Goal: Transaction & Acquisition: Purchase product/service

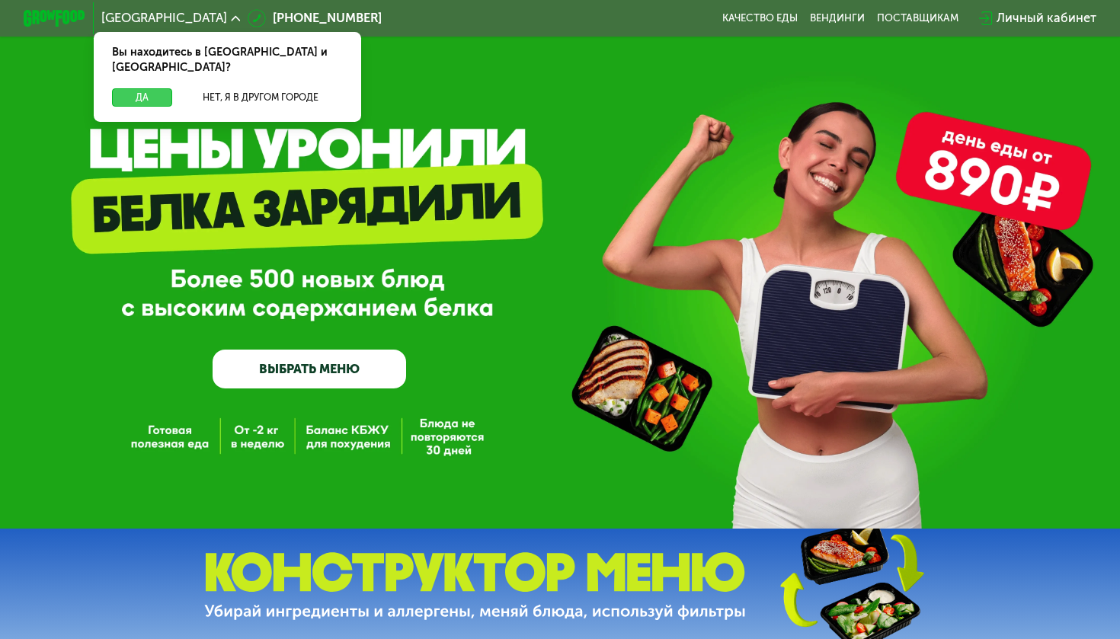
click at [157, 88] on button "Да" at bounding box center [142, 97] width 60 height 19
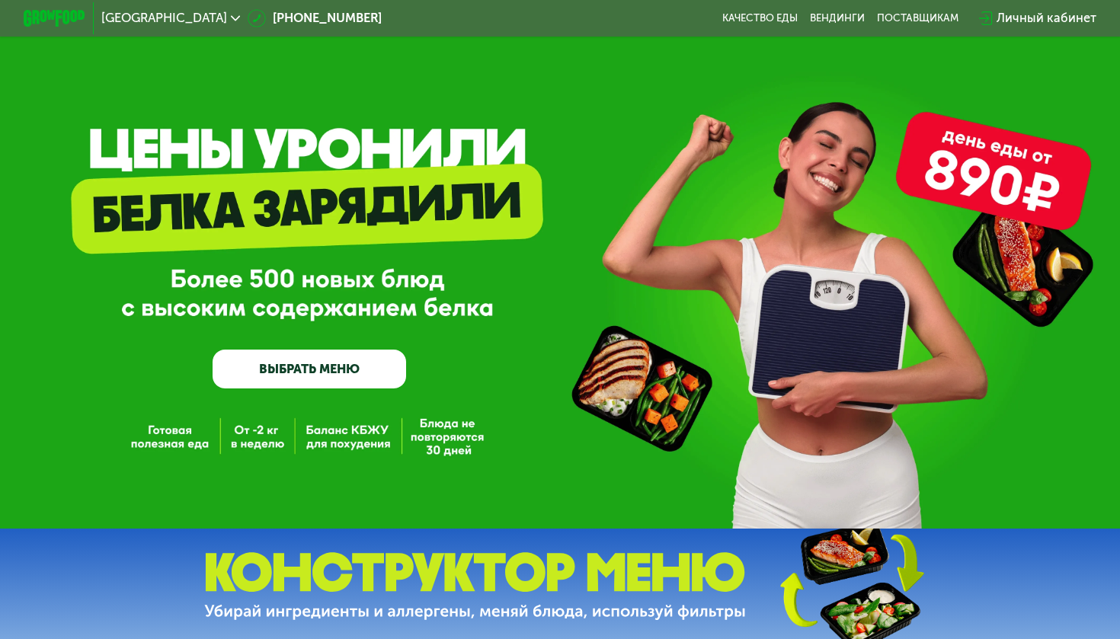
click at [1009, 18] on div "Личный кабинет" at bounding box center [1047, 18] width 100 height 19
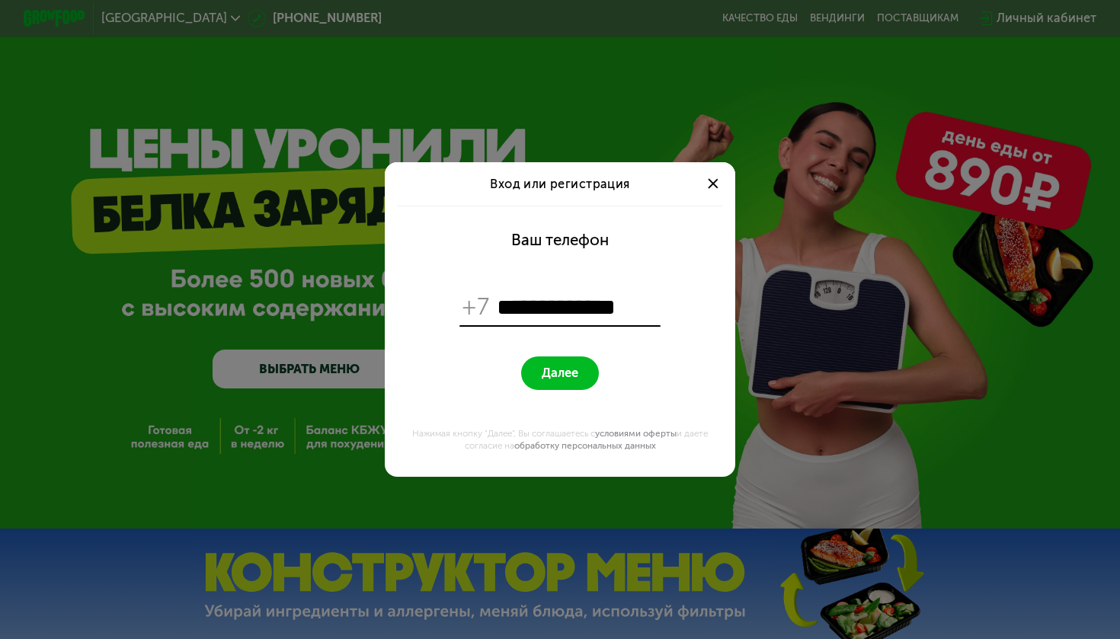
type input "**********"
click at [559, 373] on button "Далее" at bounding box center [559, 374] width 77 height 34
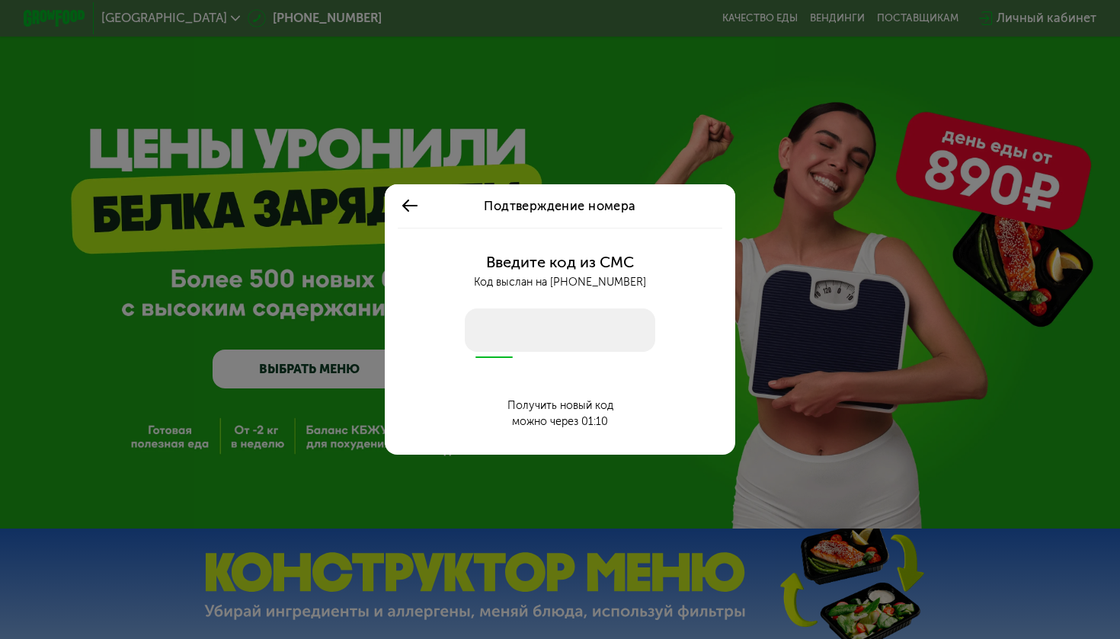
click at [524, 351] on input "number" at bounding box center [560, 330] width 190 height 43
type input "****"
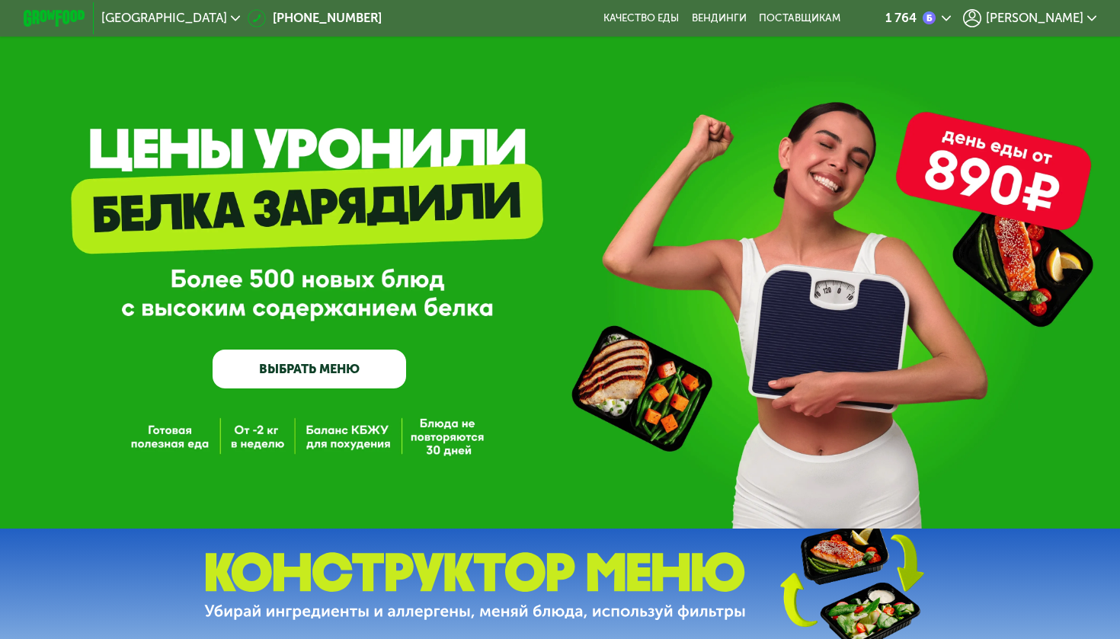
click at [361, 369] on link "ВЫБРАТЬ МЕНЮ" at bounding box center [310, 369] width 194 height 39
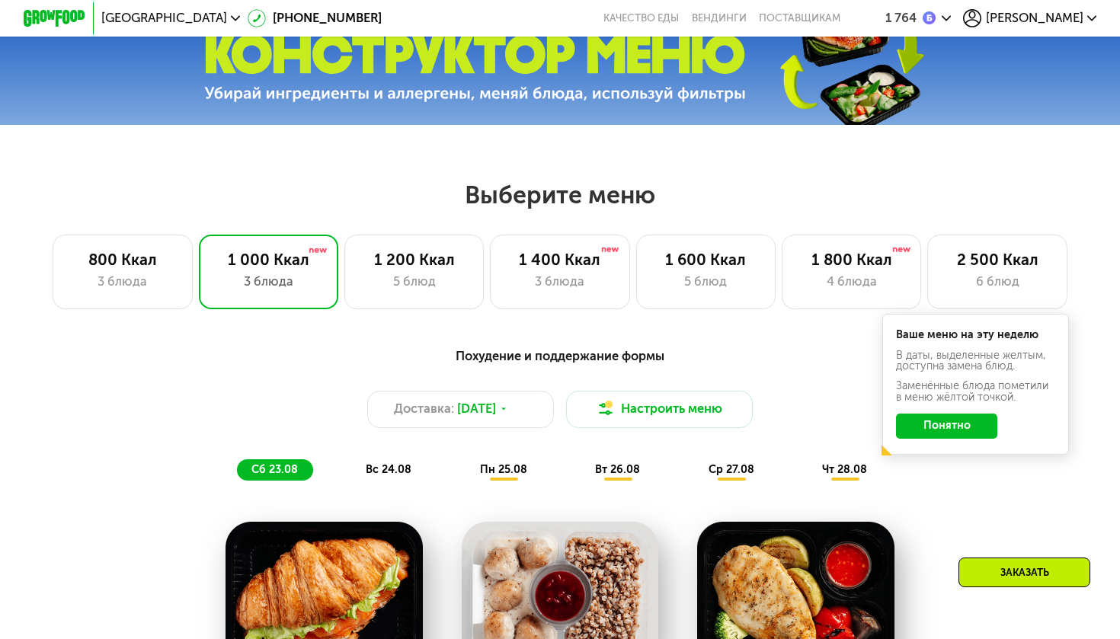
scroll to position [506, 0]
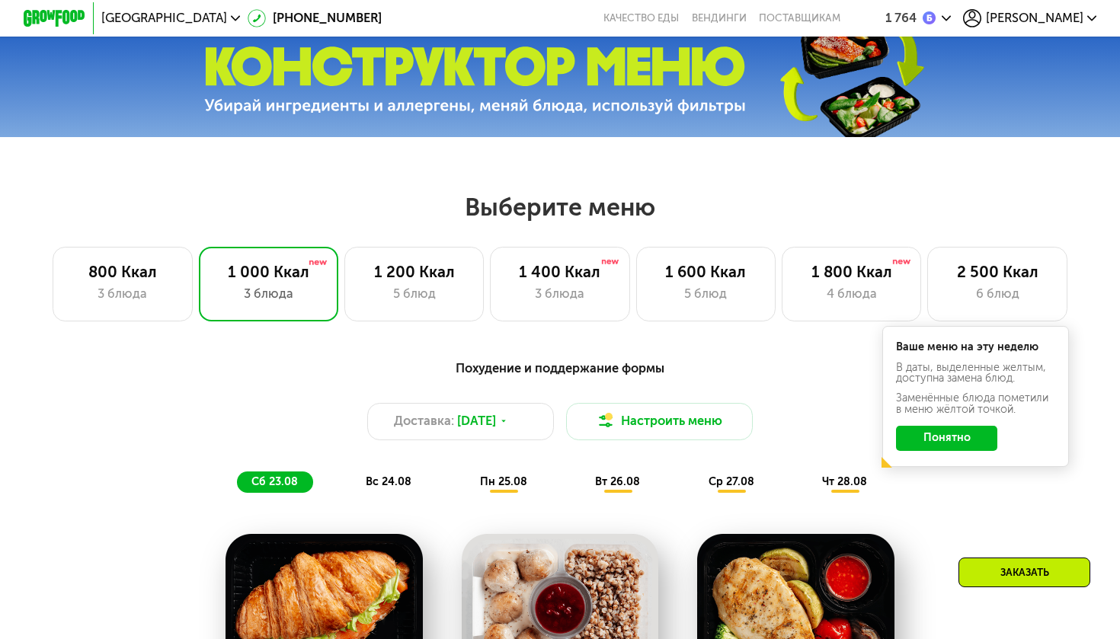
click at [960, 441] on button "Понятно" at bounding box center [946, 438] width 101 height 25
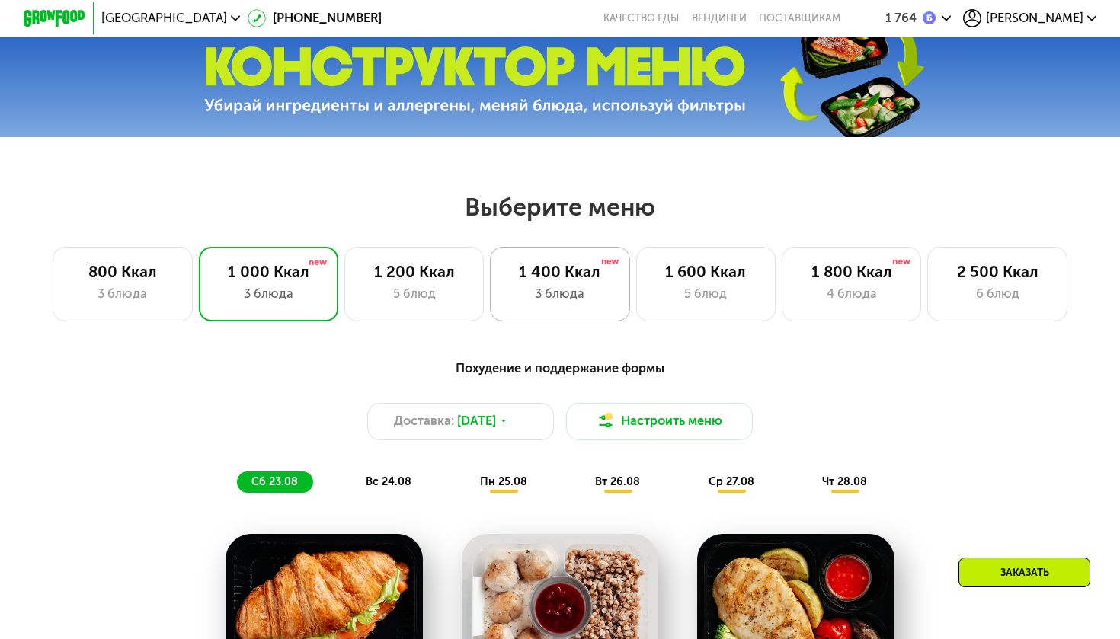
click at [554, 296] on div "3 блюда" at bounding box center [560, 294] width 107 height 19
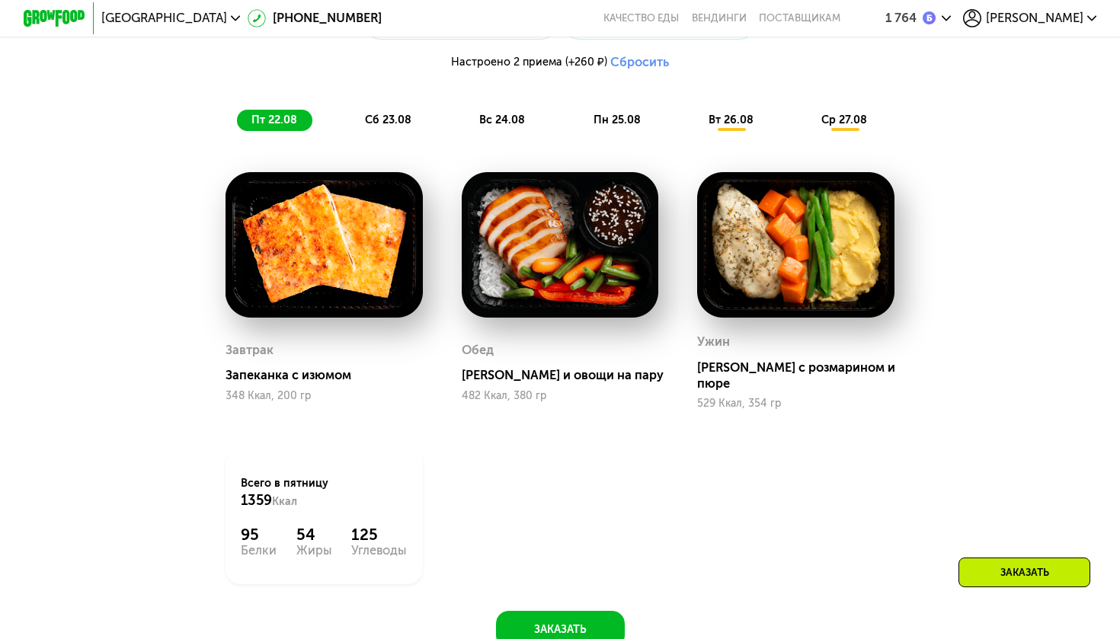
scroll to position [909, 0]
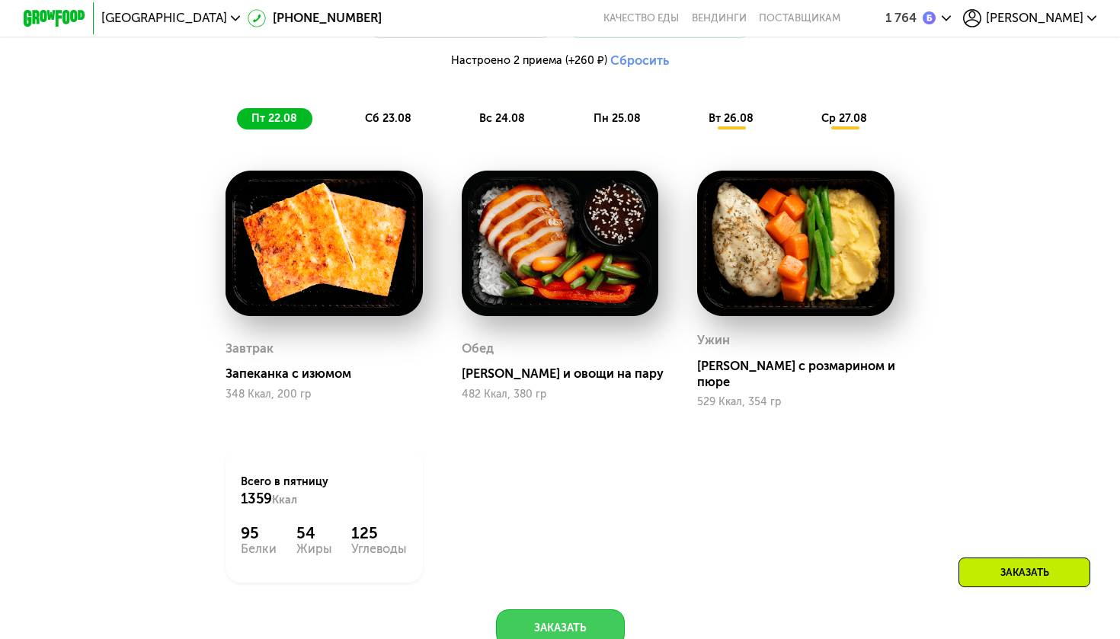
click at [539, 610] on button "Заказать" at bounding box center [560, 628] width 129 height 37
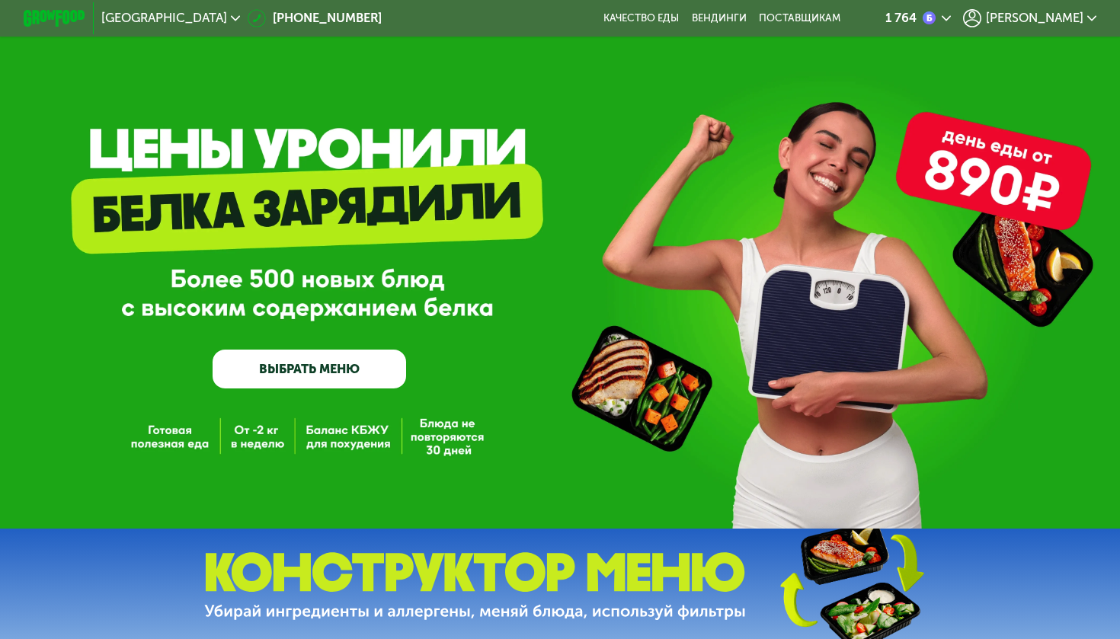
click at [1021, 17] on span "[PERSON_NAME]" at bounding box center [1035, 18] width 98 height 12
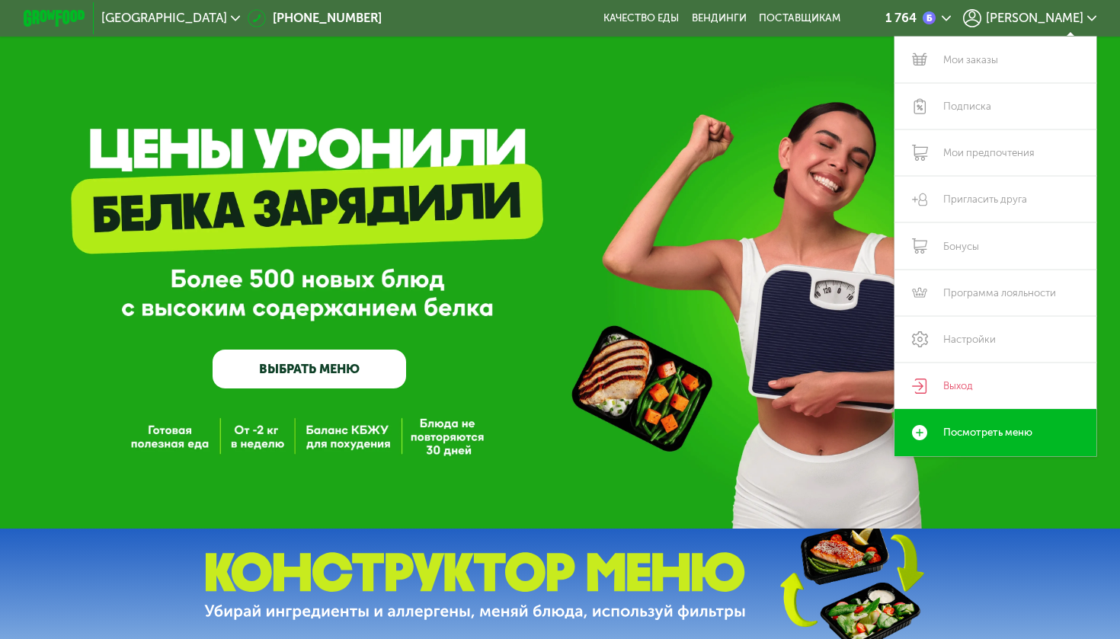
click at [1021, 17] on span "[PERSON_NAME]" at bounding box center [1035, 18] width 98 height 12
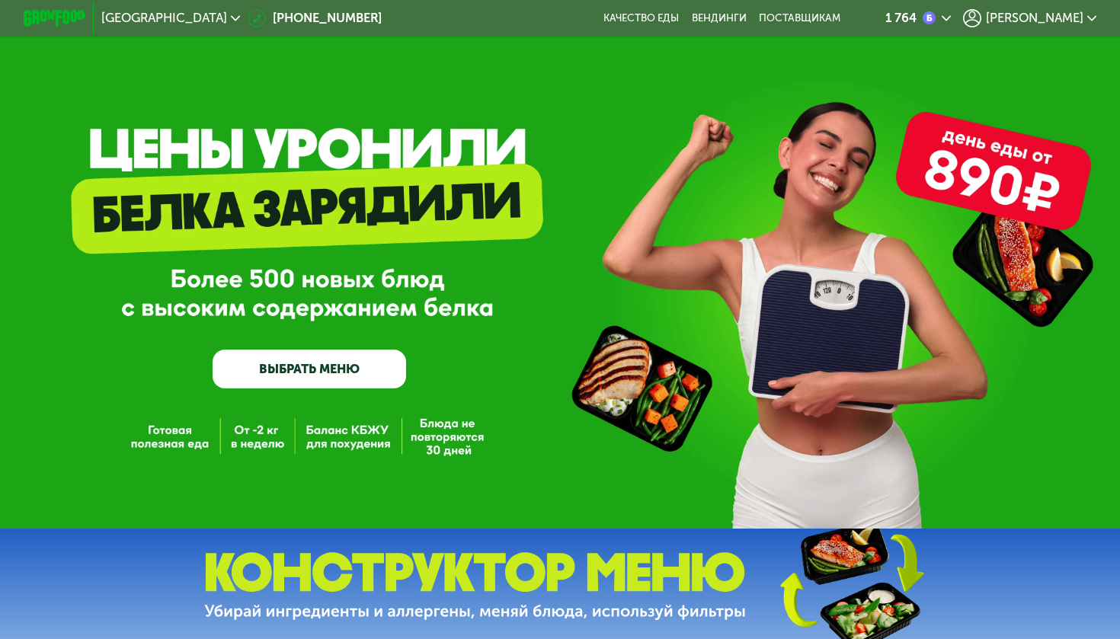
click at [302, 362] on link "ВЫБРАТЬ МЕНЮ" at bounding box center [310, 369] width 194 height 39
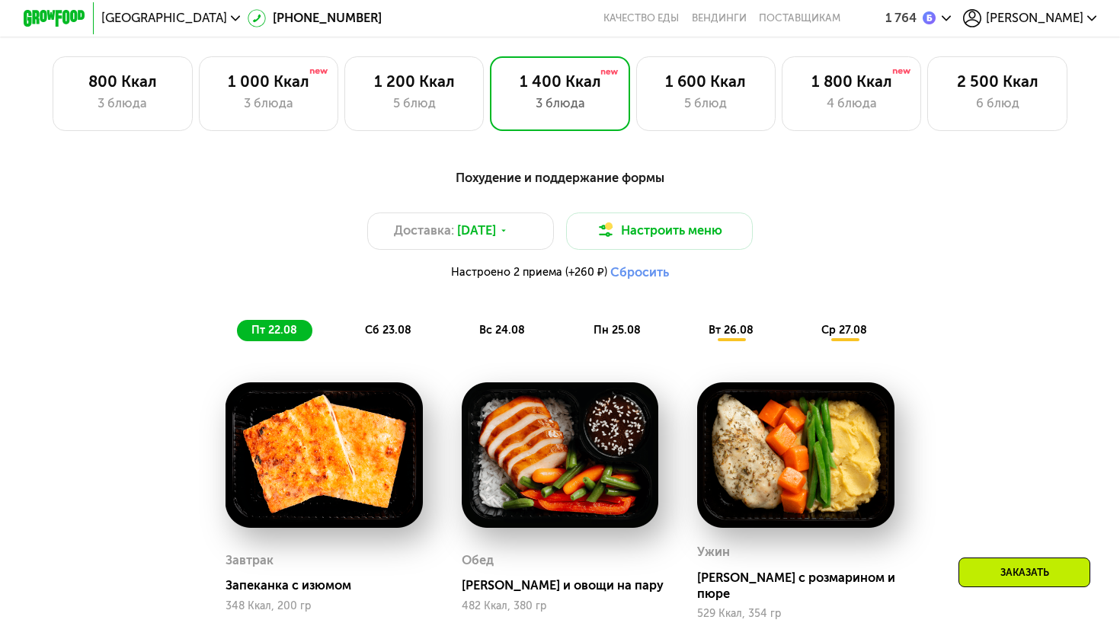
scroll to position [672, 0]
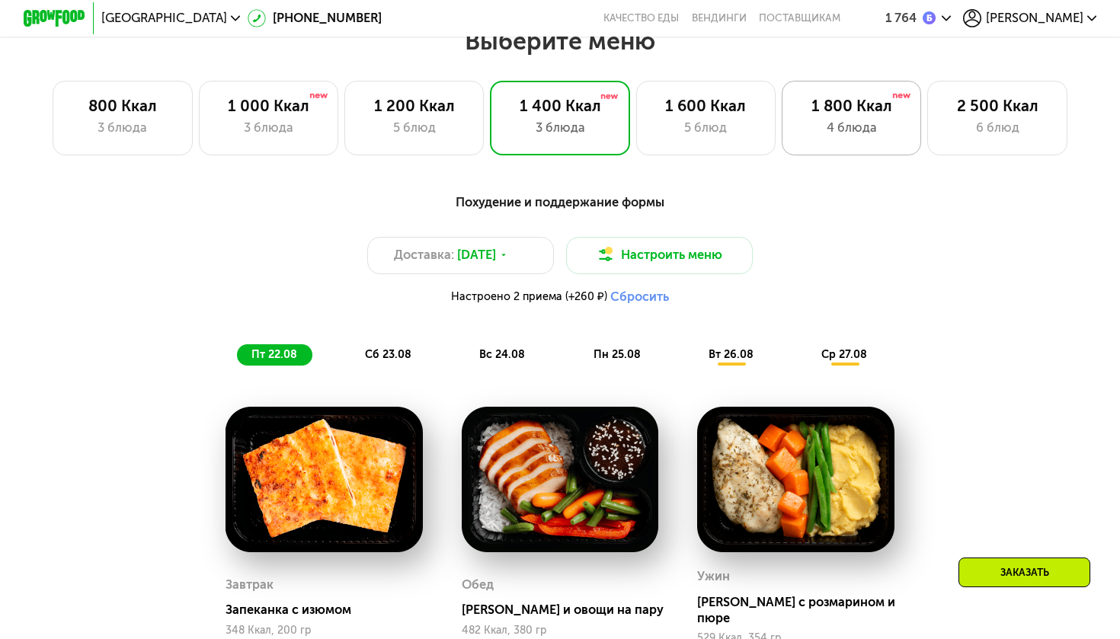
click at [822, 136] on div "4 блюда" at bounding box center [851, 128] width 107 height 19
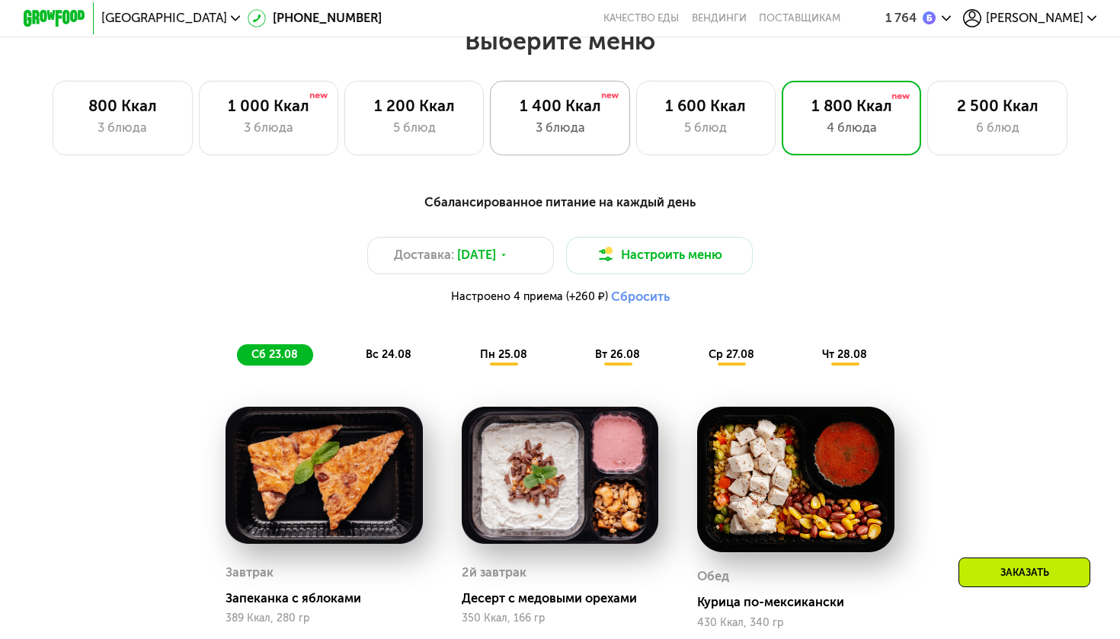
click at [599, 132] on div "3 блюда" at bounding box center [560, 128] width 107 height 19
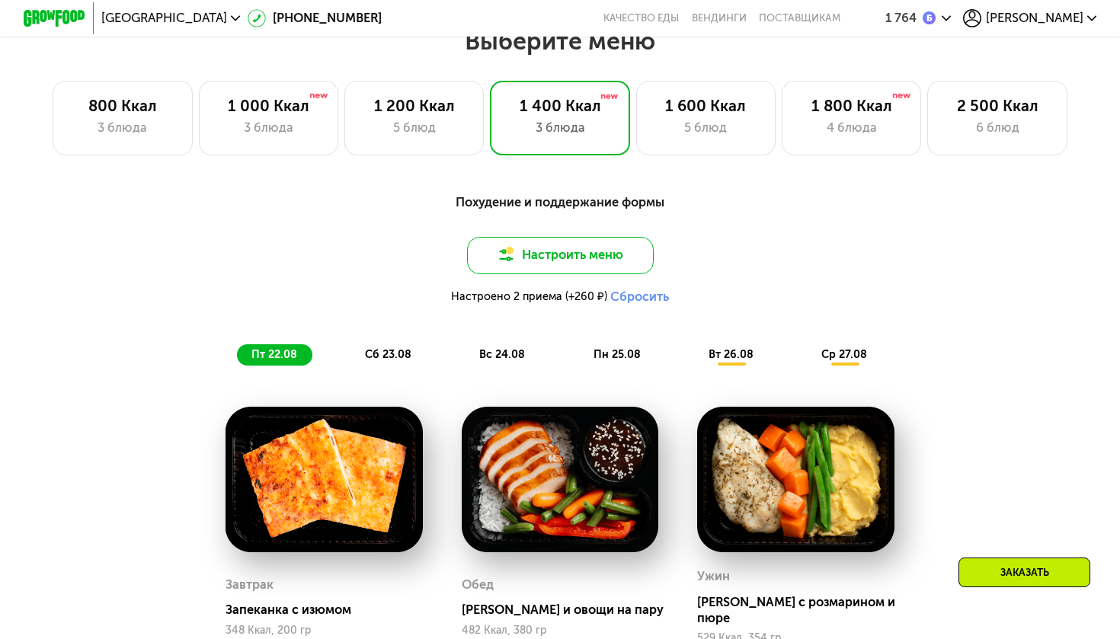
click at [570, 255] on button "Настроить меню" at bounding box center [560, 255] width 187 height 37
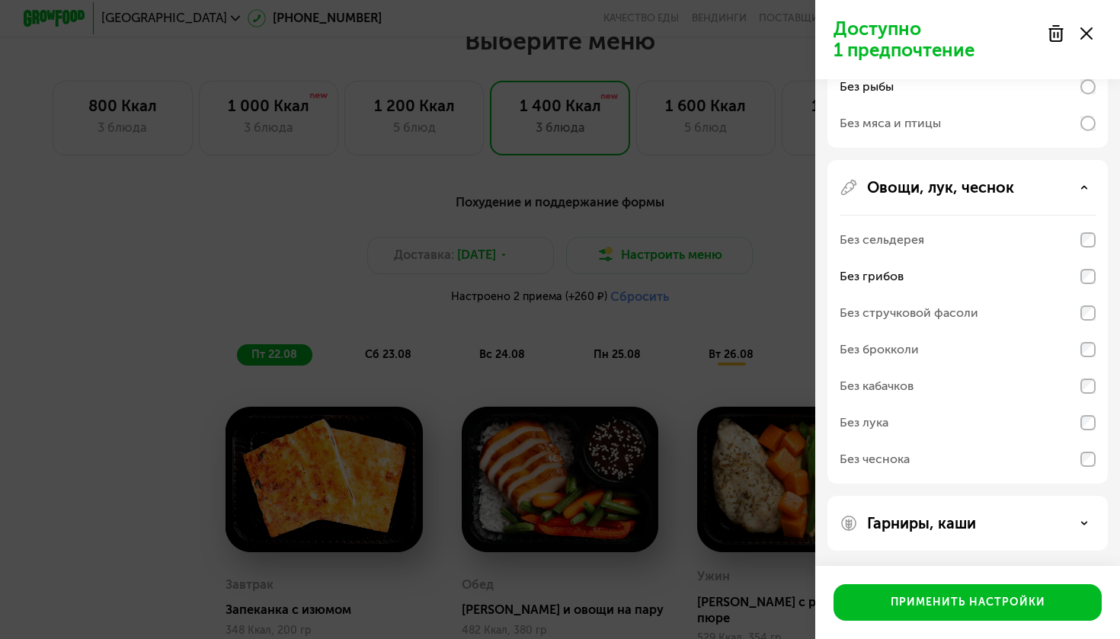
scroll to position [329, 0]
click at [937, 520] on p "Гарниры, каши" at bounding box center [921, 523] width 109 height 18
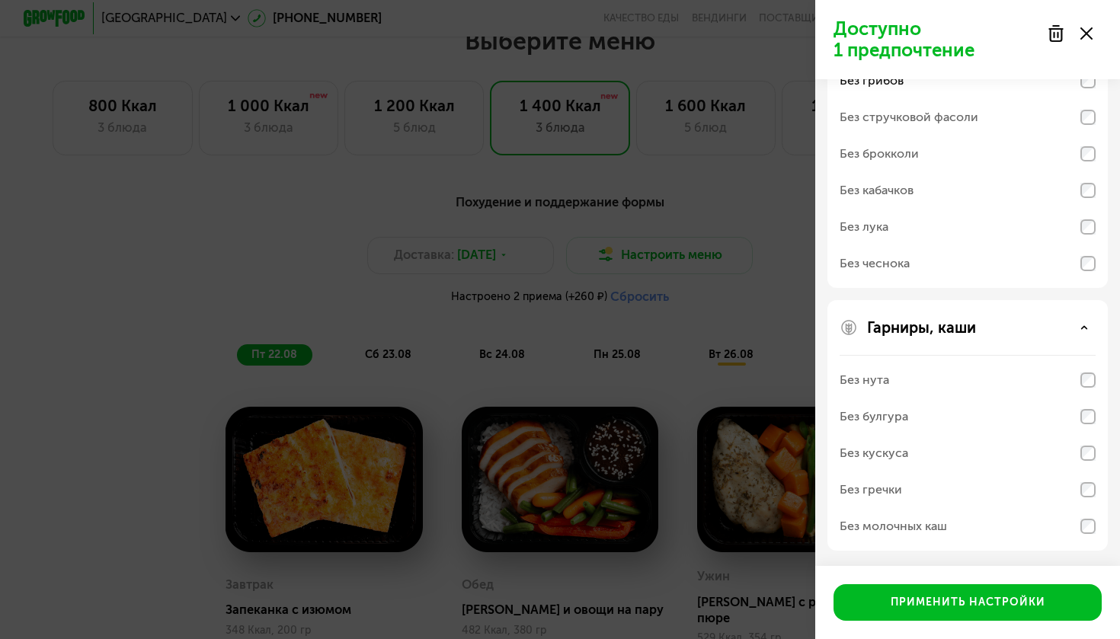
scroll to position [524, 0]
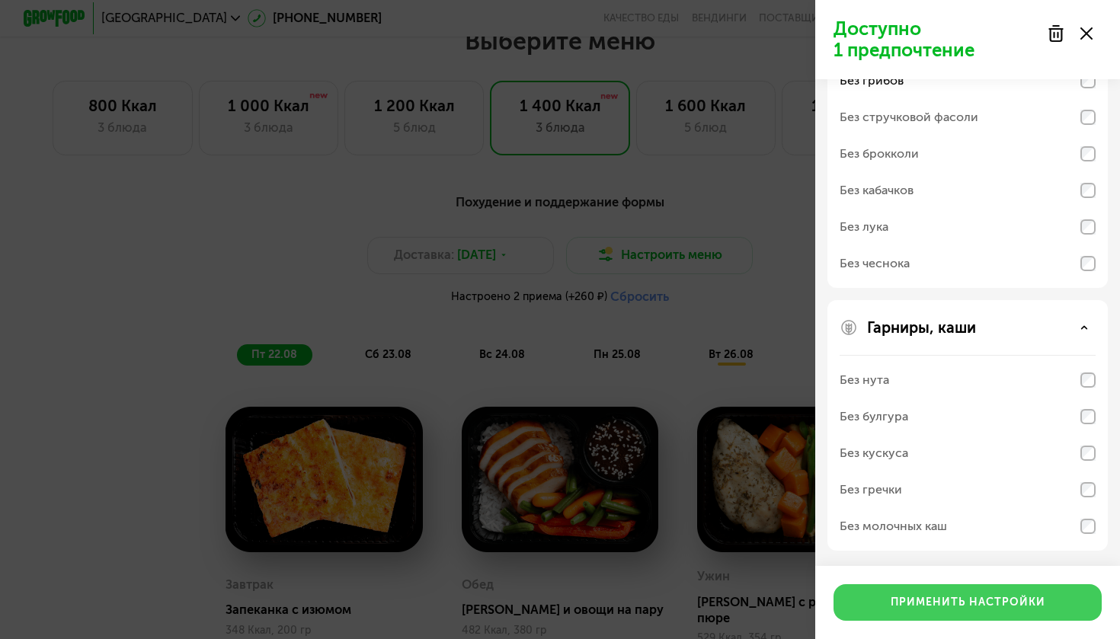
click at [937, 587] on button "Применить настройки" at bounding box center [968, 603] width 268 height 37
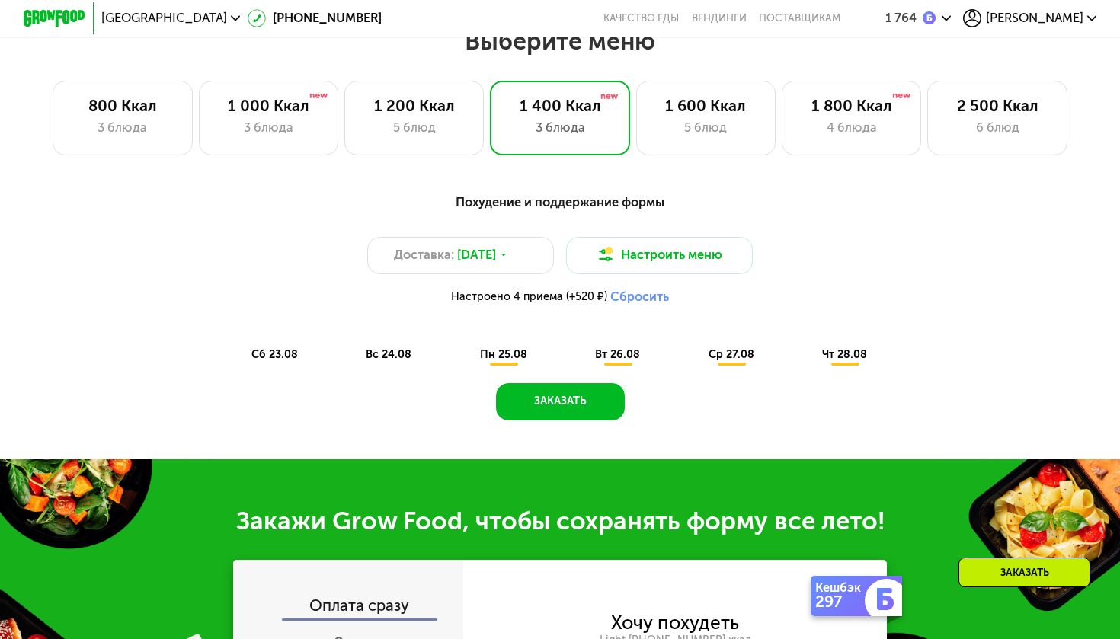
scroll to position [675, 0]
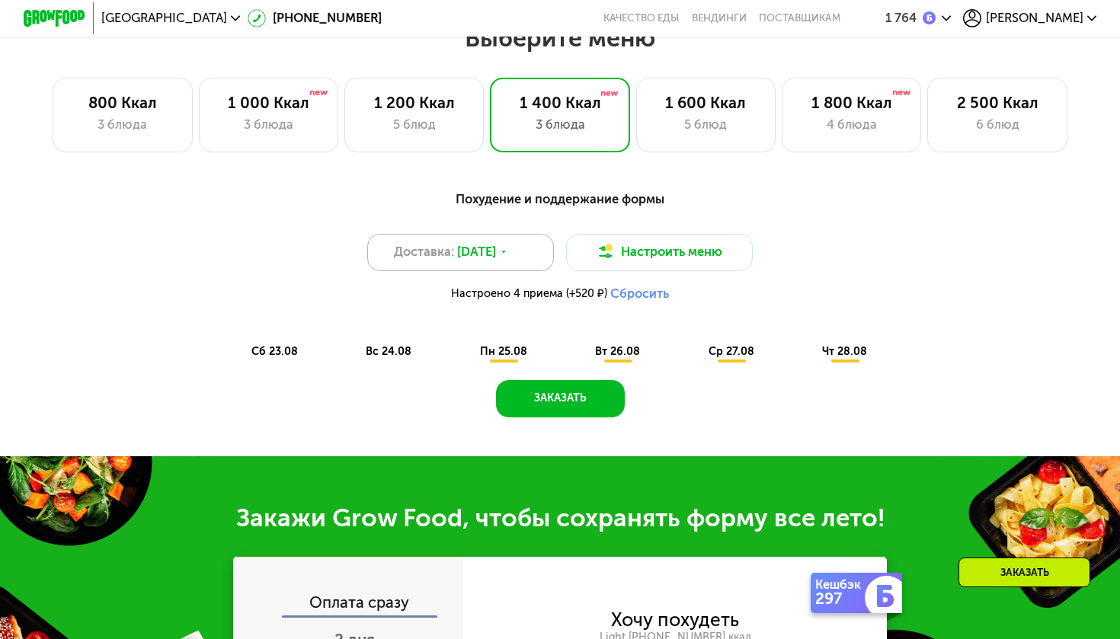
click at [521, 257] on div "Доставка: 22 авг, пт" at bounding box center [460, 252] width 187 height 37
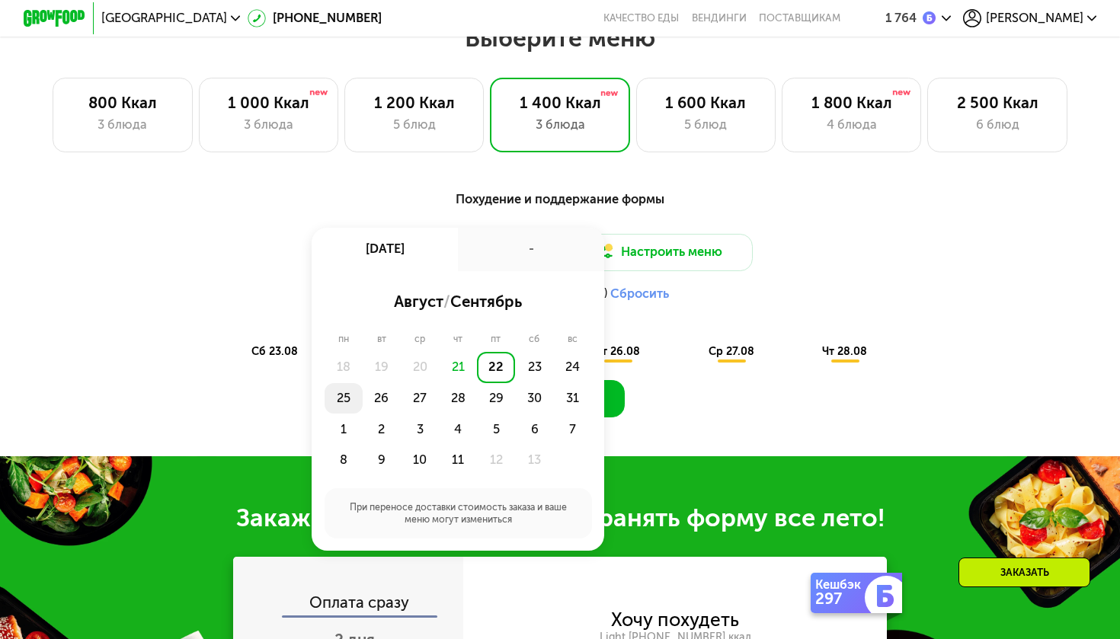
click at [363, 393] on div "25" at bounding box center [382, 398] width 38 height 31
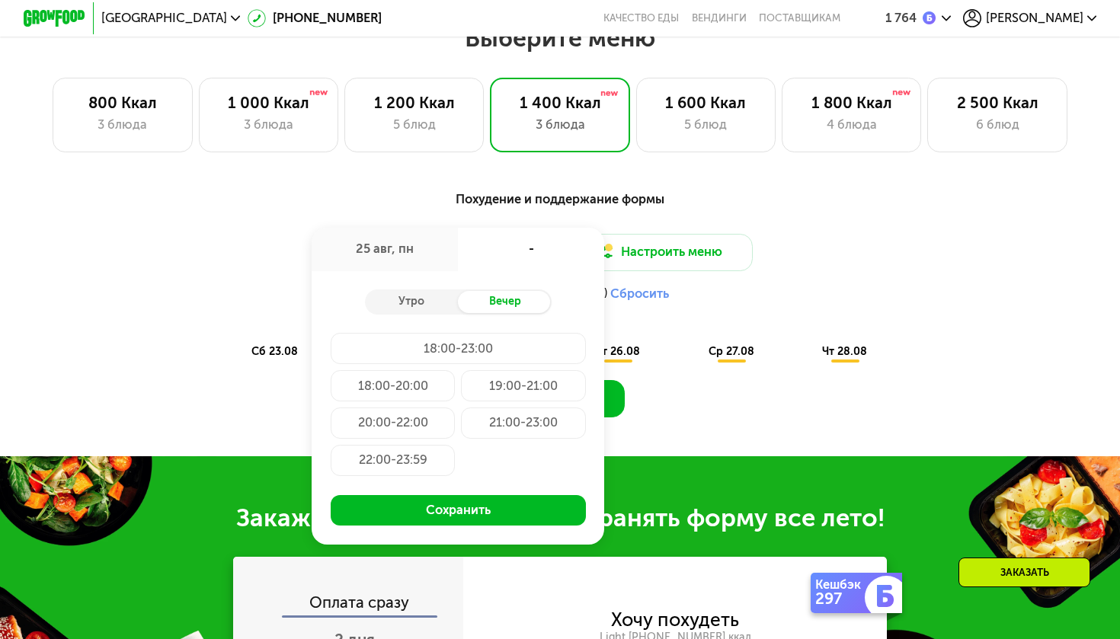
click at [429, 370] on div "18:00-23:00" at bounding box center [393, 385] width 124 height 31
click at [415, 249] on div "25 авг, пн" at bounding box center [385, 249] width 146 height 43
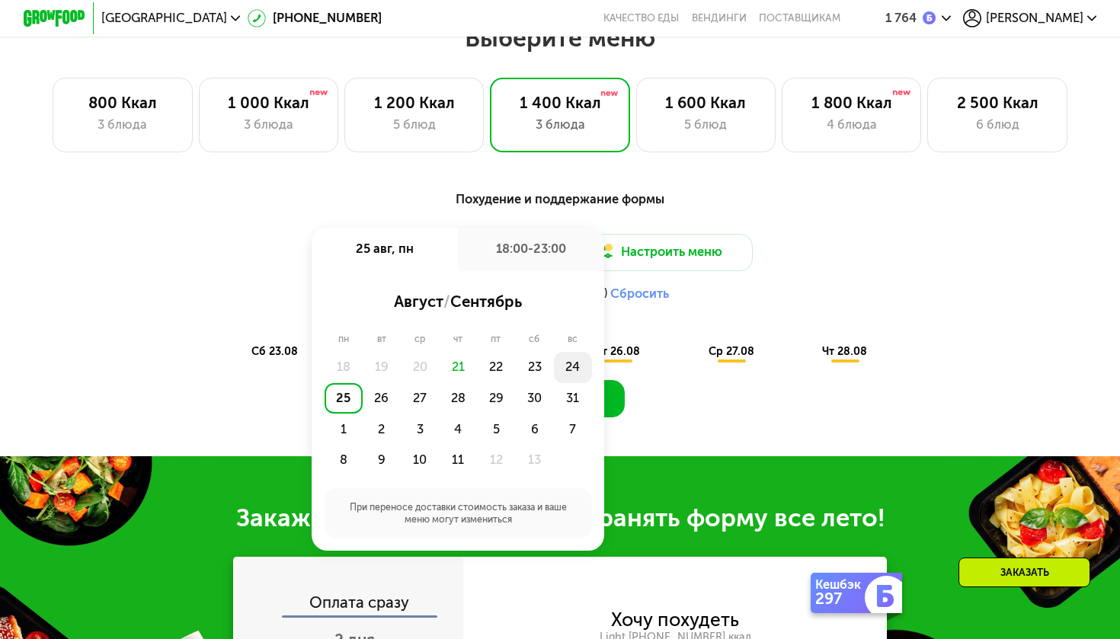
click at [363, 383] on div "24" at bounding box center [344, 398] width 38 height 31
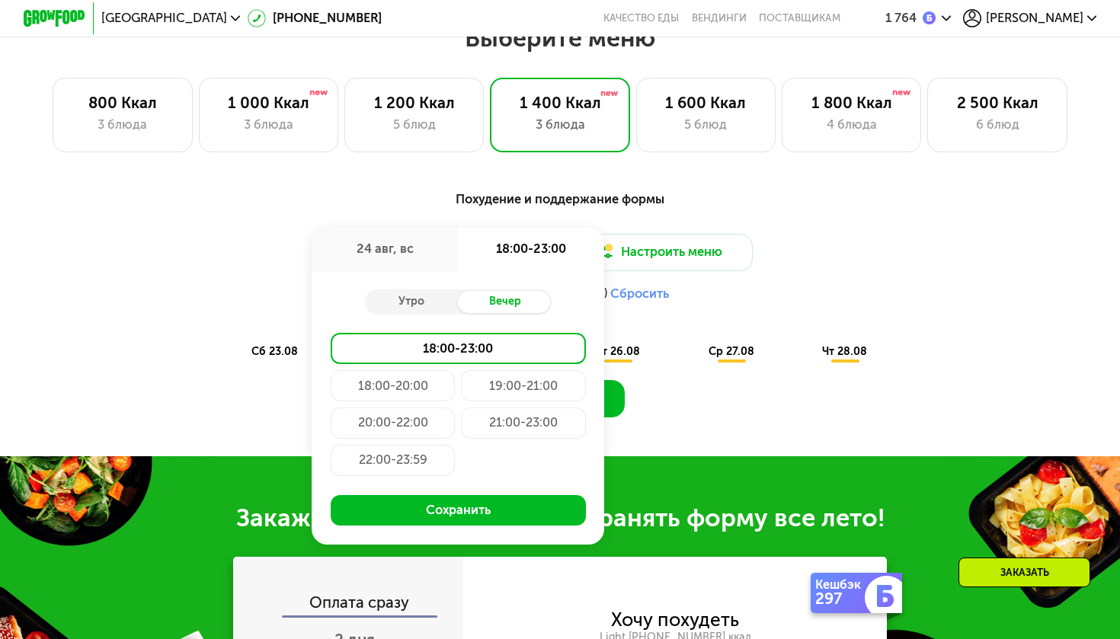
click at [455, 445] on div "21:00-23:00" at bounding box center [393, 460] width 124 height 31
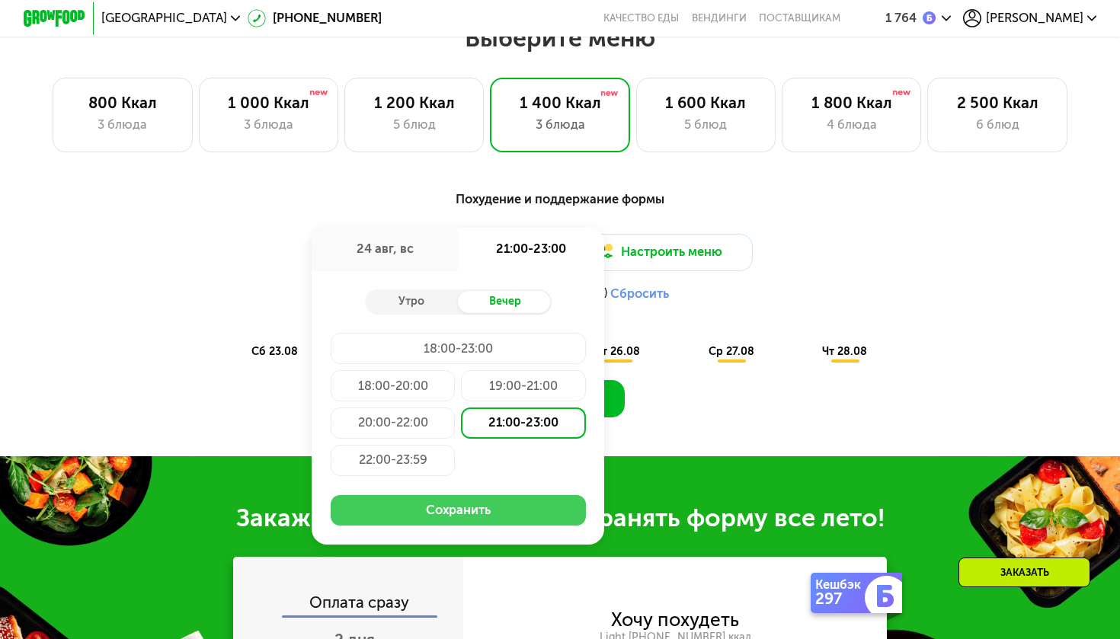
click at [469, 505] on button "Сохранить" at bounding box center [458, 510] width 255 height 31
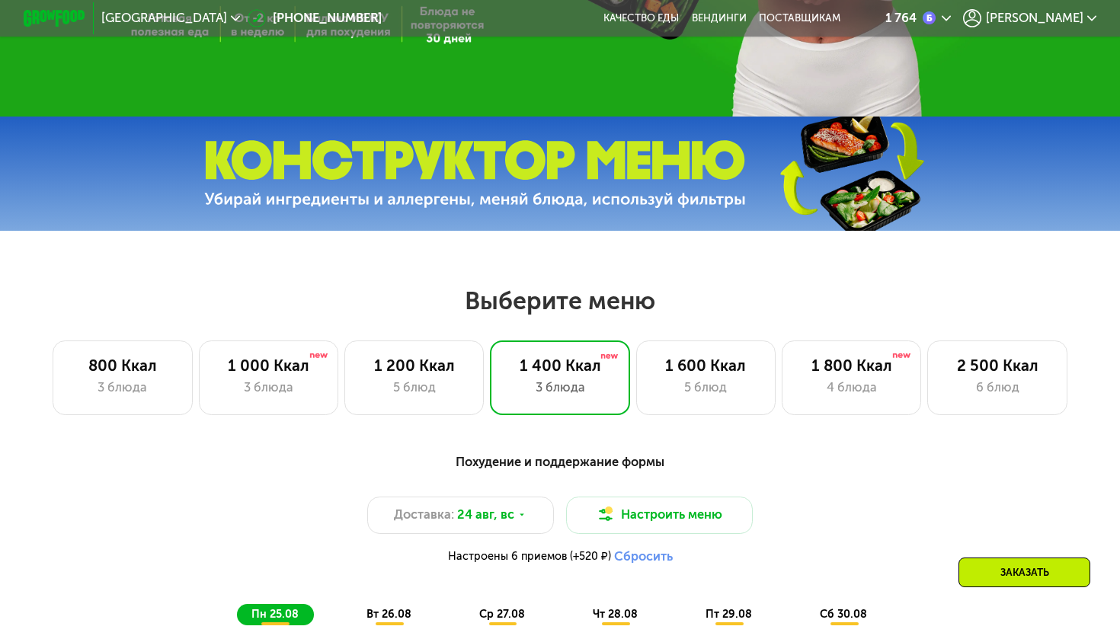
scroll to position [402, 0]
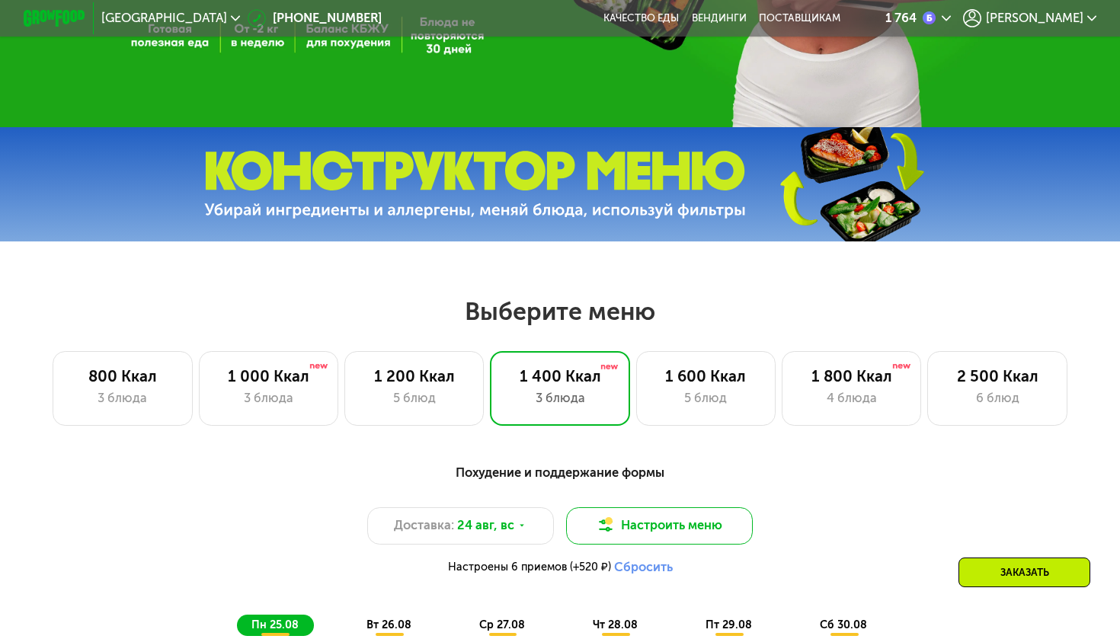
click at [626, 517] on button "Настроить меню" at bounding box center [659, 526] width 187 height 37
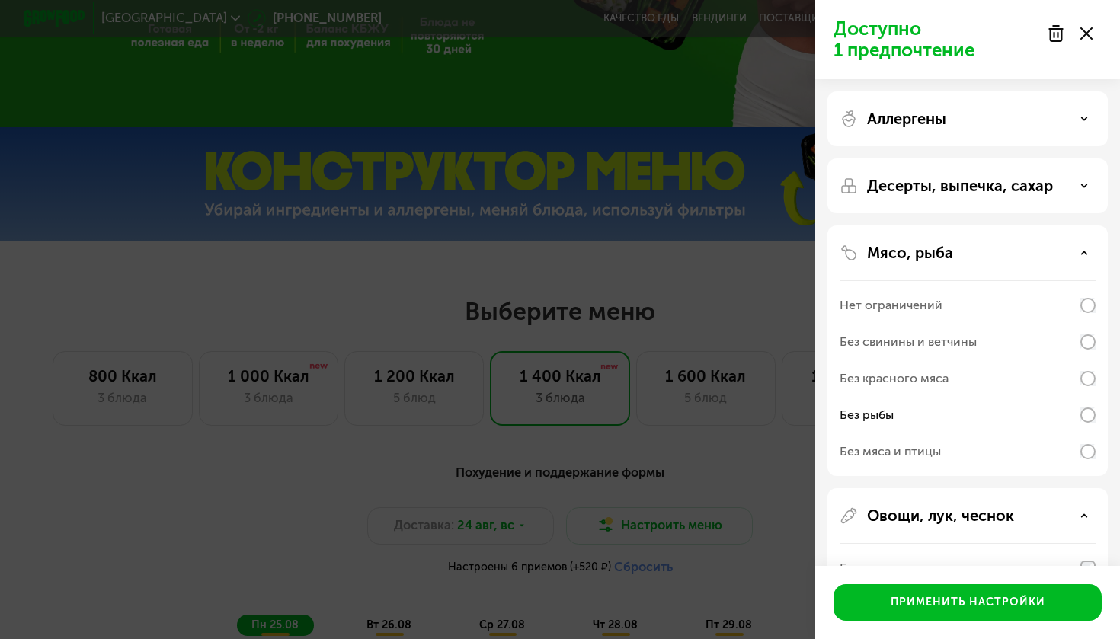
click at [723, 468] on div "Доступно 1 предпочтение Аллергены Десерты, выпечка, сахар Мясо, рыба Нет ограни…" at bounding box center [560, 319] width 1120 height 639
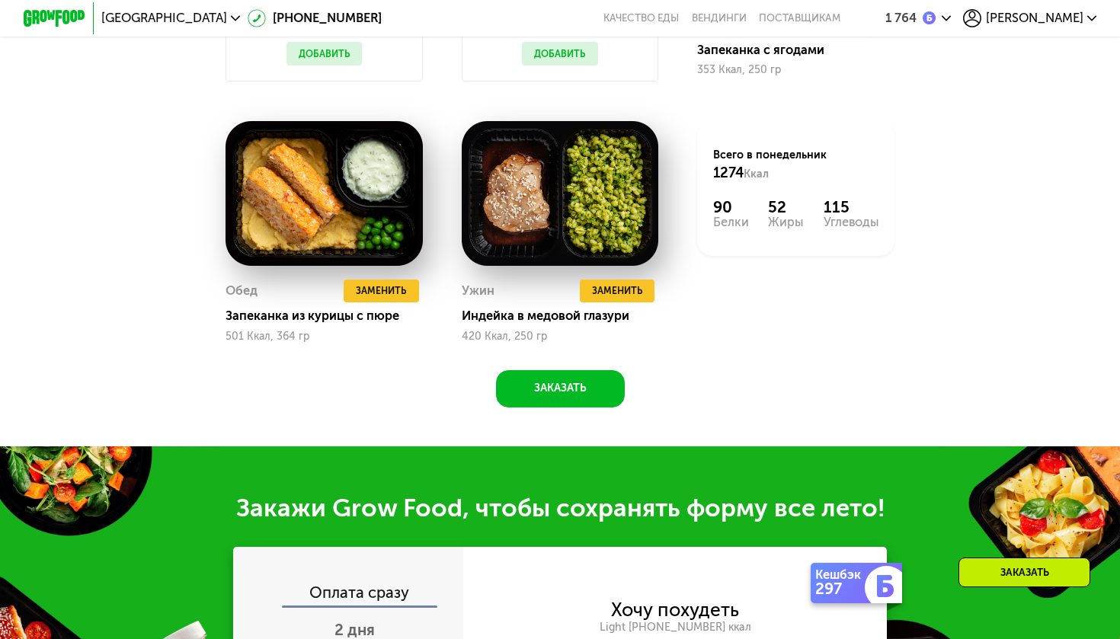
scroll to position [1207, 0]
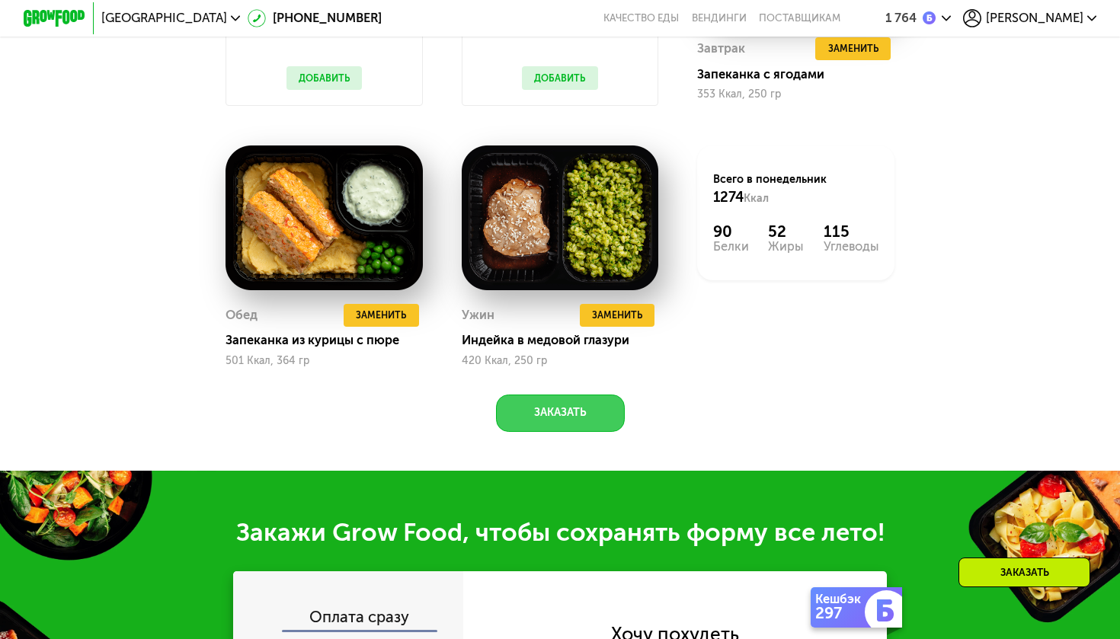
click at [551, 413] on button "Заказать" at bounding box center [560, 413] width 129 height 37
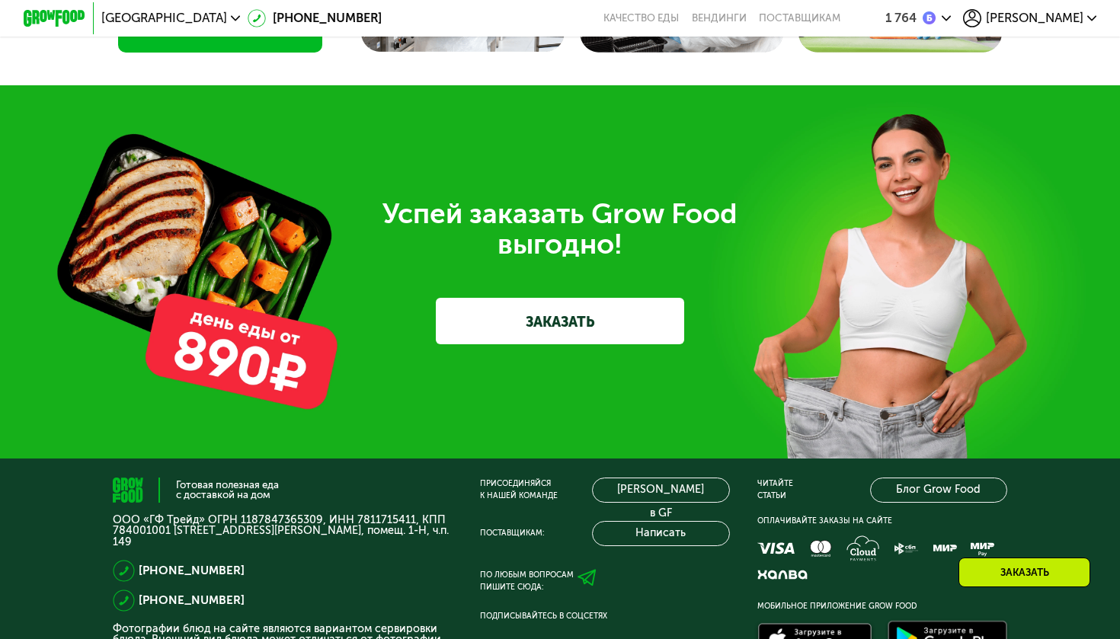
scroll to position [4542, 0]
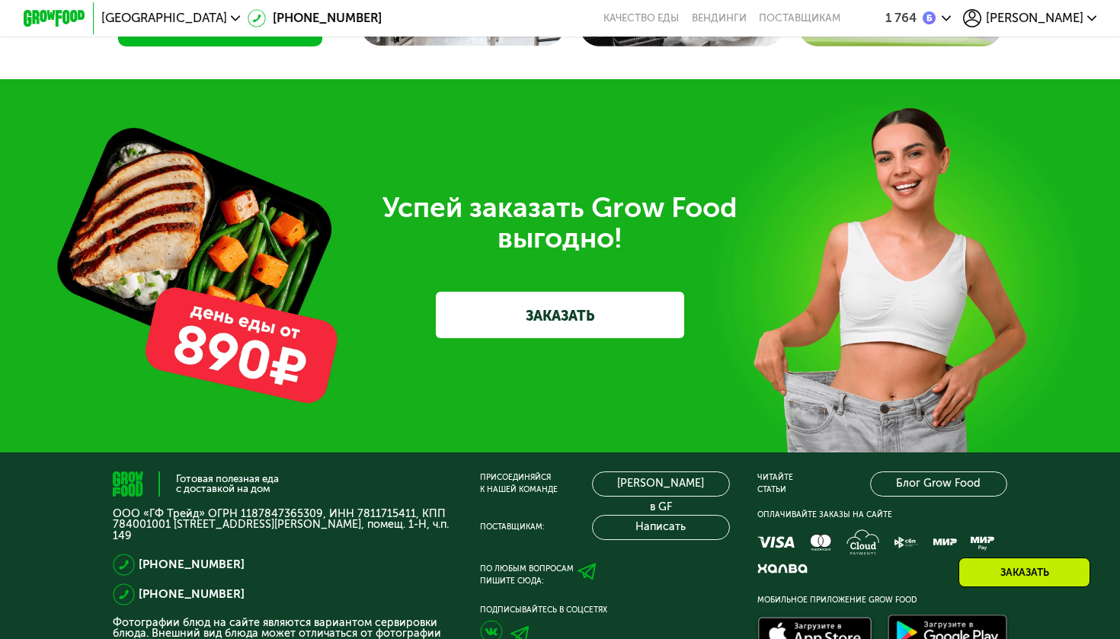
click at [500, 333] on div "Успей заказать Grow Food выгодно! ЗАКАЗАТЬ" at bounding box center [560, 265] width 1120 height 373
click at [525, 305] on link "ЗАКАЗАТЬ" at bounding box center [560, 315] width 249 height 46
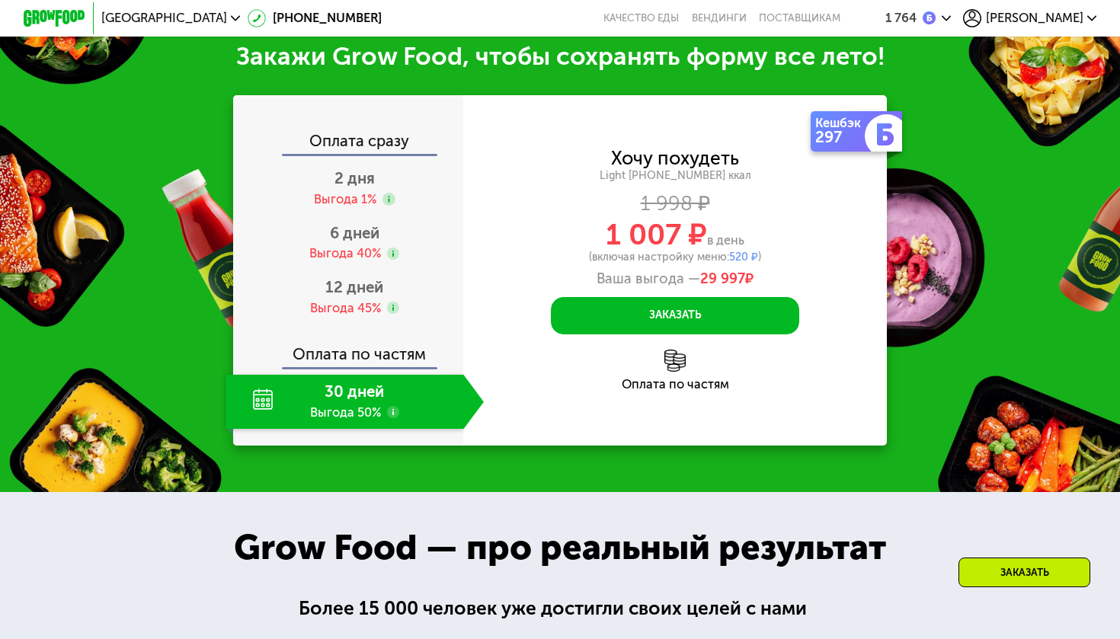
scroll to position [1639, 0]
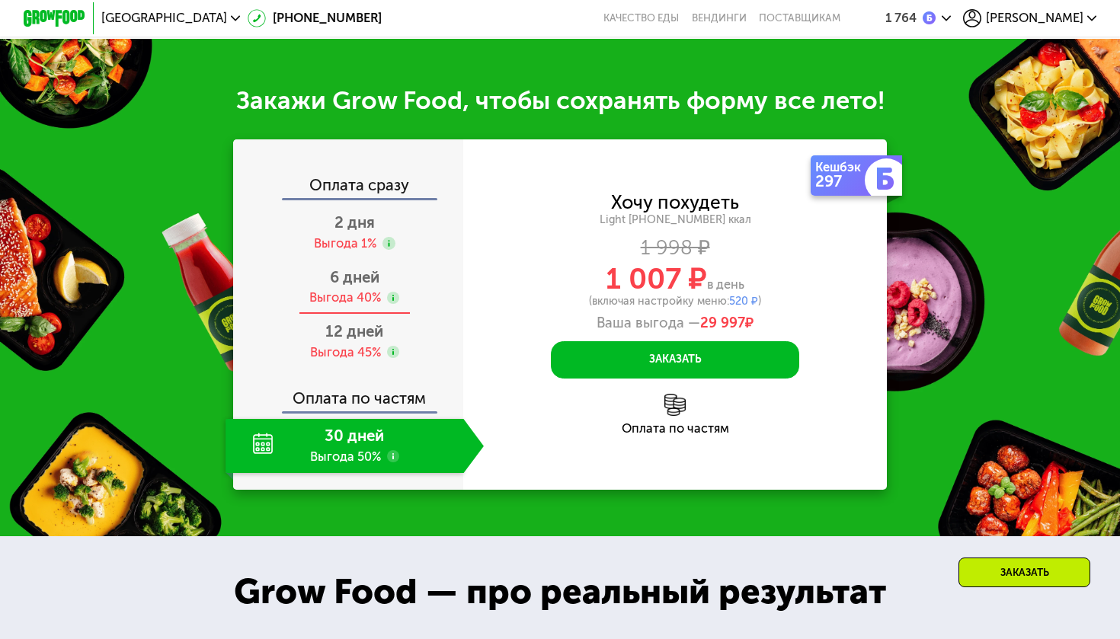
click at [354, 274] on span "6 дней" at bounding box center [355, 277] width 50 height 18
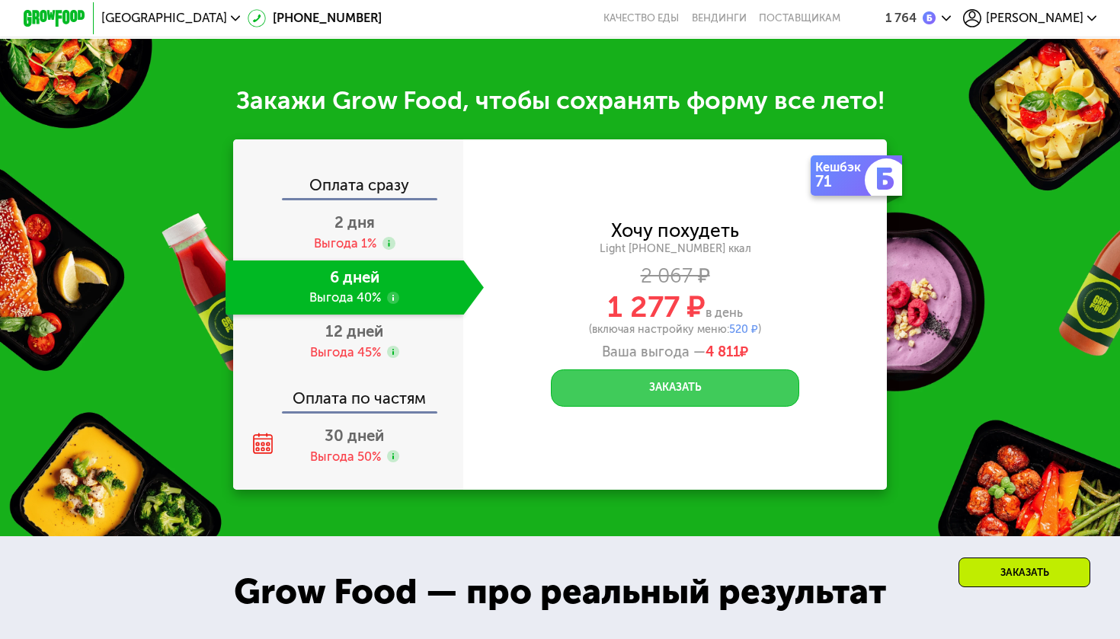
click at [659, 390] on button "Заказать" at bounding box center [675, 388] width 249 height 37
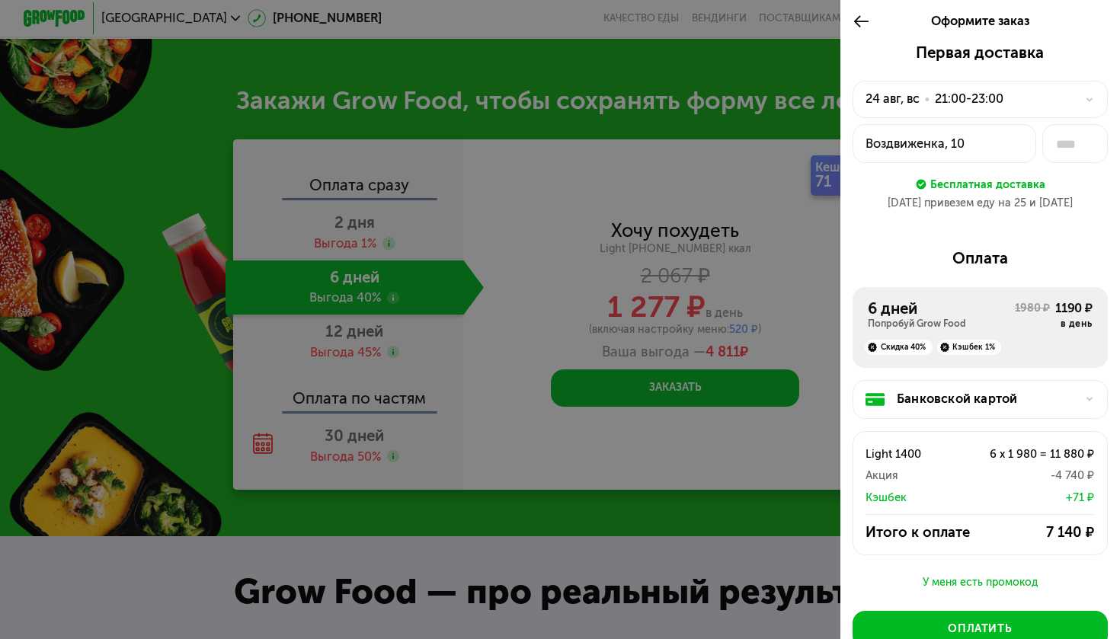
click at [1018, 136] on div "Воздвиженка, 10" at bounding box center [944, 144] width 157 height 19
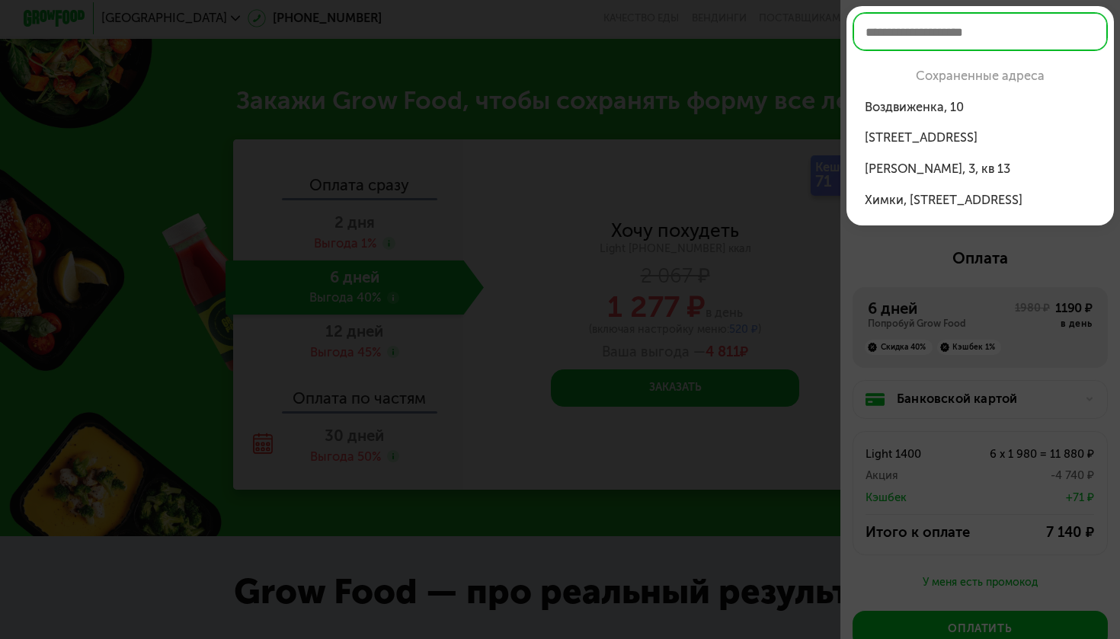
click at [993, 139] on div "ул Новопесчаная, 26, кв 127" at bounding box center [980, 138] width 230 height 19
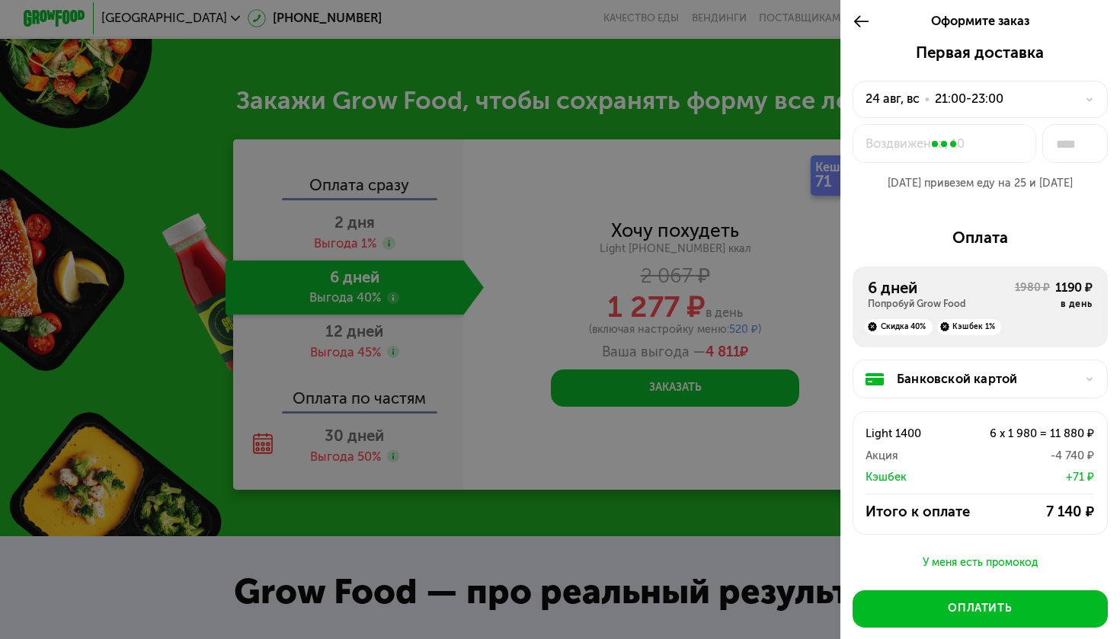
type input "***"
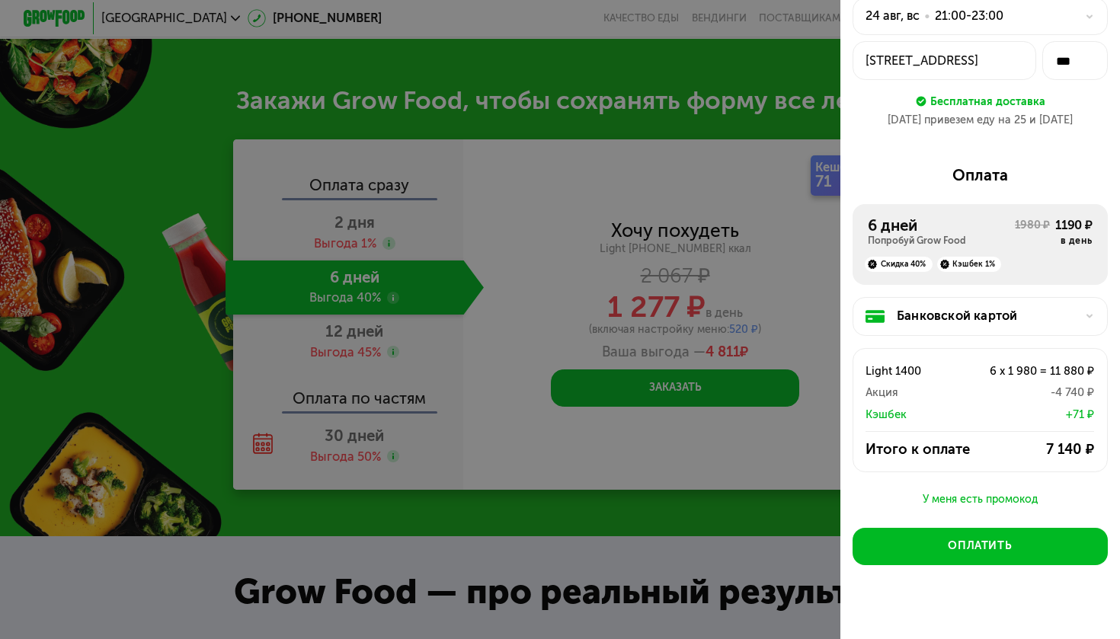
scroll to position [85, 0]
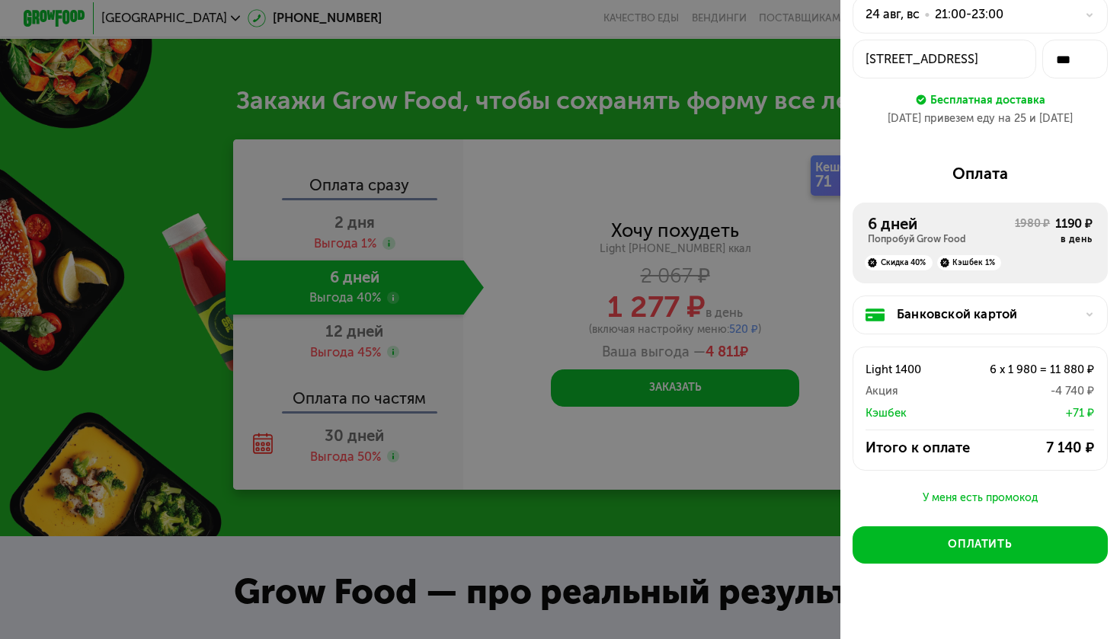
click at [1029, 315] on div "Банковской картой" at bounding box center [986, 315] width 179 height 19
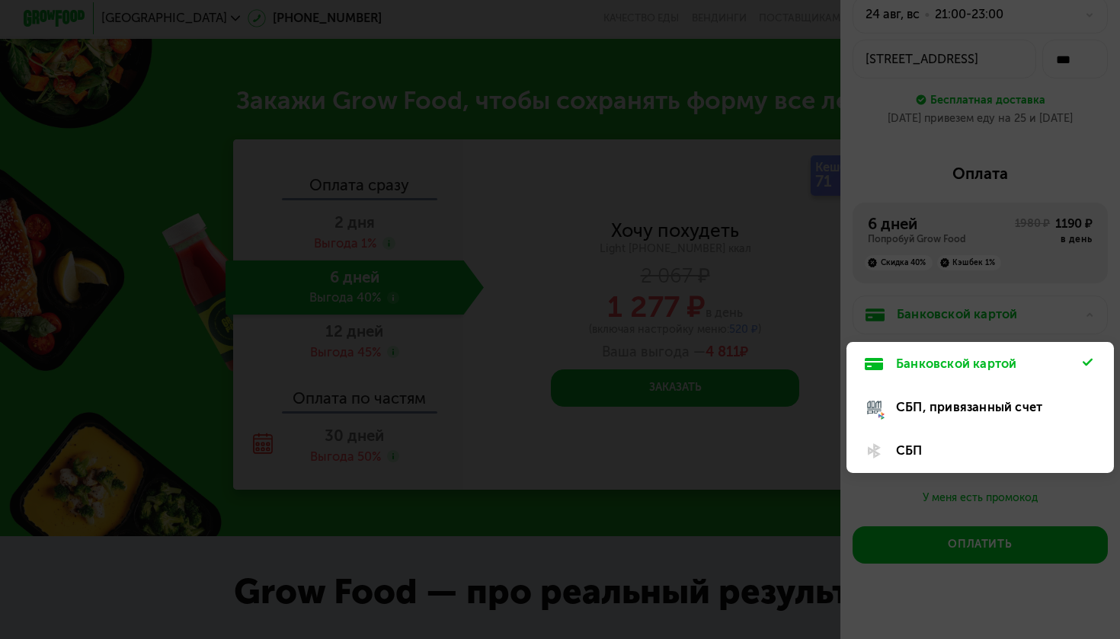
click at [1066, 300] on div at bounding box center [560, 319] width 1120 height 639
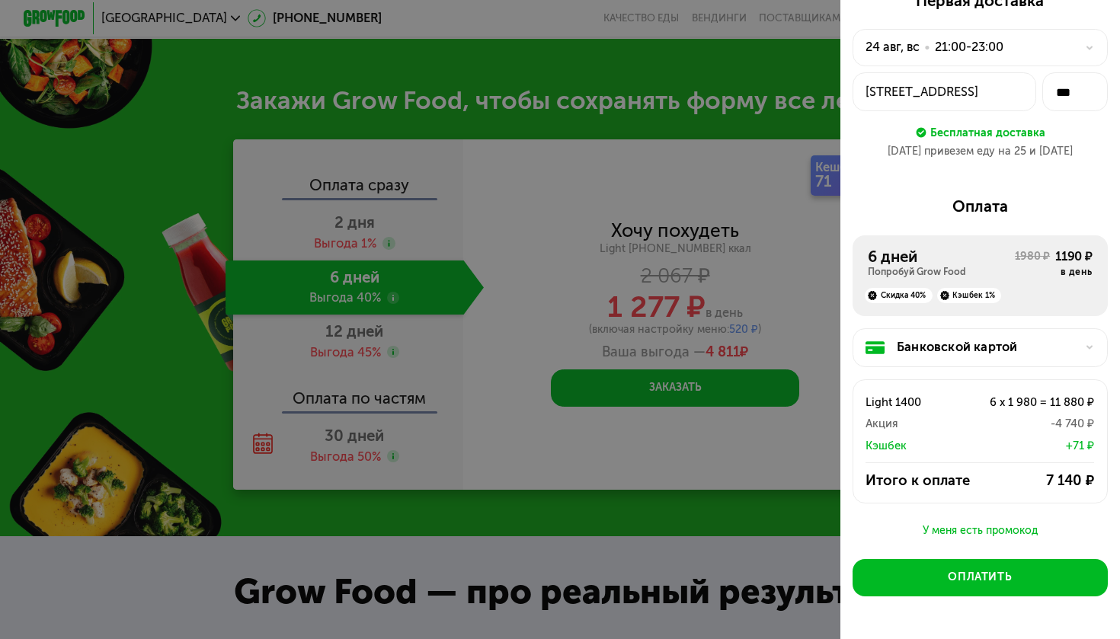
scroll to position [76, 0]
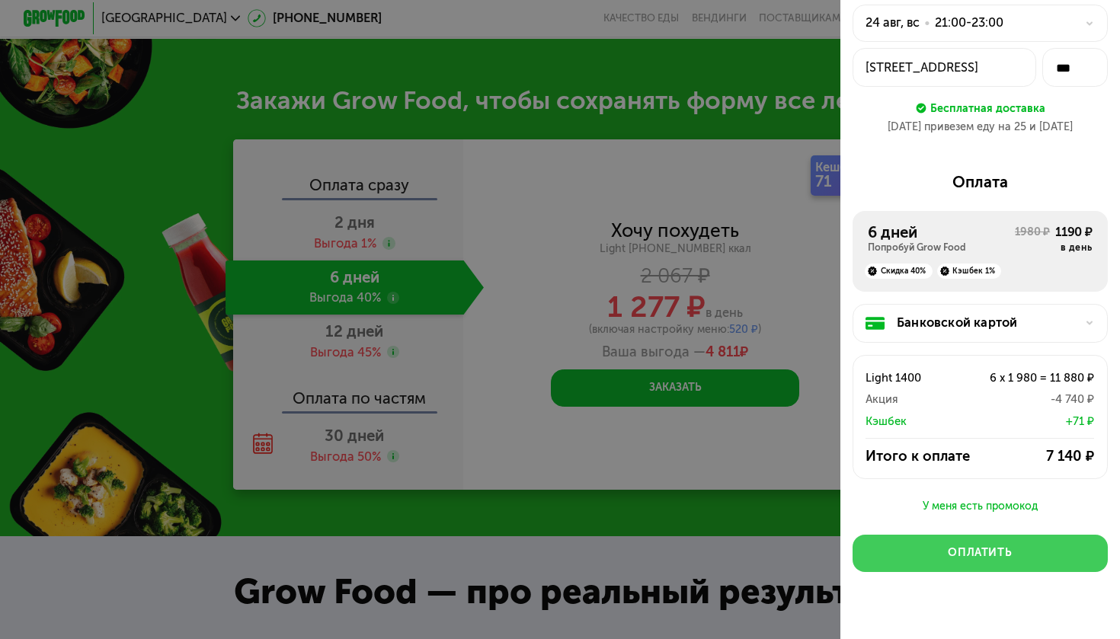
click at [964, 546] on div "Оплатить" at bounding box center [980, 553] width 64 height 15
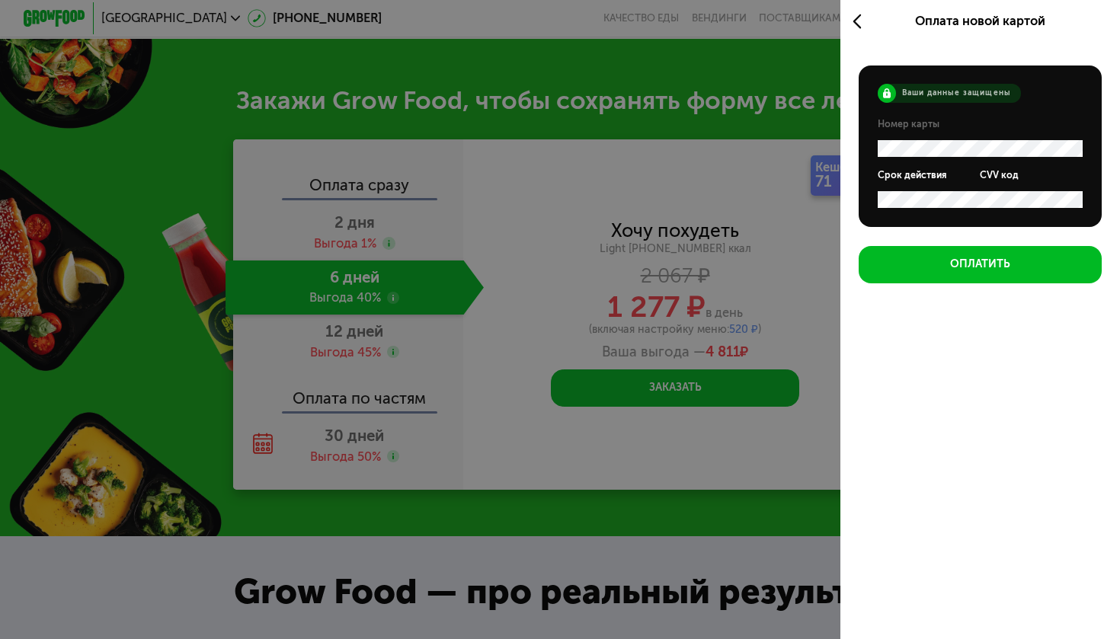
scroll to position [0, 0]
click at [805, 159] on div "Оформите заказ Первая доставка 24 авг, вс • 21:00-23:00 ул Новопесчаная, 26 ***…" at bounding box center [560, 319] width 1120 height 639
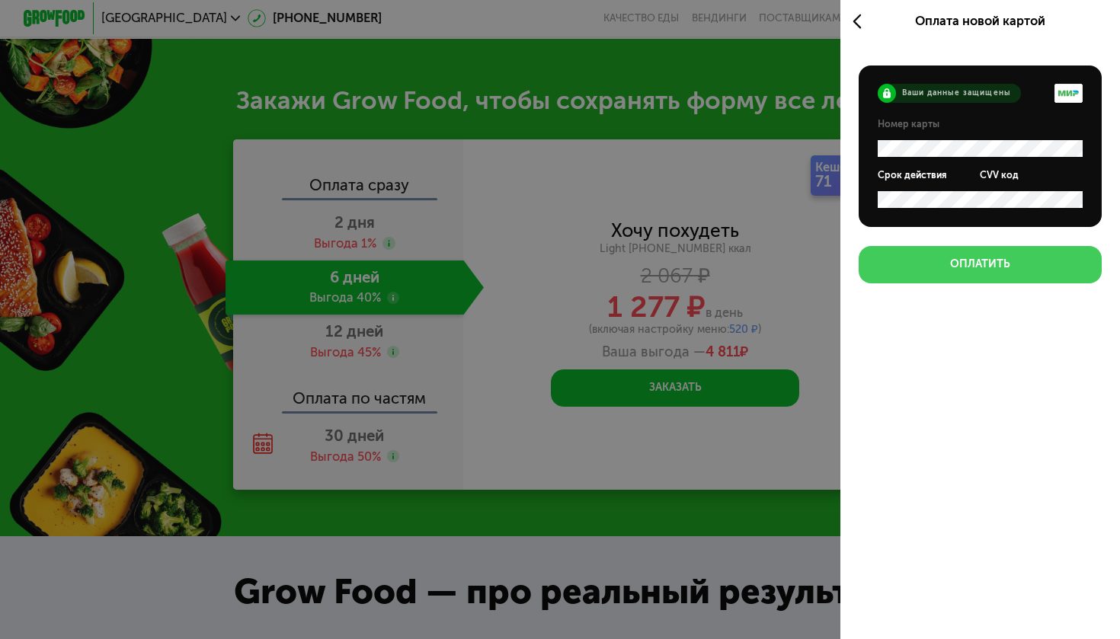
click at [1007, 270] on div "Оплатить" at bounding box center [980, 264] width 60 height 15
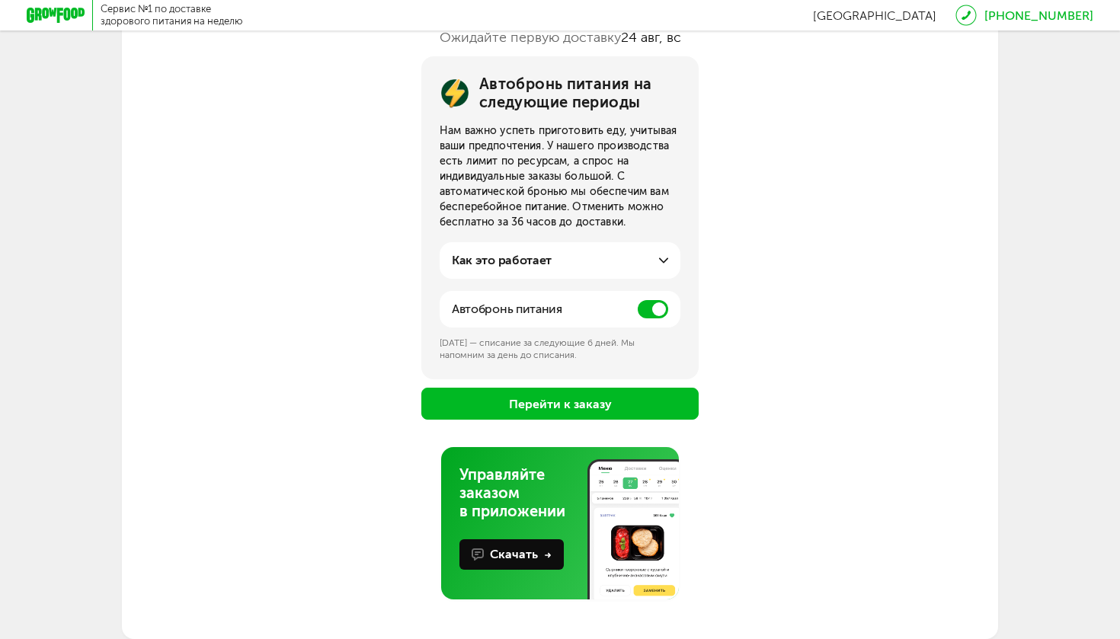
scroll to position [160, 0]
click at [547, 399] on button "Перейти к заказу" at bounding box center [559, 404] width 277 height 32
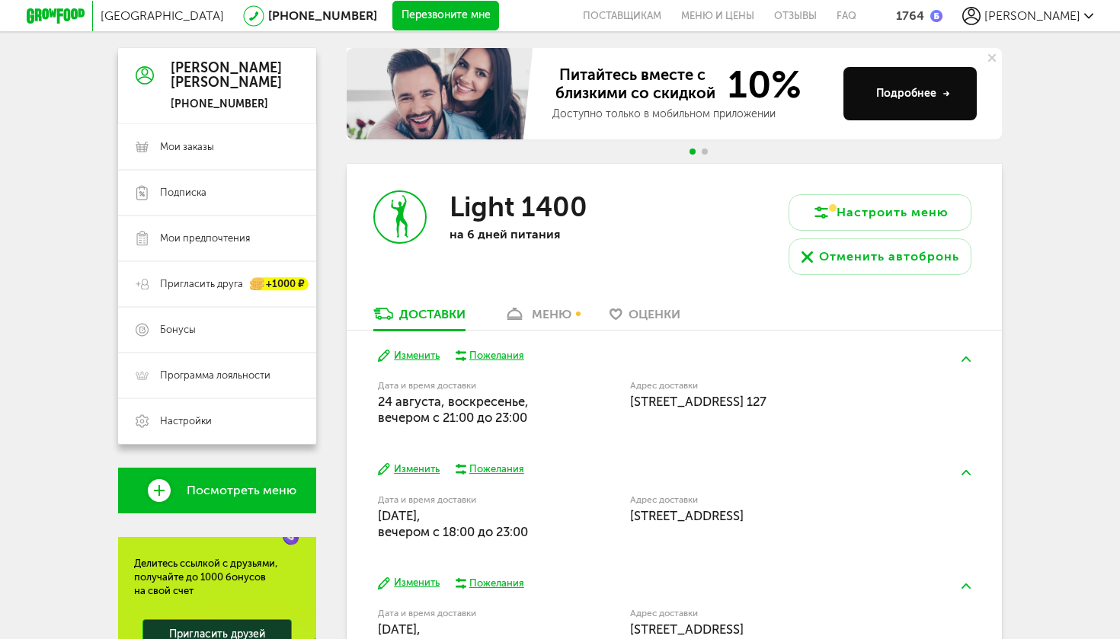
scroll to position [133, 0]
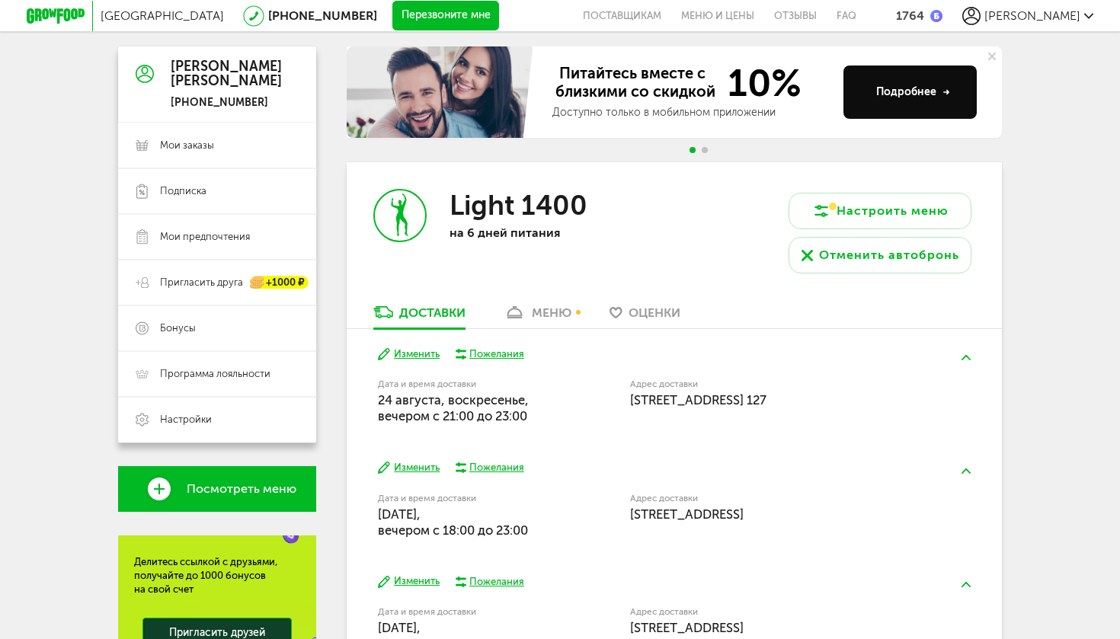
click at [553, 319] on div "меню" at bounding box center [552, 313] width 40 height 14
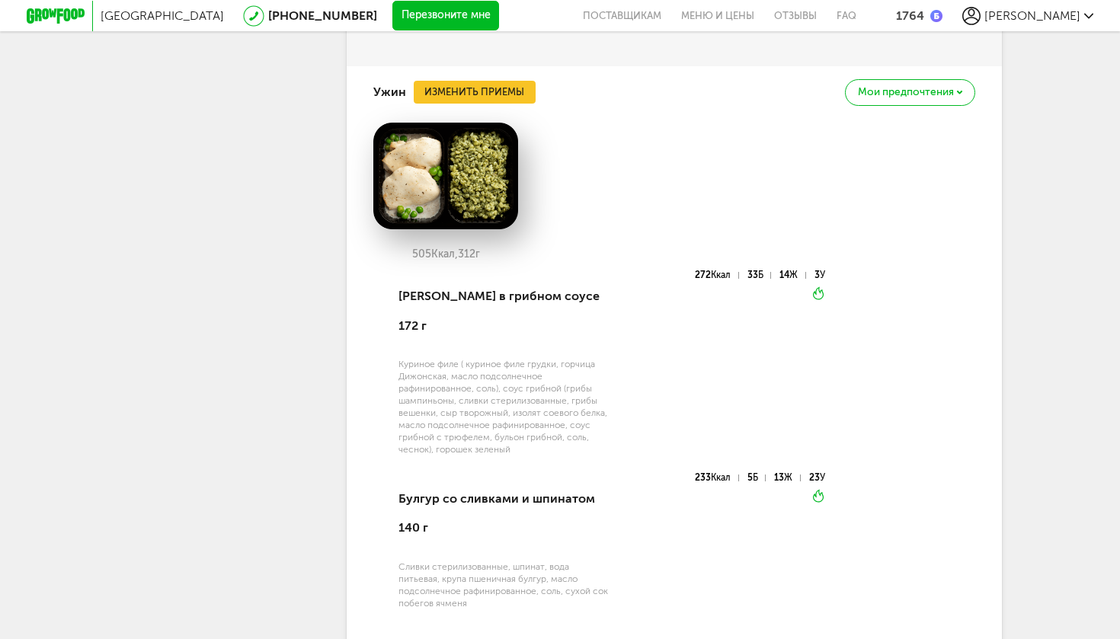
scroll to position [1775, 0]
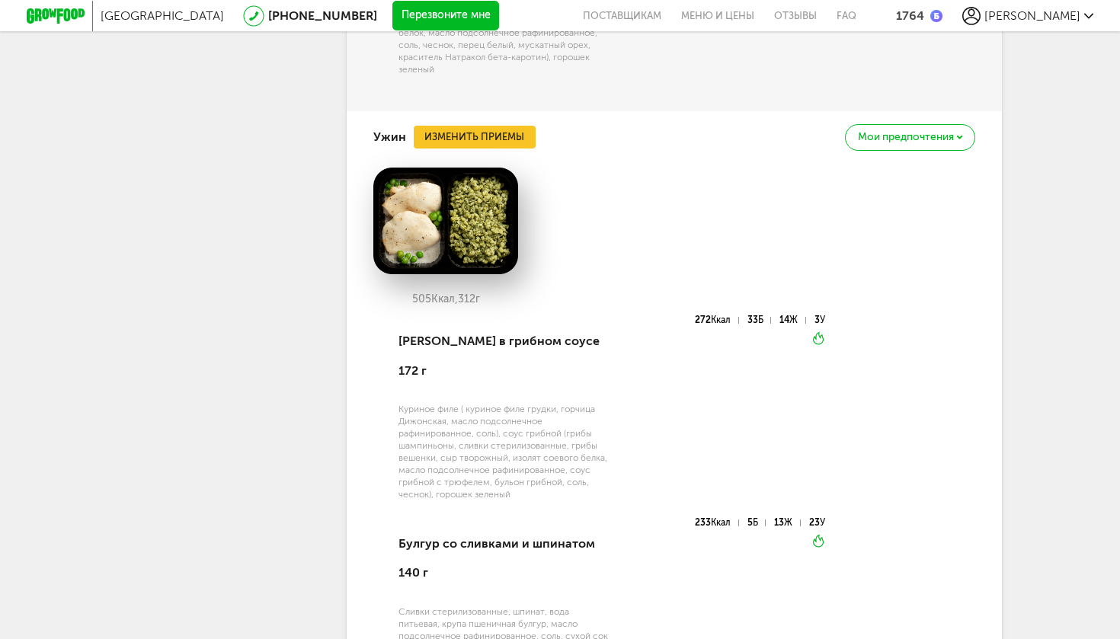
click at [492, 126] on button "Изменить приемы" at bounding box center [475, 137] width 122 height 23
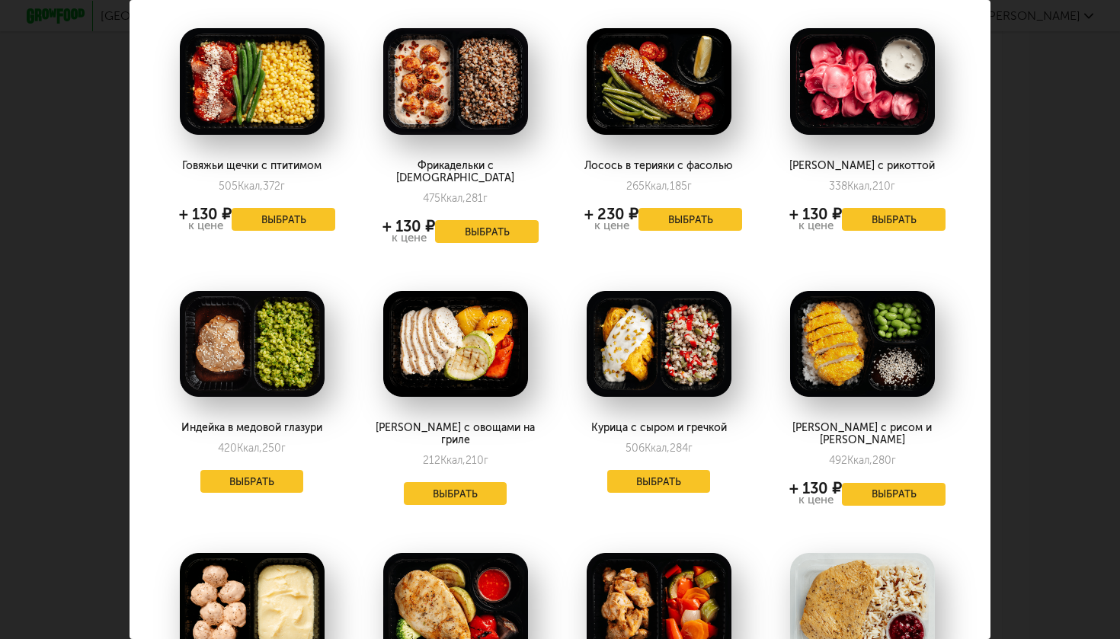
scroll to position [66, 3]
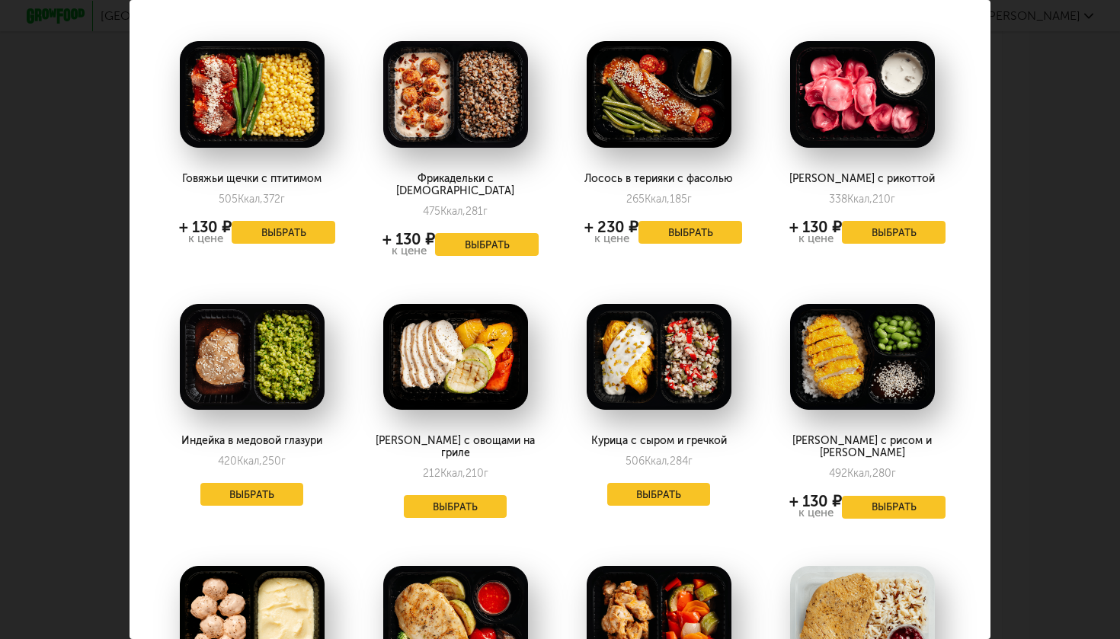
click at [479, 495] on button "Выбрать" at bounding box center [456, 506] width 104 height 23
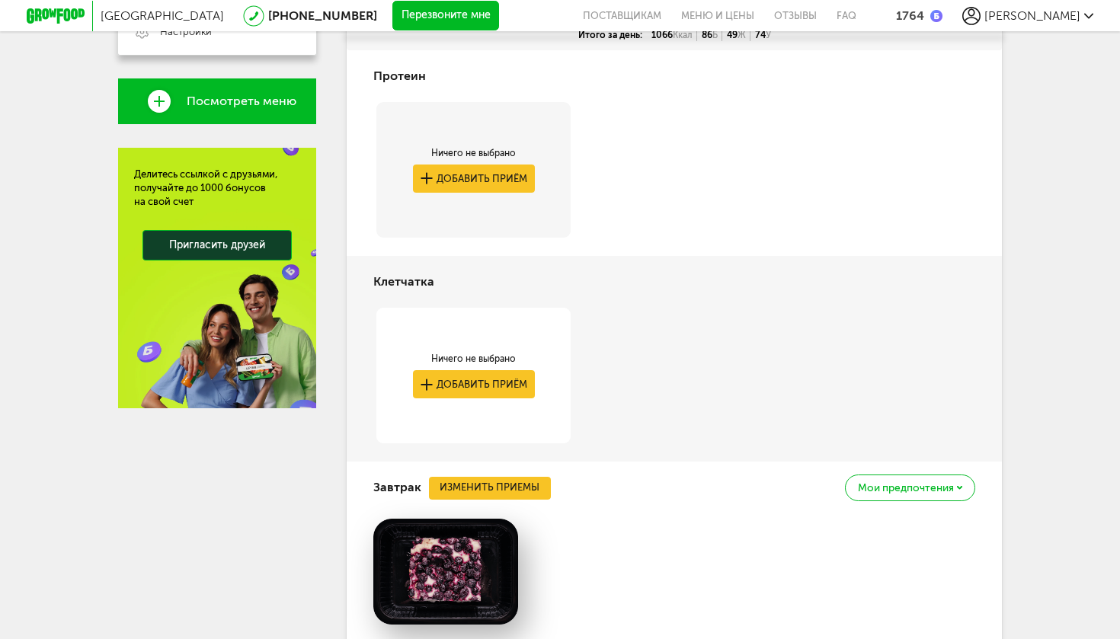
scroll to position [517, 0]
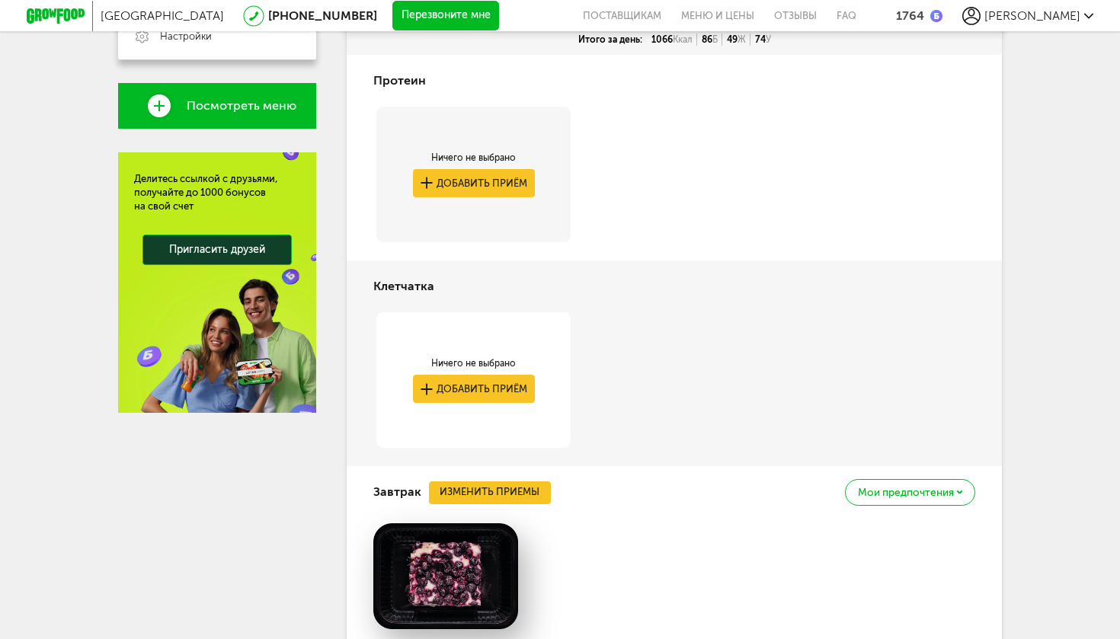
click at [486, 178] on button "Добавить приём" at bounding box center [474, 183] width 122 height 28
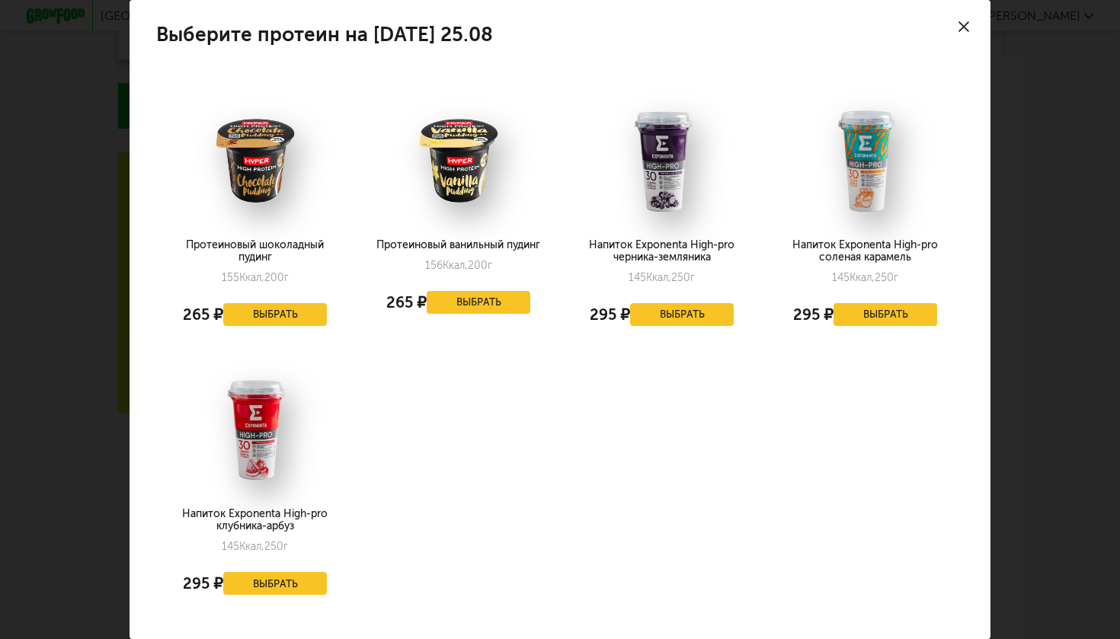
click at [965, 21] on icon at bounding box center [964, 26] width 11 height 11
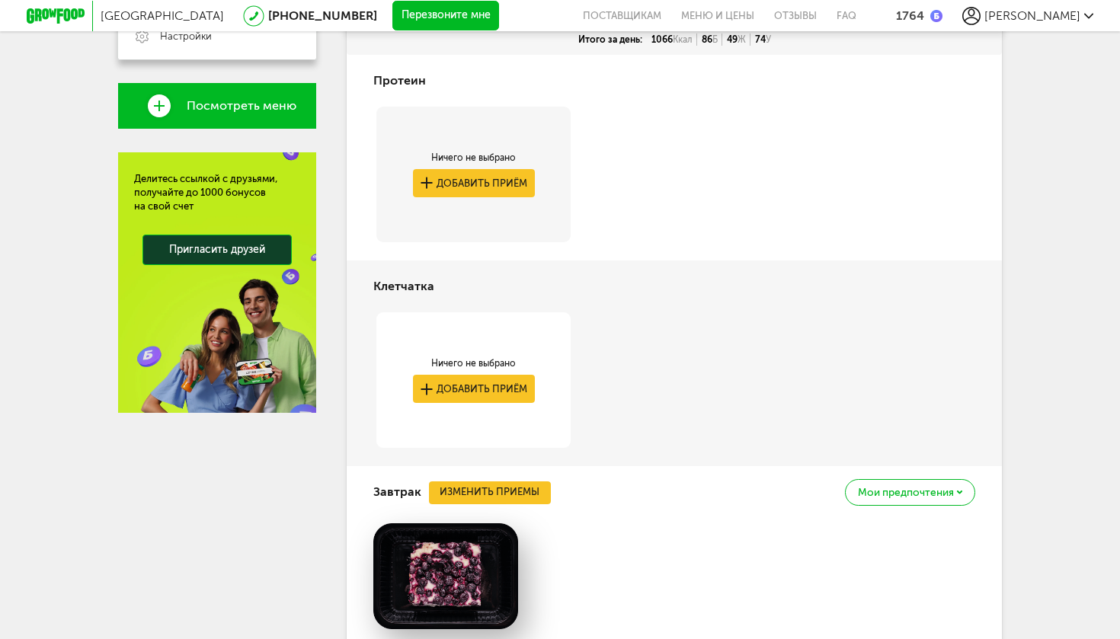
click at [480, 365] on div "Ничего не выбрано" at bounding box center [474, 363] width 122 height 12
click at [479, 389] on button "Добавить приём" at bounding box center [474, 389] width 122 height 28
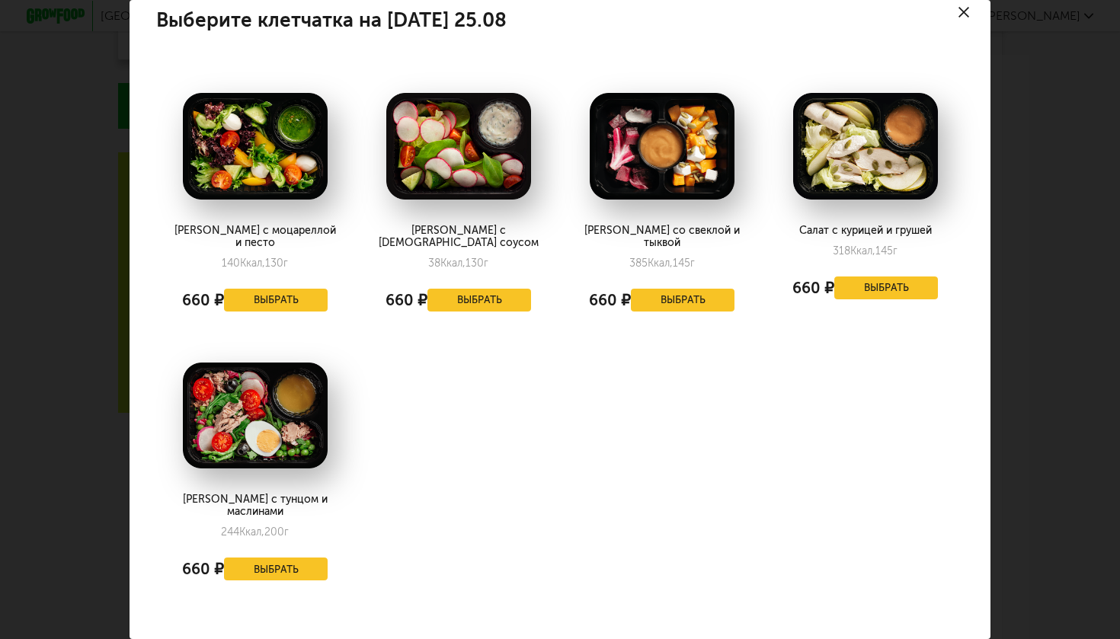
scroll to position [0, 0]
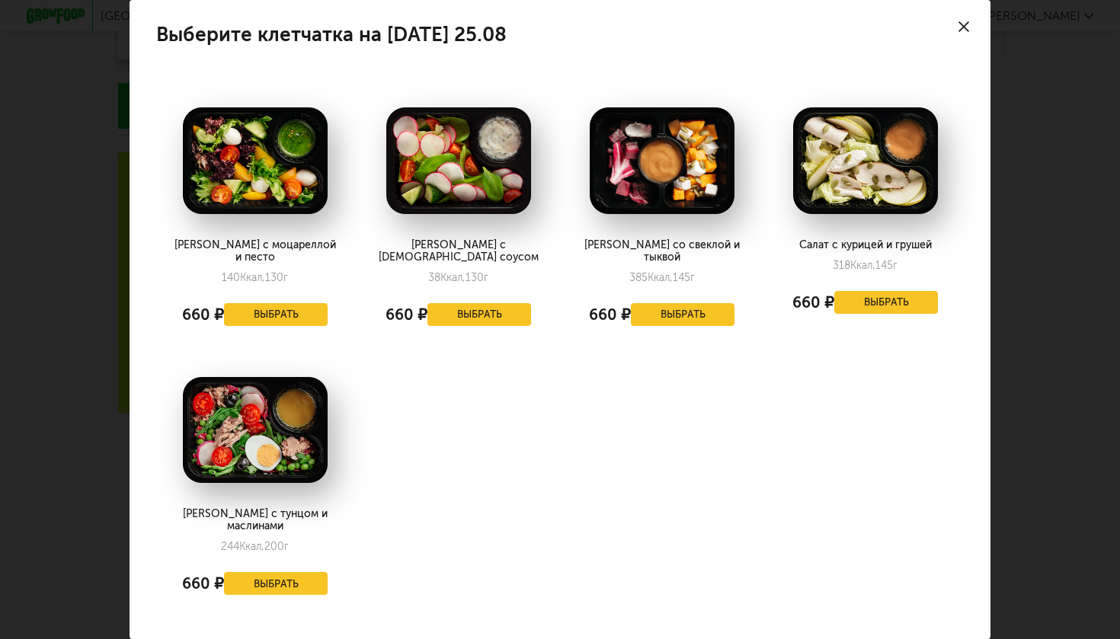
click at [965, 27] on use at bounding box center [964, 26] width 11 height 11
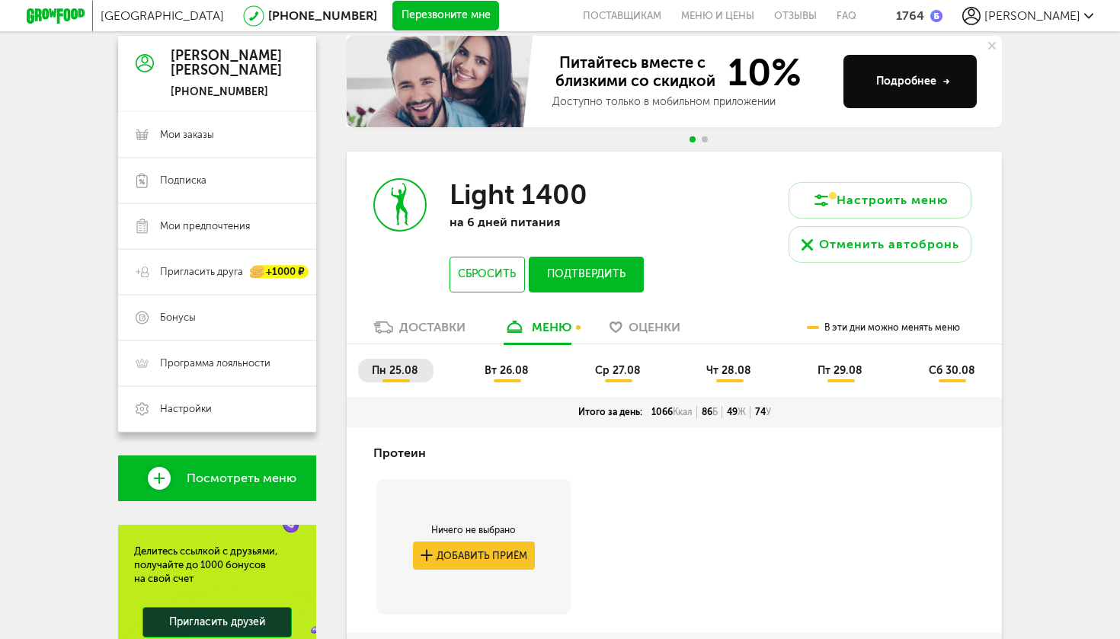
scroll to position [147, 0]
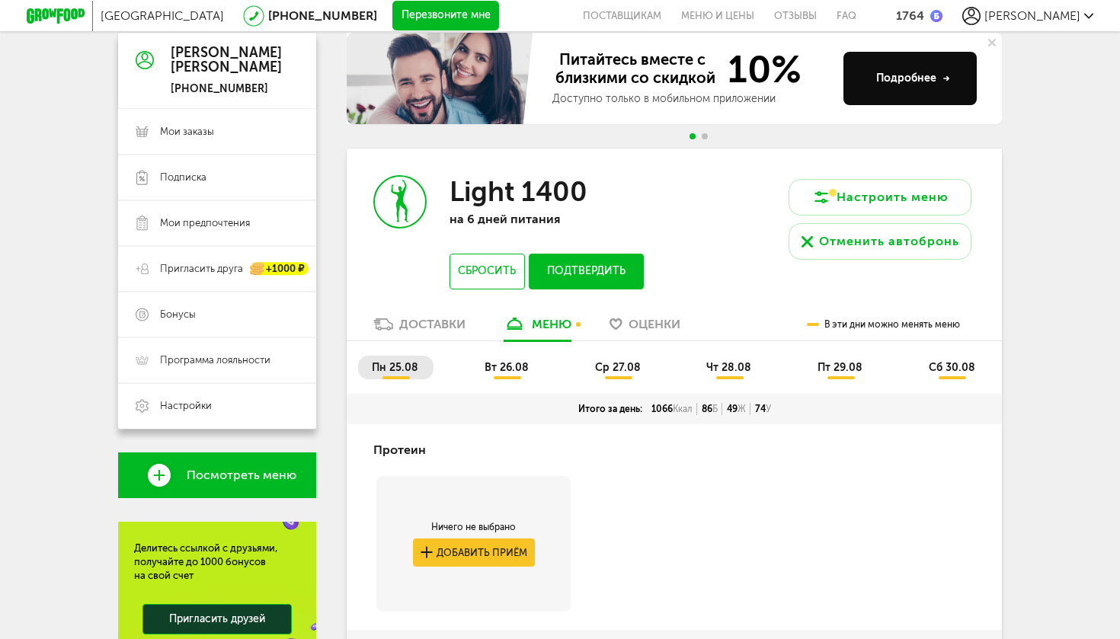
click at [973, 370] on span "сб 30.08" at bounding box center [952, 367] width 46 height 13
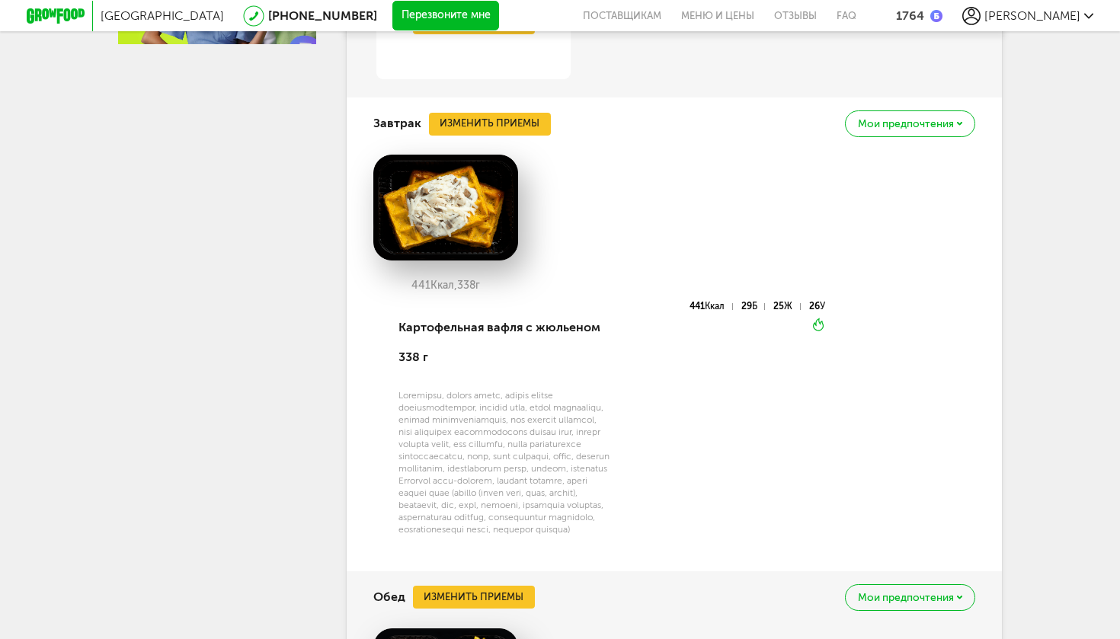
scroll to position [886, 0]
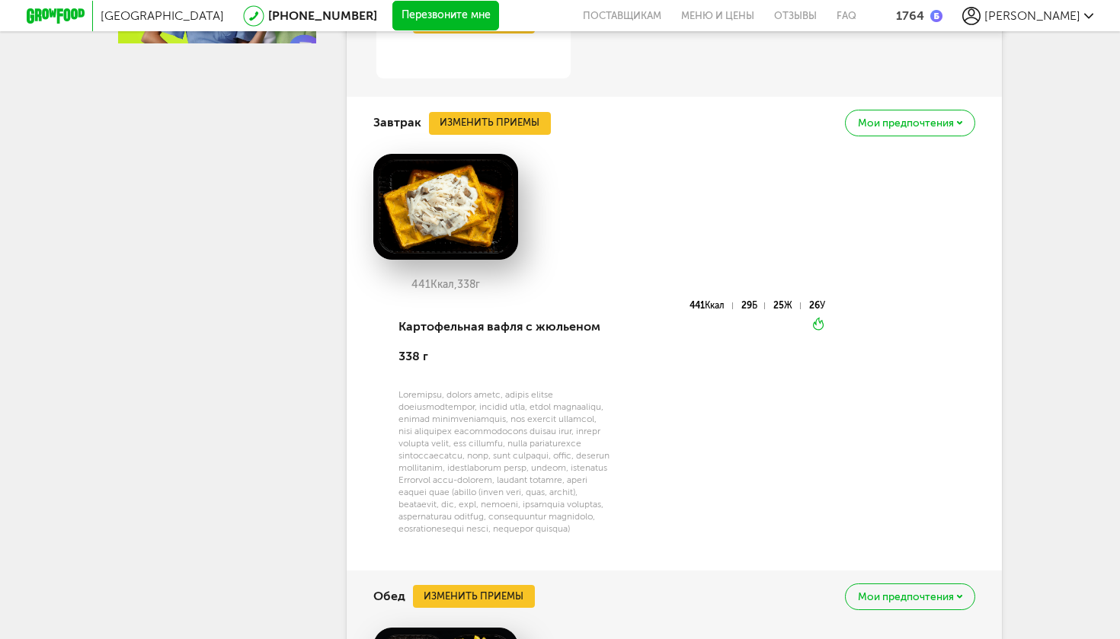
click at [447, 120] on button "Изменить приемы" at bounding box center [490, 123] width 122 height 23
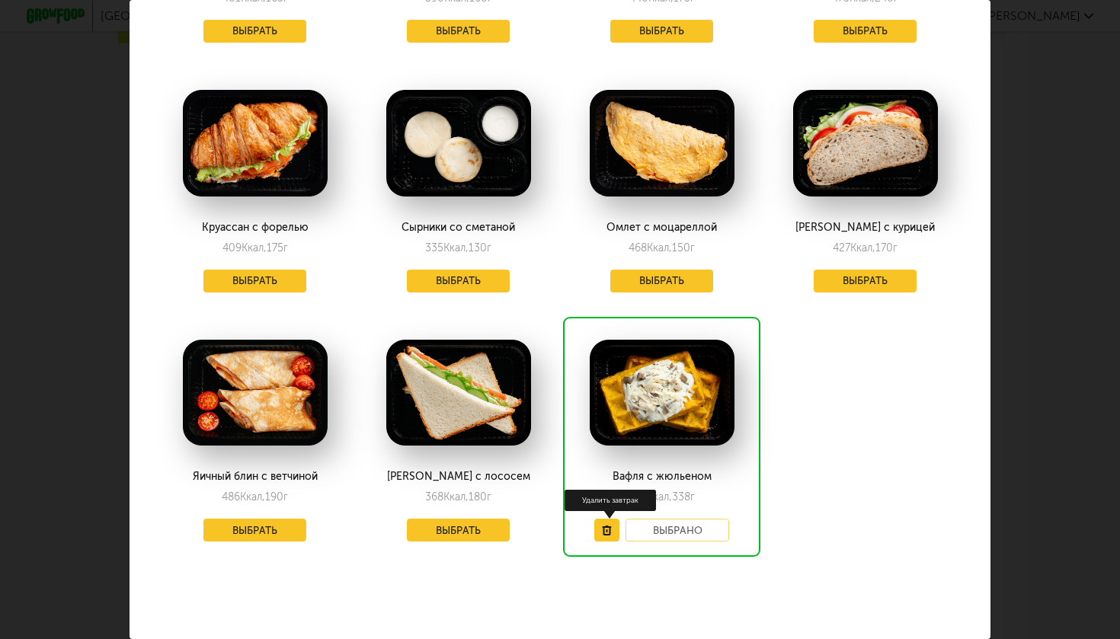
scroll to position [768, 0]
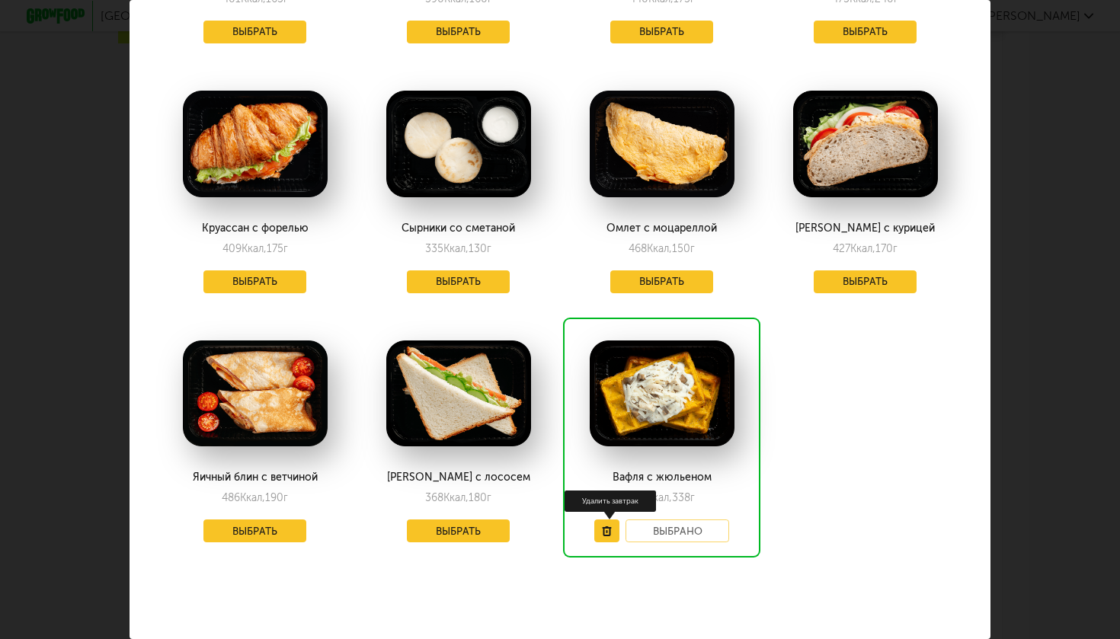
click at [601, 534] on button at bounding box center [607, 531] width 25 height 23
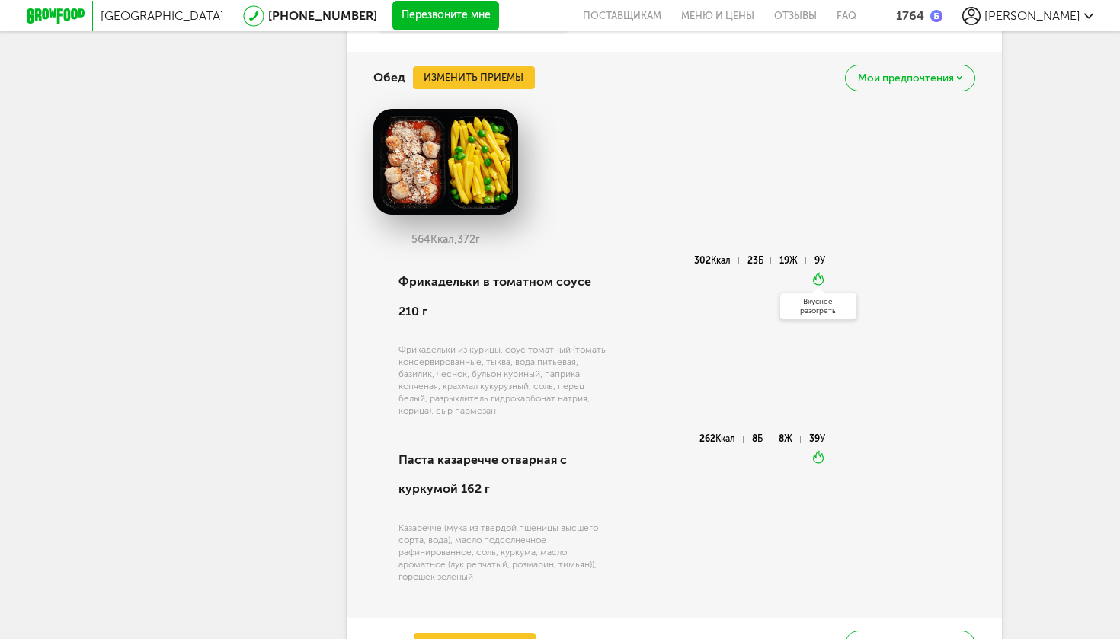
scroll to position [1101, 0]
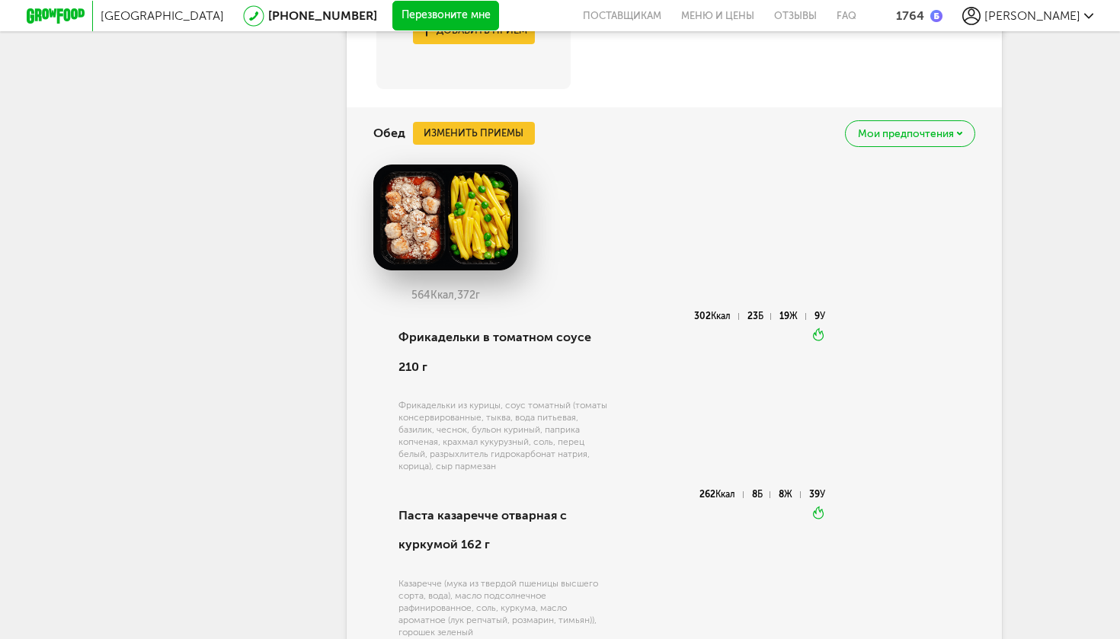
click at [502, 139] on button "Изменить приемы" at bounding box center [474, 133] width 122 height 23
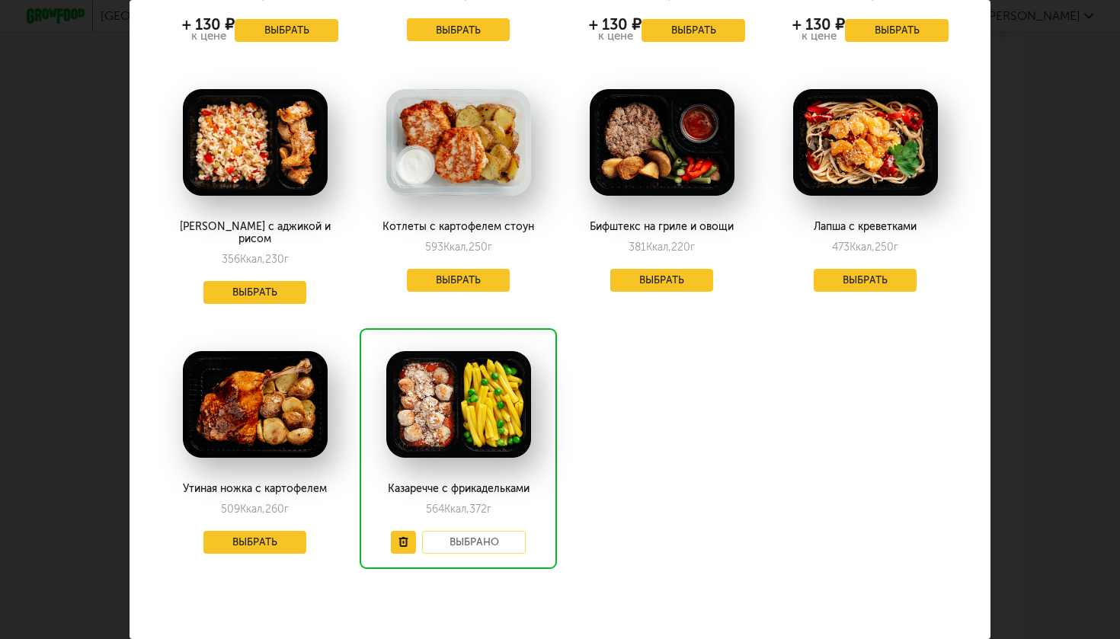
scroll to position [518, 0]
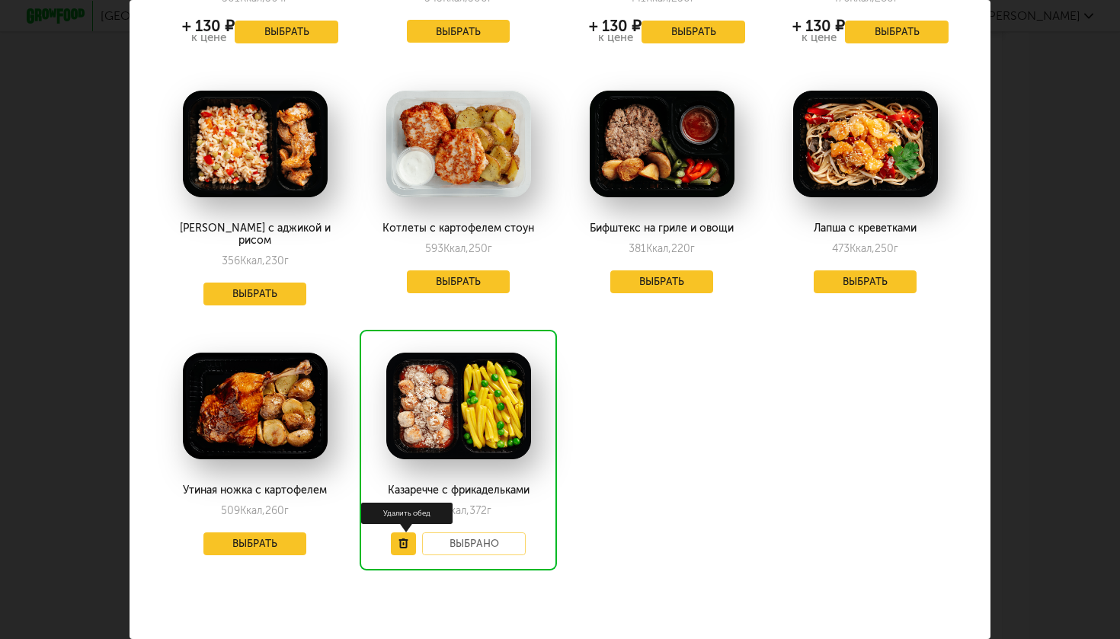
click at [407, 539] on use at bounding box center [403, 544] width 9 height 10
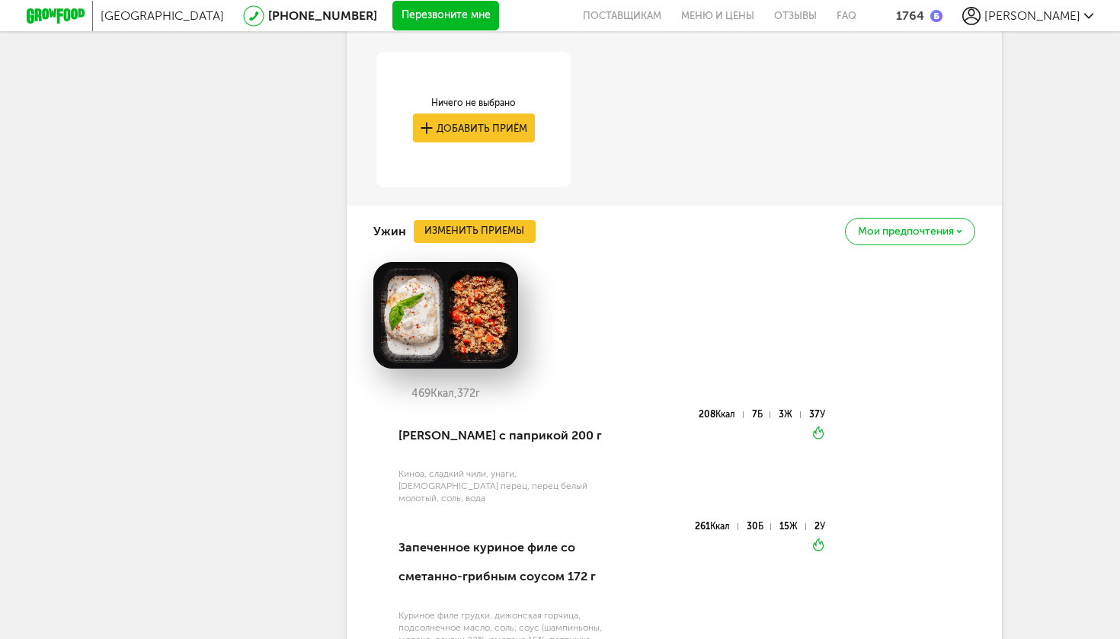
scroll to position [1184, 0]
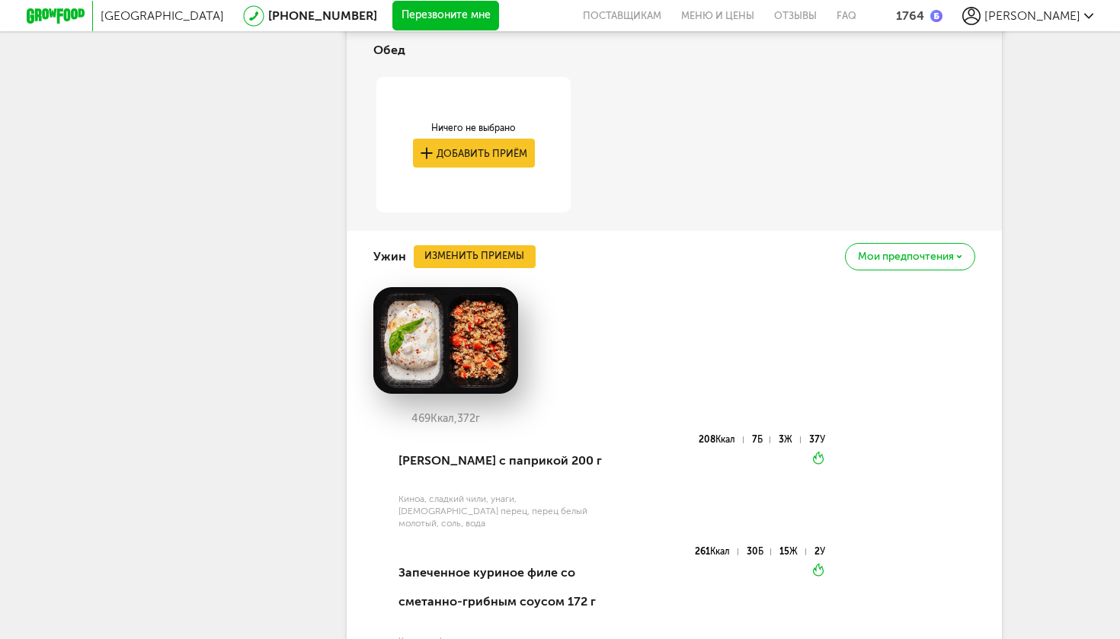
click at [940, 267] on div "Мои предпочтения" at bounding box center [910, 256] width 130 height 27
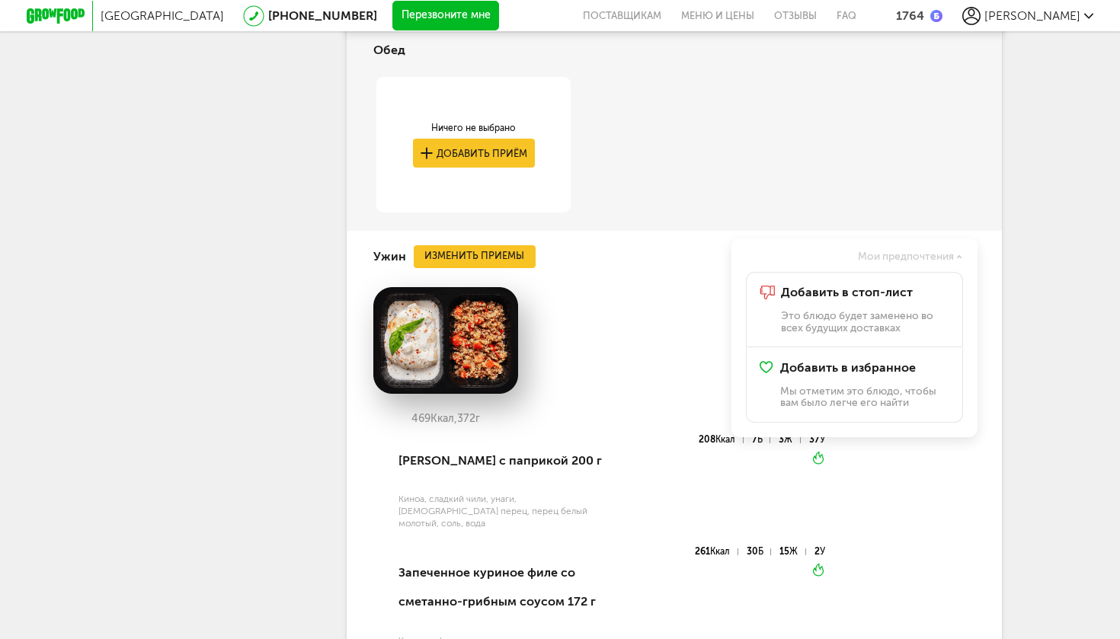
click at [623, 362] on div "469 Ккал, 372 г" at bounding box center [674, 361] width 602 height 148
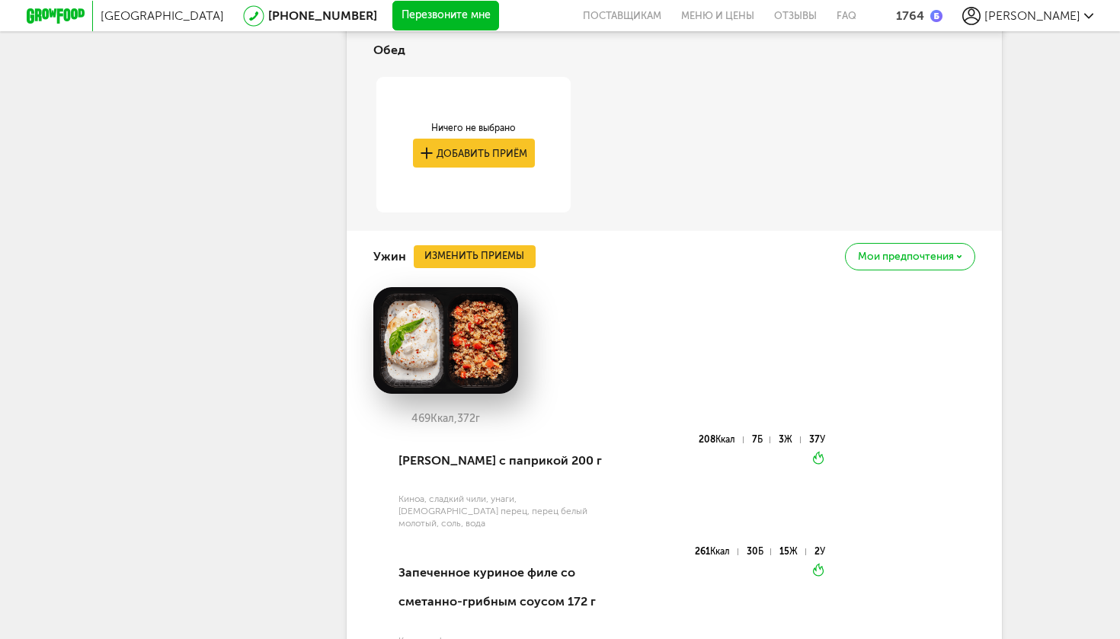
click at [521, 259] on button "Изменить приемы" at bounding box center [475, 256] width 122 height 23
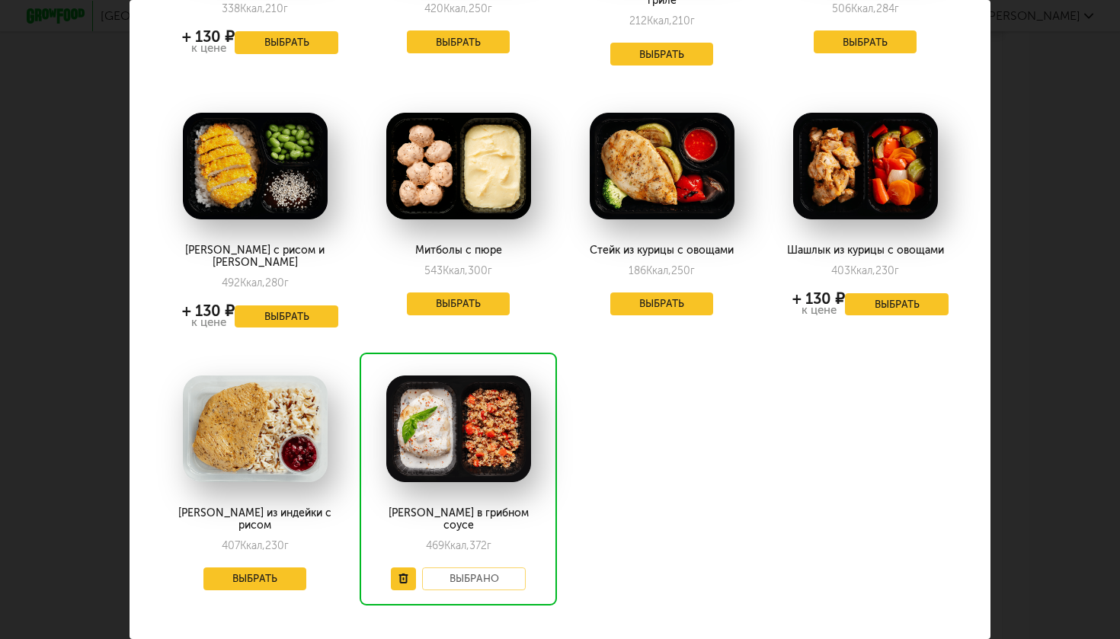
scroll to position [518, 0]
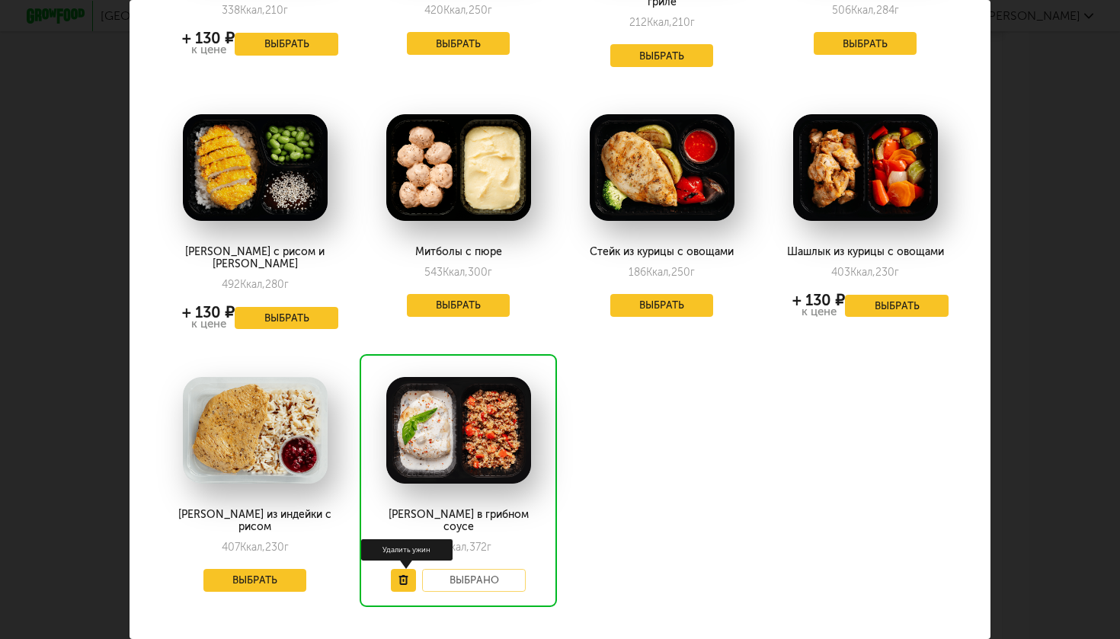
click at [408, 575] on icon at bounding box center [404, 580] width 10 height 10
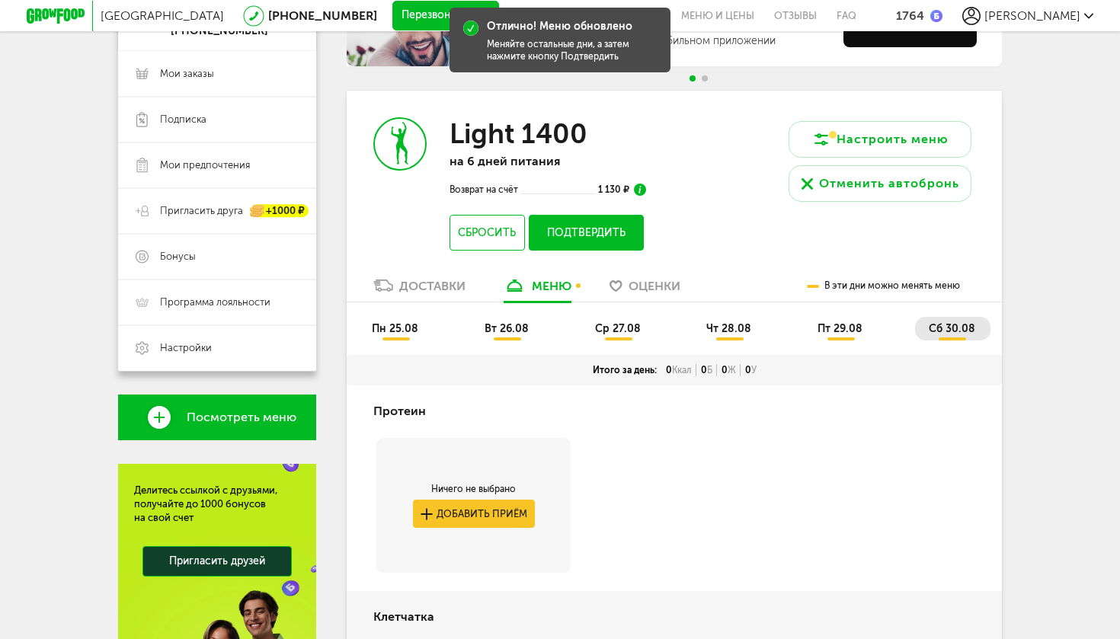
scroll to position [197, 0]
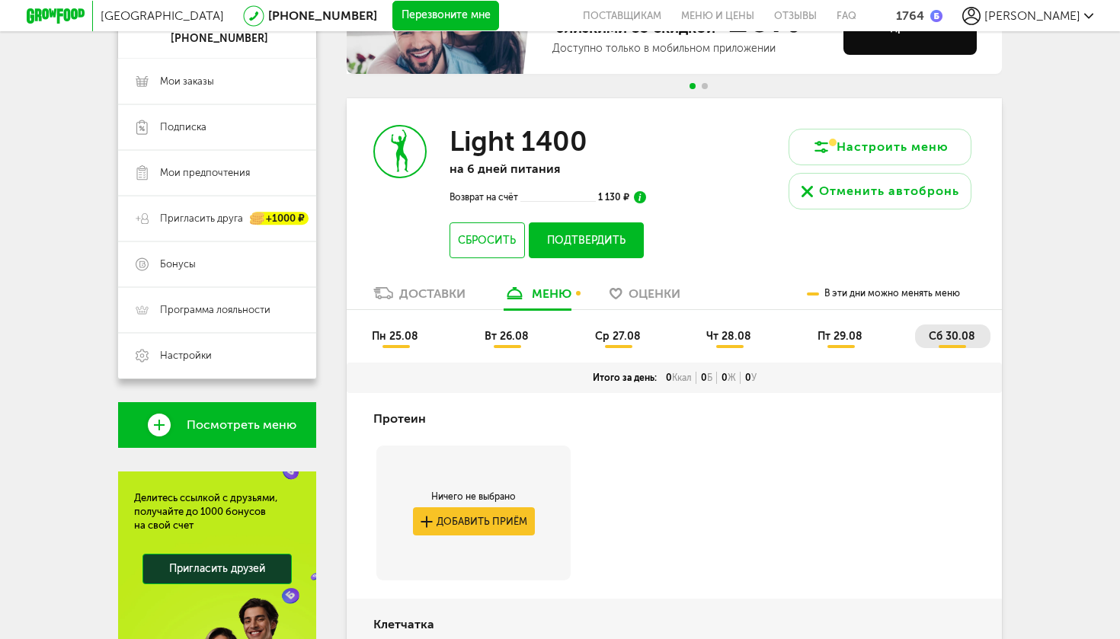
click at [399, 340] on span "пн 25.08" at bounding box center [395, 336] width 46 height 13
click at [480, 350] on ul "пн 25.08 вт 26.08 ср 27.08 чт 28.08 пт 29.08 сб 30.08" at bounding box center [674, 344] width 633 height 38
click at [505, 339] on span "вт 26.08" at bounding box center [507, 336] width 44 height 13
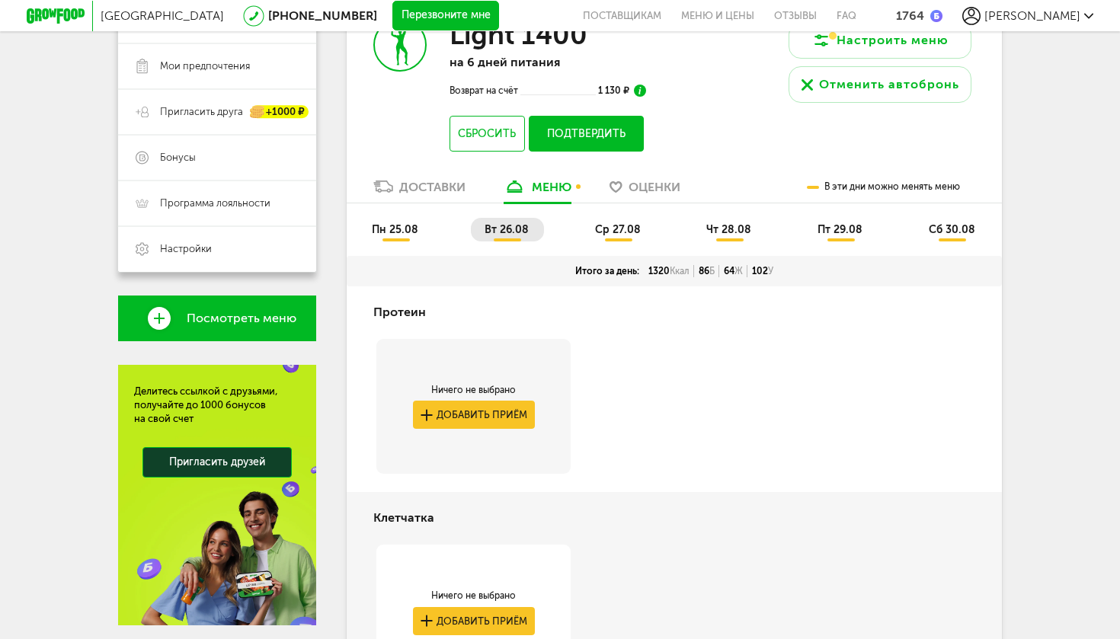
scroll to position [306, 0]
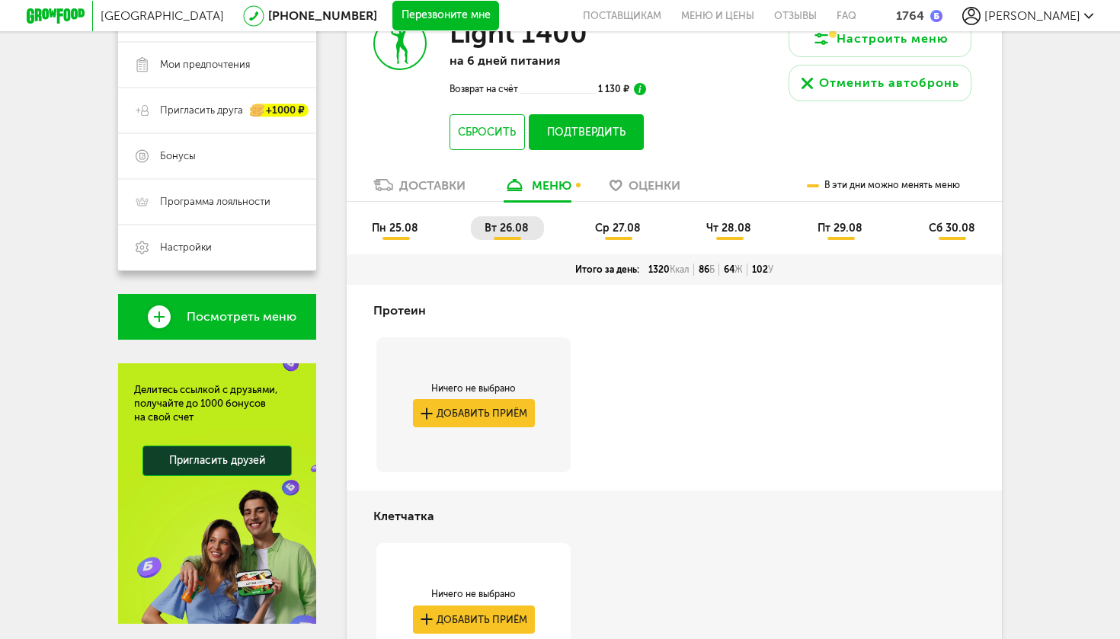
click at [614, 232] on span "ср 27.08" at bounding box center [618, 228] width 46 height 13
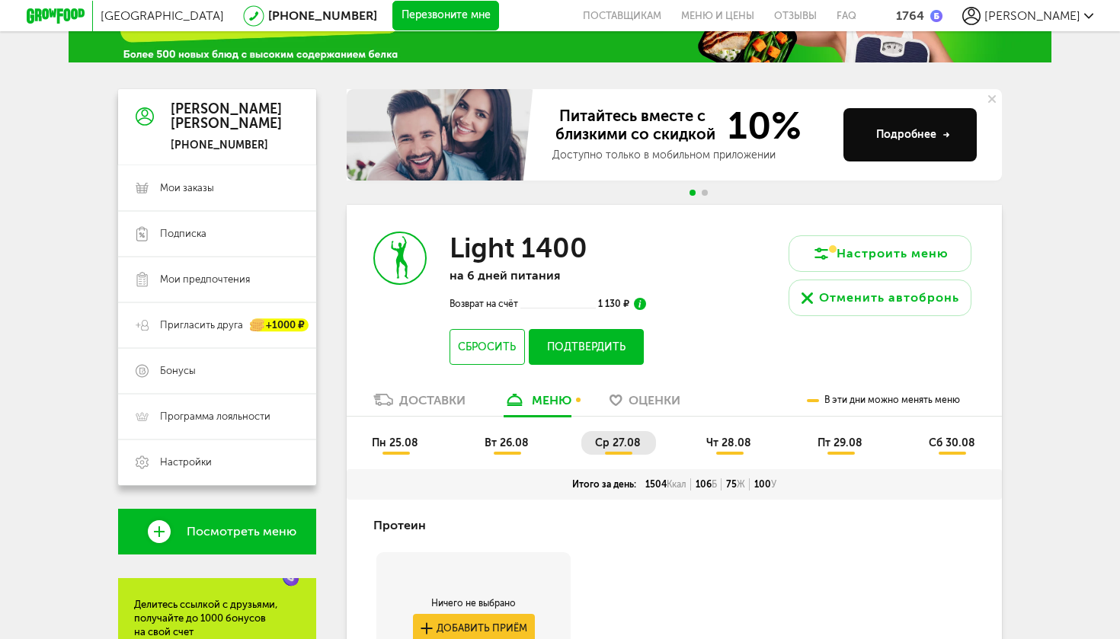
scroll to position [90, 0]
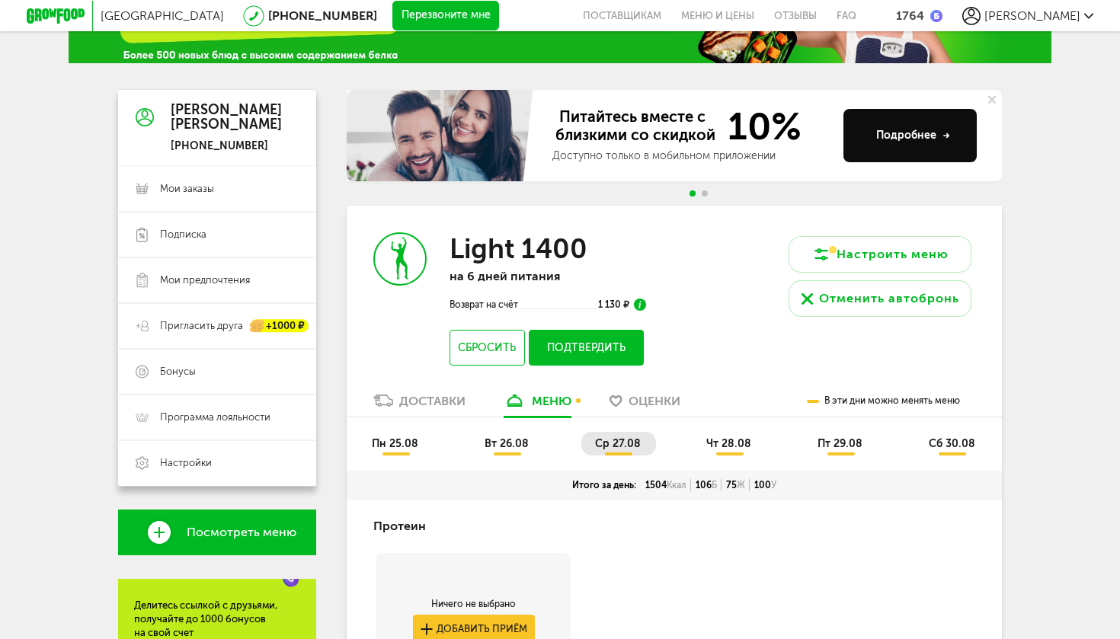
click at [729, 441] on span "чт 28.08" at bounding box center [729, 443] width 45 height 13
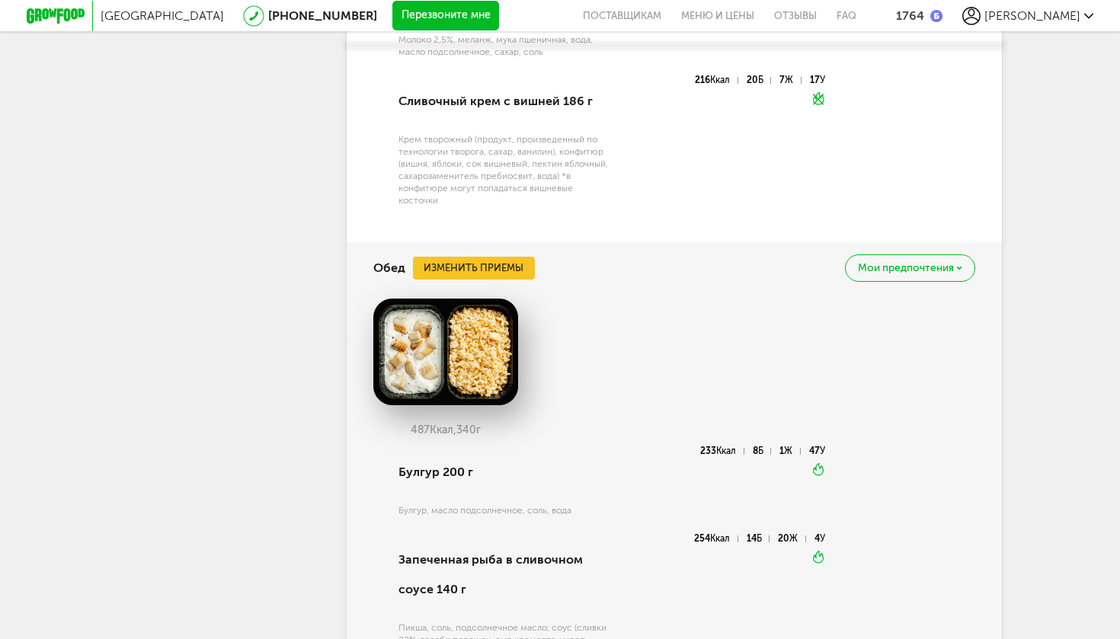
scroll to position [1239, 0]
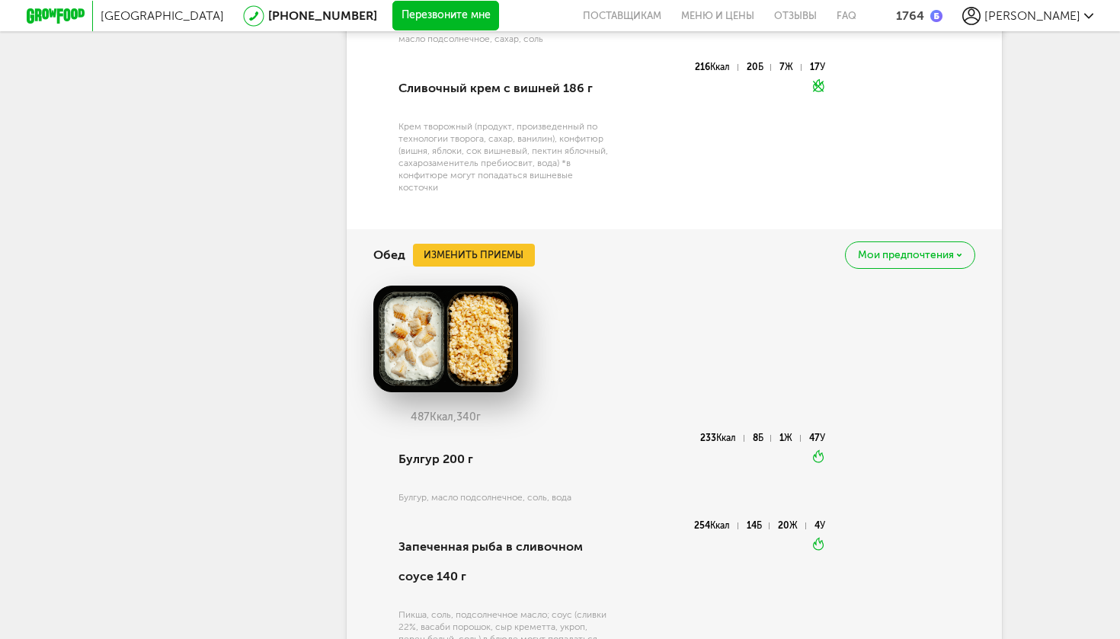
click at [469, 244] on button "Изменить приемы" at bounding box center [474, 255] width 122 height 23
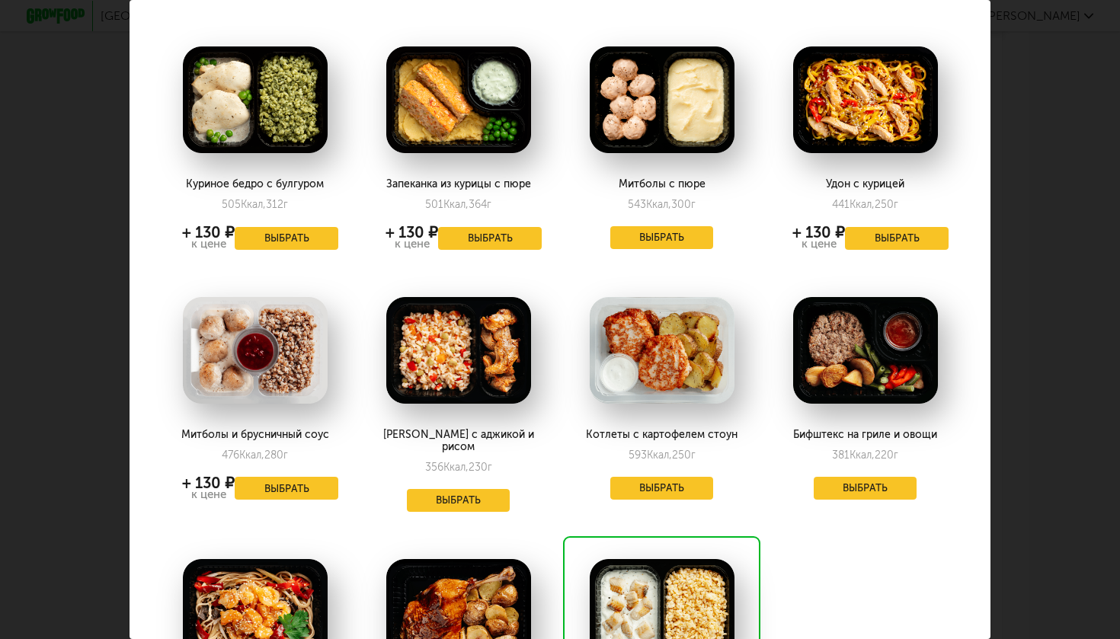
scroll to position [568, 0]
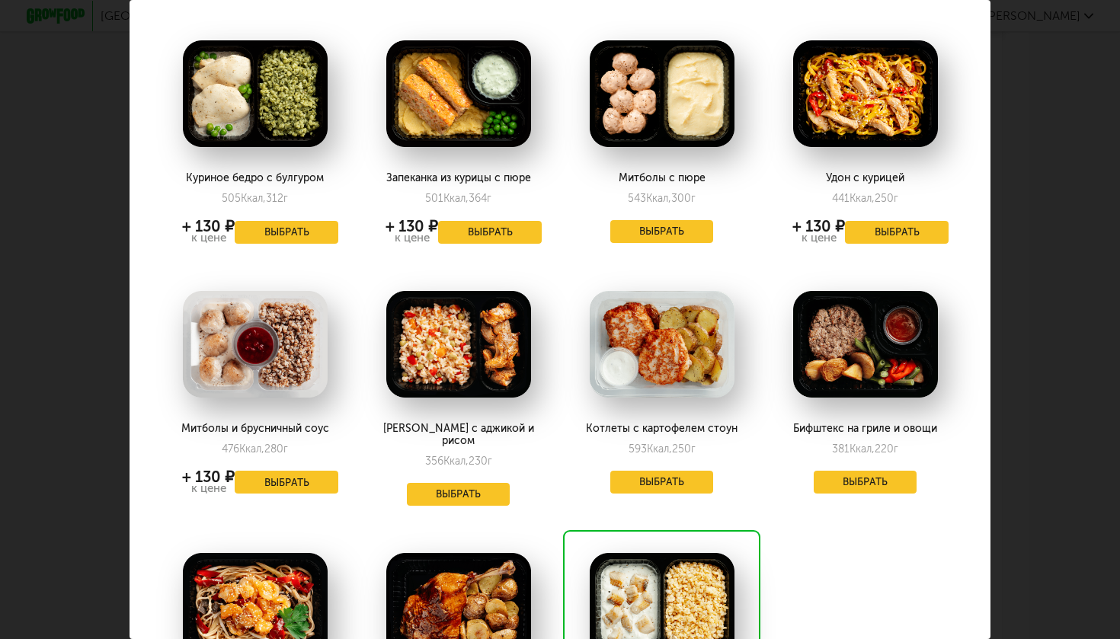
click at [864, 483] on button "Выбрать" at bounding box center [866, 482] width 104 height 23
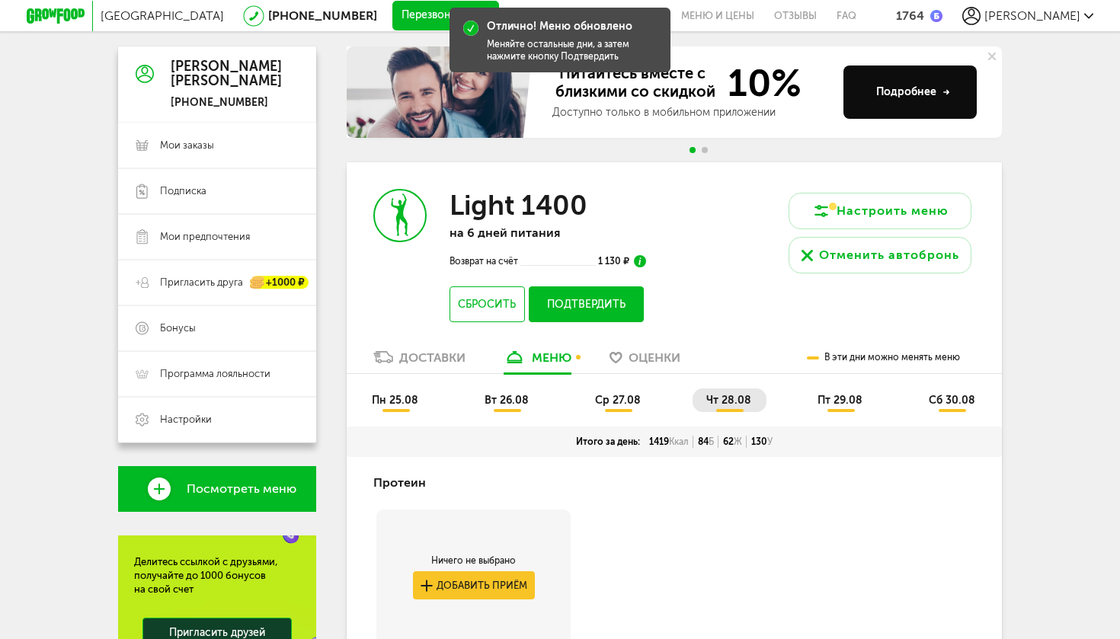
scroll to position [133, 0]
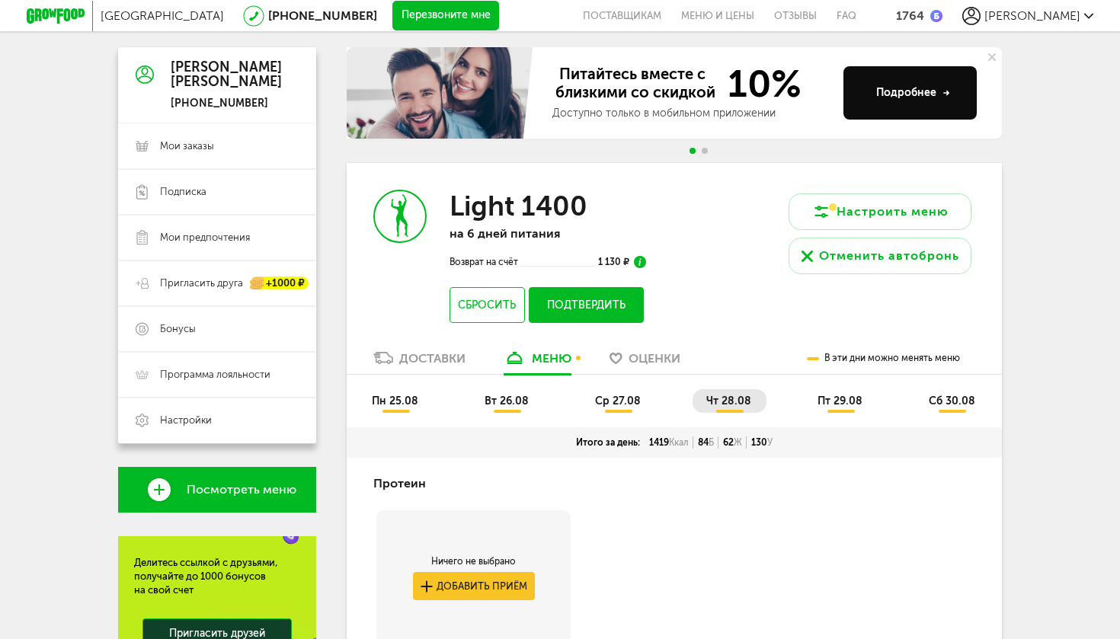
click at [844, 403] on span "пт 29.08" at bounding box center [840, 401] width 45 height 13
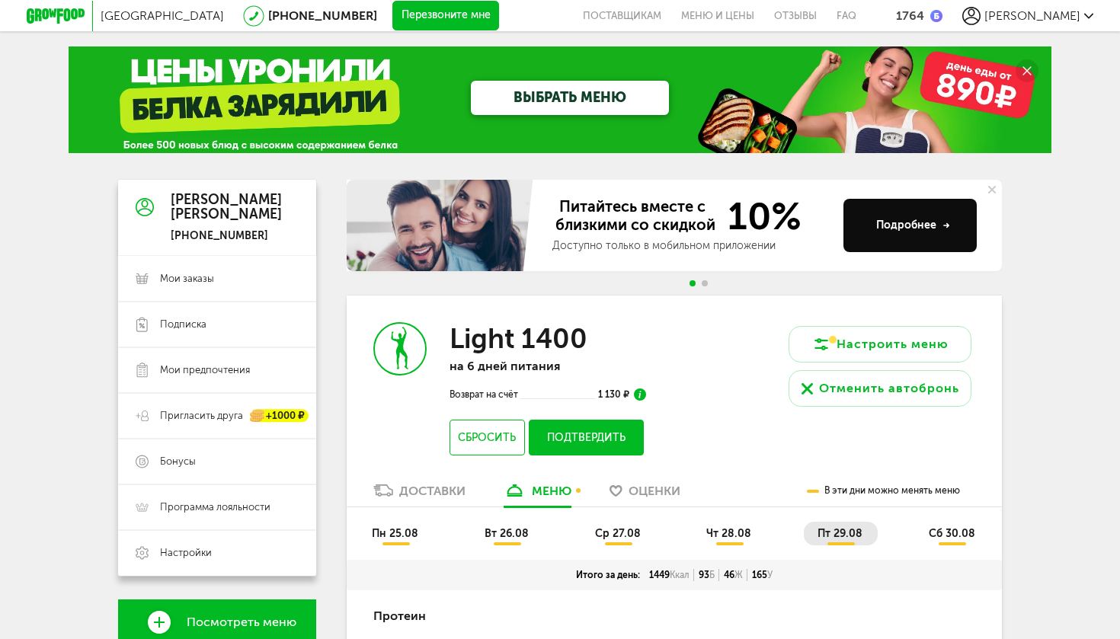
scroll to position [0, 0]
click at [509, 537] on span "вт 26.08" at bounding box center [507, 533] width 44 height 13
click at [575, 442] on button "Подтвердить" at bounding box center [586, 438] width 115 height 36
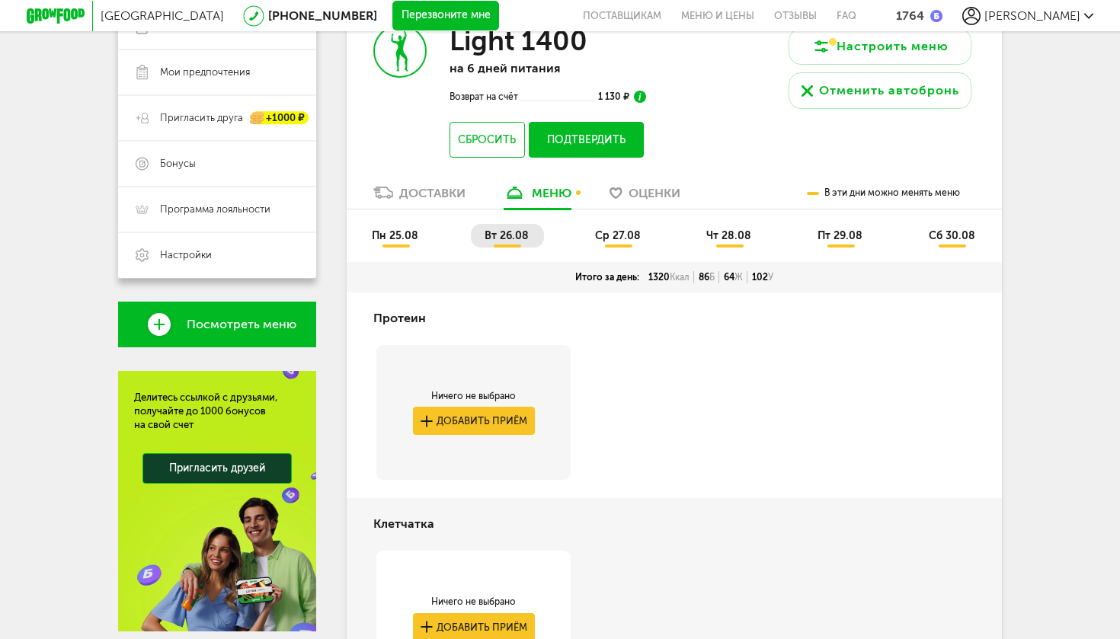
scroll to position [354, 0]
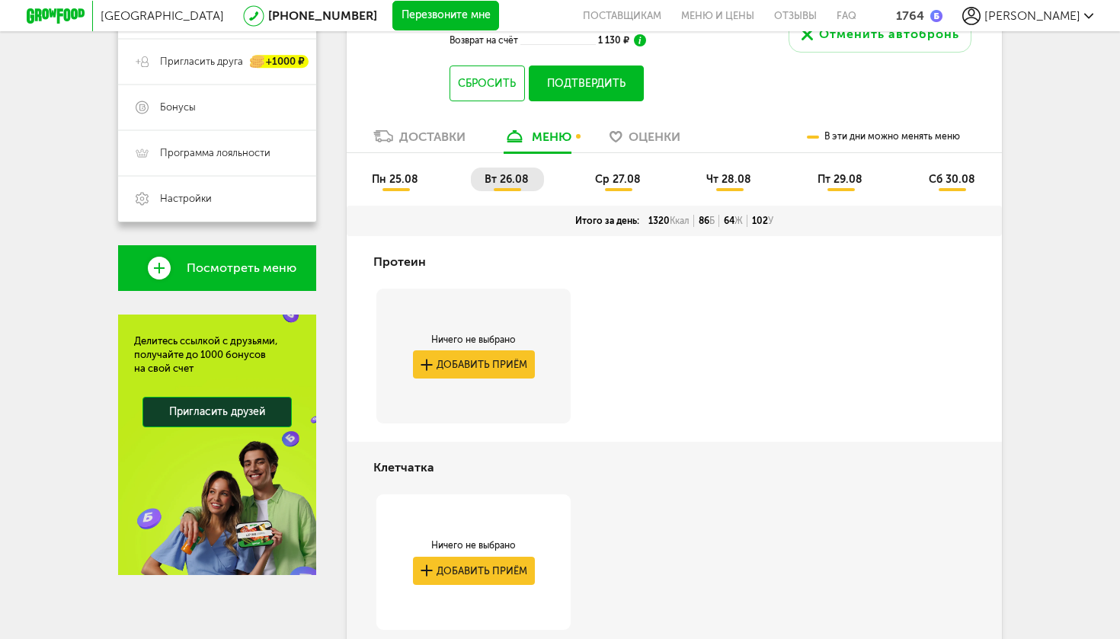
click at [390, 186] on span "пн 25.08" at bounding box center [395, 179] width 46 height 13
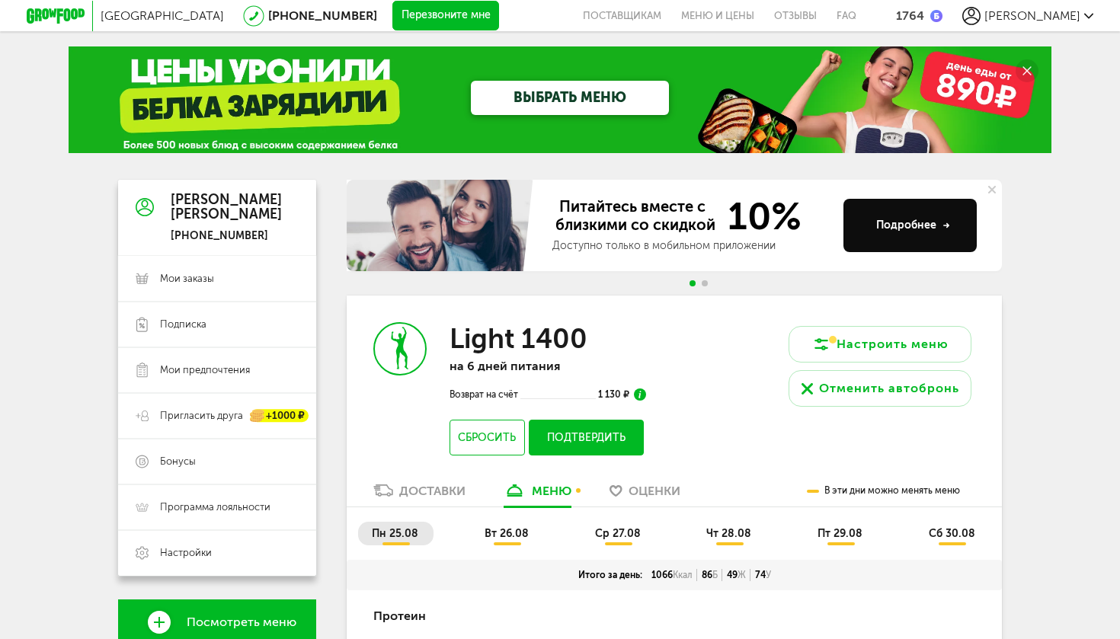
scroll to position [0, 0]
click at [391, 473] on div "Light 1400 на 6 дней питания Возврат на счёт 1 130 ₽ Сбросить Подтвердить" at bounding box center [511, 389] width 328 height 187
click at [405, 481] on div "Light 1400 на 6 дней питания Возврат на счёт 1 130 ₽ Сбросить Подтвердить" at bounding box center [511, 389] width 328 height 187
click at [407, 486] on div "Доставки" at bounding box center [432, 491] width 66 height 14
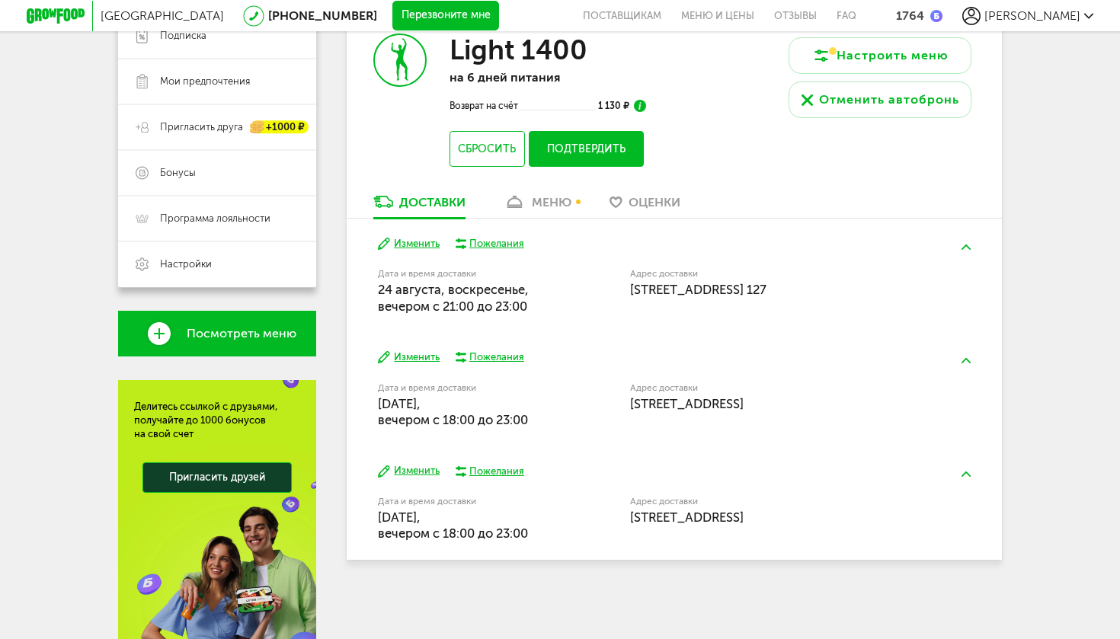
scroll to position [290, 0]
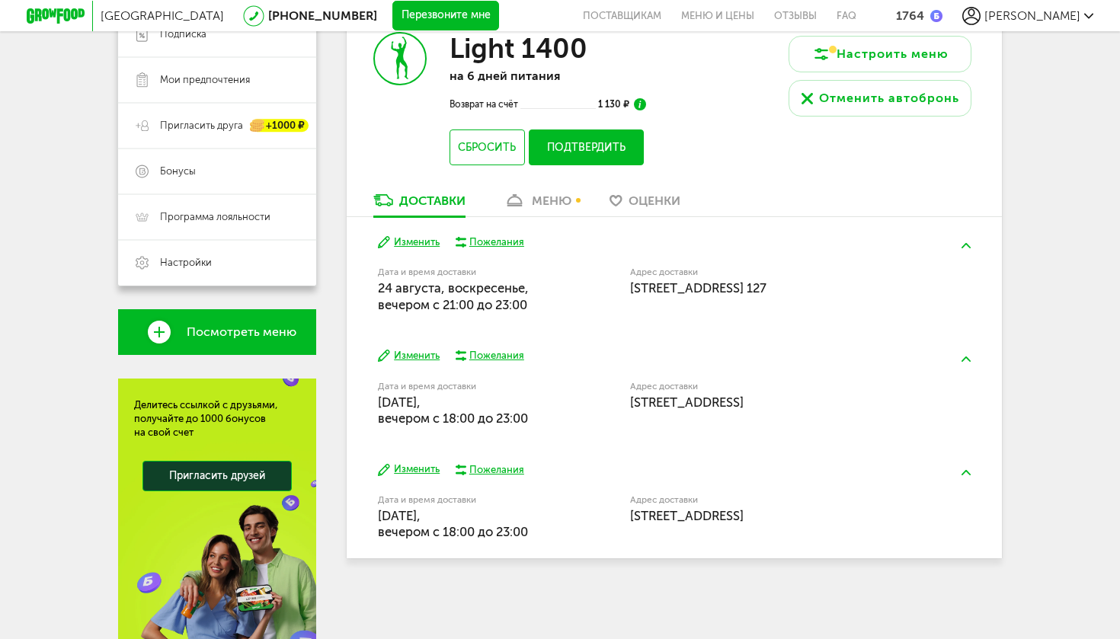
click at [425, 357] on button "Изменить" at bounding box center [409, 356] width 62 height 14
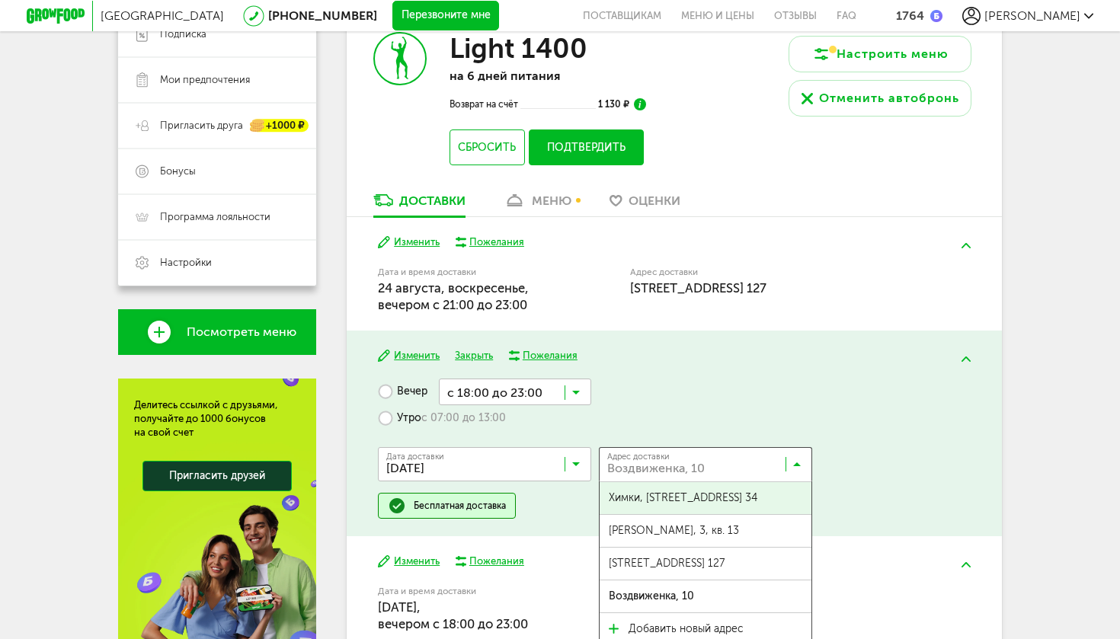
click at [796, 460] on icon at bounding box center [797, 467] width 8 height 15
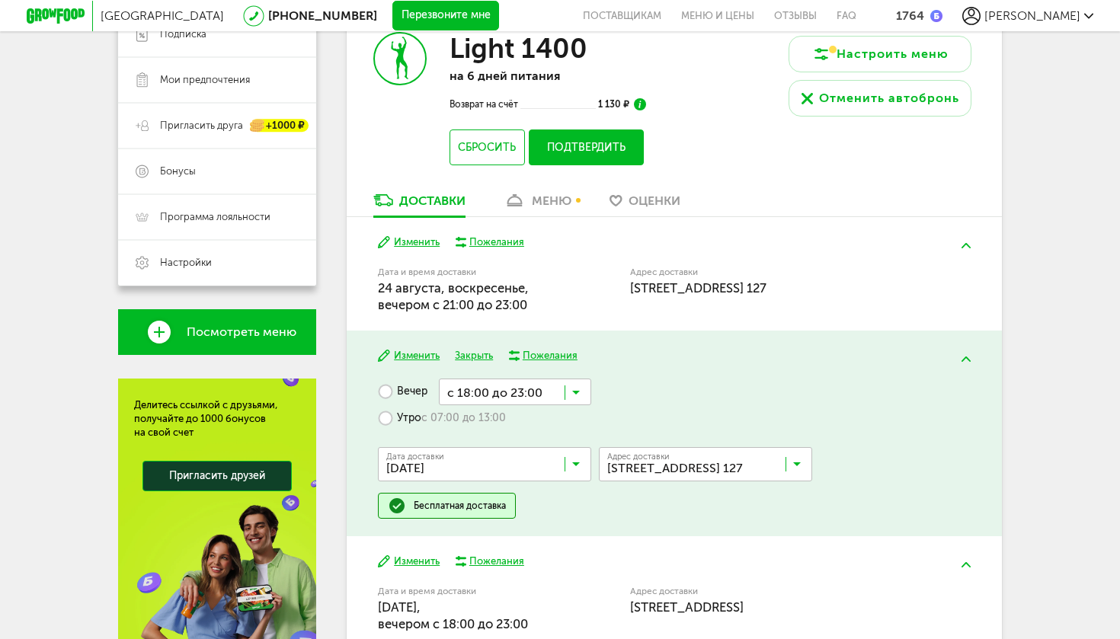
click at [687, 555] on span "[STREET_ADDRESS] 127" at bounding box center [667, 564] width 116 height 32
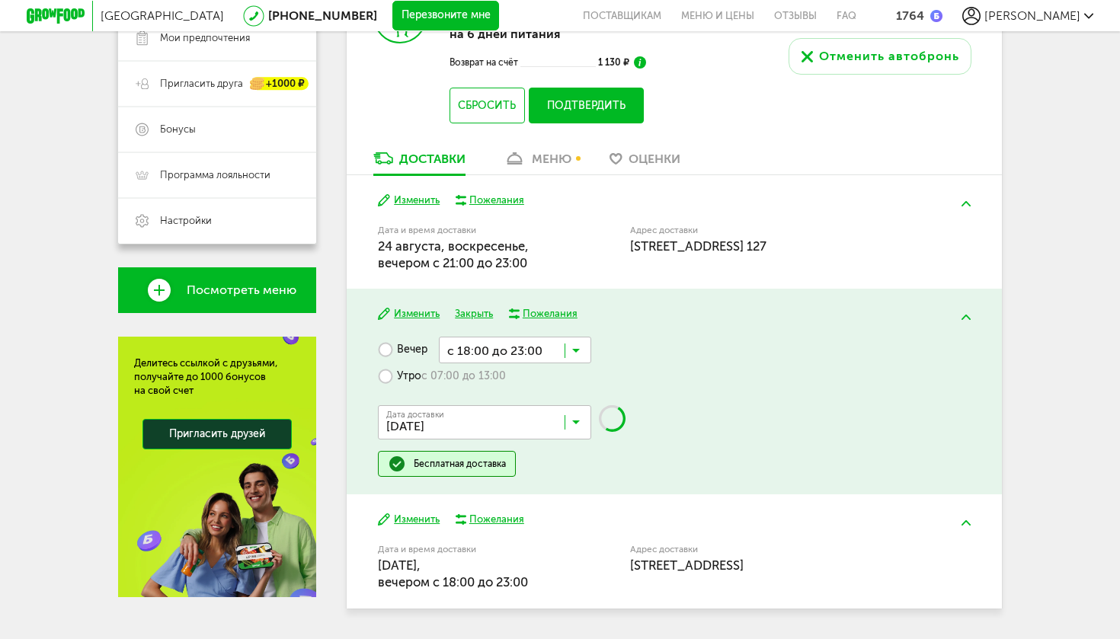
scroll to position [379, 0]
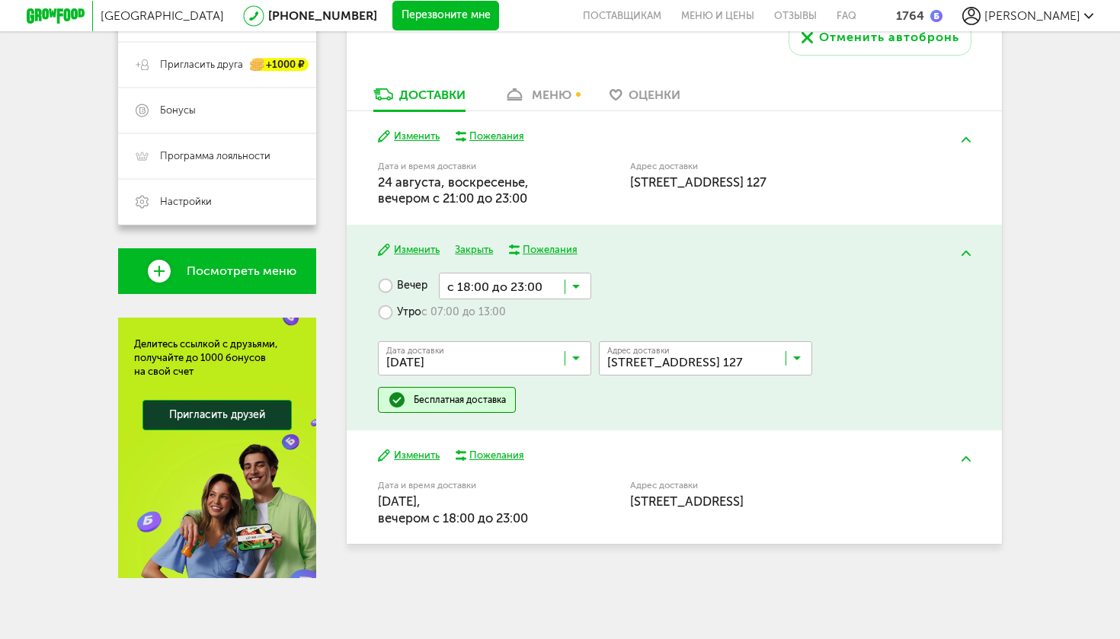
click at [578, 300] on div "Утро с 07:00 до 13:00" at bounding box center [484, 313] width 213 height 27
click at [550, 300] on div "Утро с 07:00 до 13:00" at bounding box center [484, 313] width 213 height 27
click at [578, 300] on div "Утро с 07:00 до 13:00" at bounding box center [484, 313] width 213 height 27
click at [530, 300] on div "Утро с 07:00 до 13:00" at bounding box center [484, 313] width 213 height 27
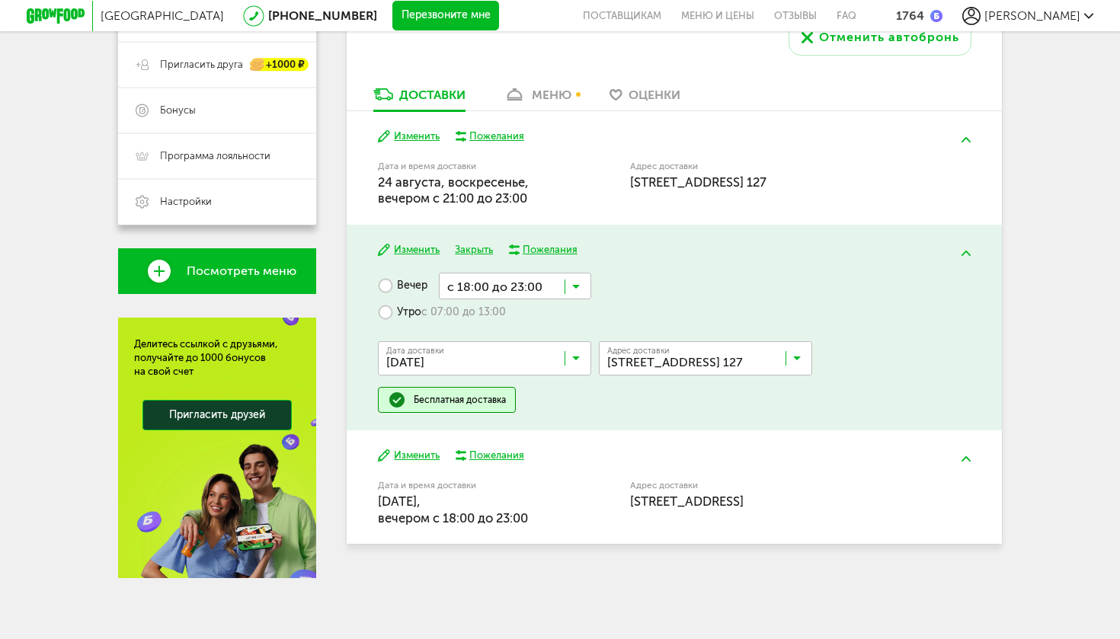
click at [576, 300] on div "Утро с 07:00 до 13:00" at bounding box center [484, 313] width 213 height 27
click at [519, 300] on div "Утро с 07:00 до 13:00" at bounding box center [484, 313] width 213 height 27
click at [717, 482] on div "Адрес доставки [STREET_ADDRESS]" at bounding box center [772, 502] width 284 height 49
click at [425, 482] on label "Дата и время доставки" at bounding box center [465, 486] width 175 height 8
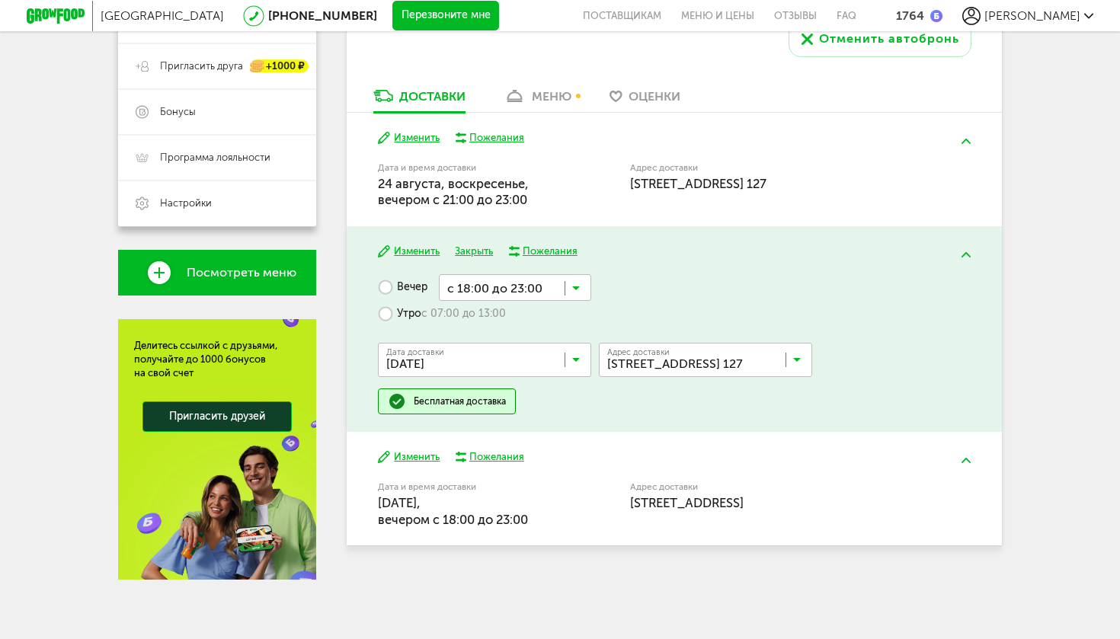
scroll to position [349, 0]
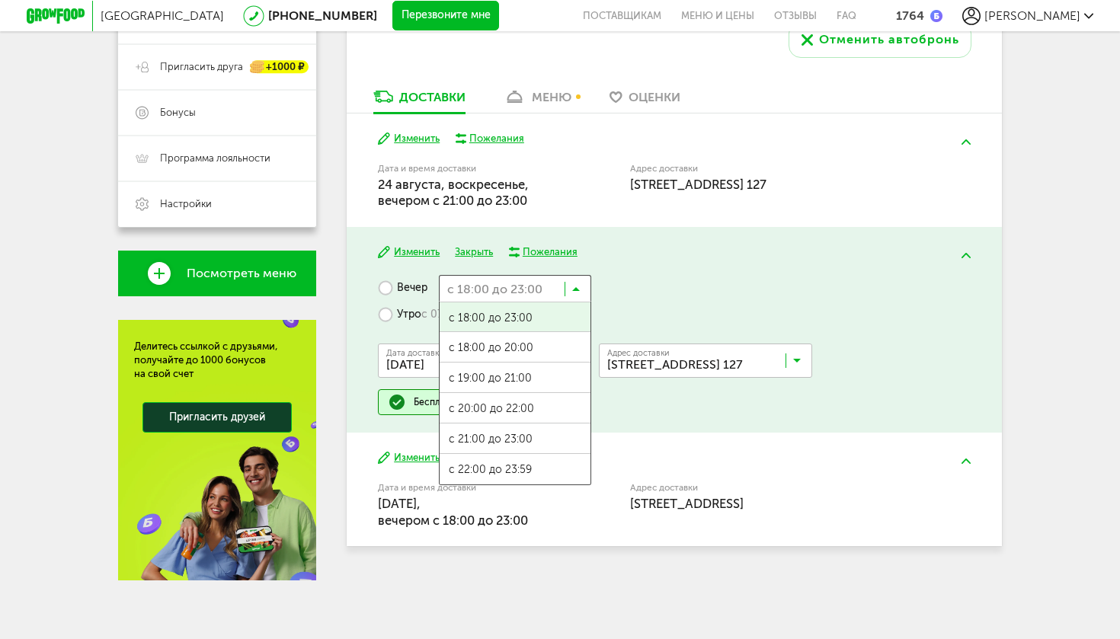
click at [576, 285] on icon at bounding box center [576, 292] width 8 height 15
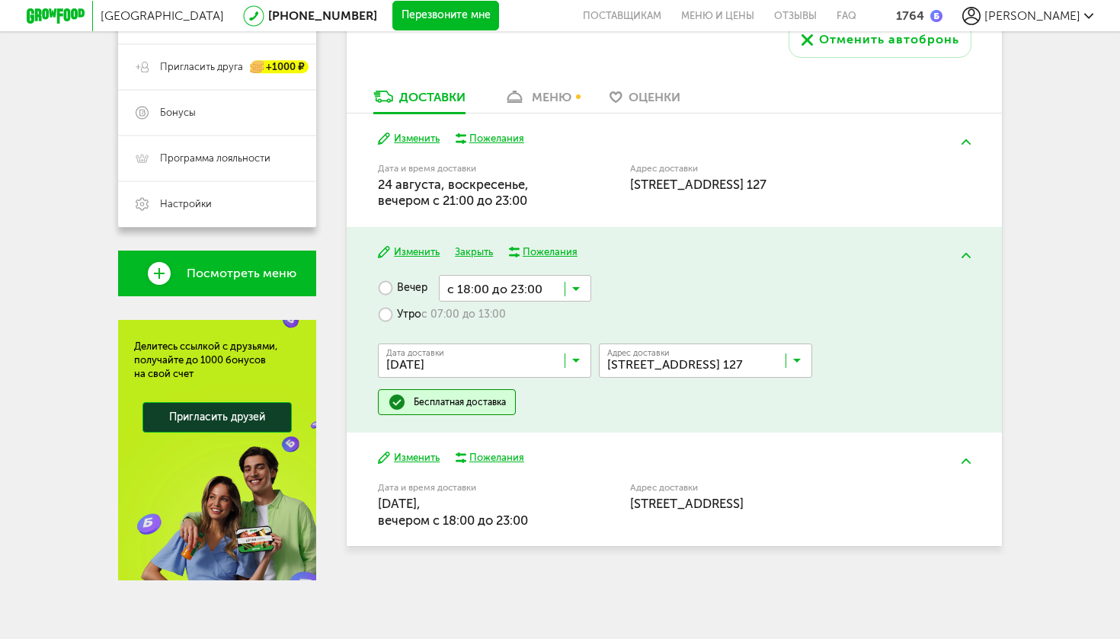
click at [639, 275] on div "Вечер с 18:00 до 23:00 Загрузка... с 18:00 до 23:00 с 18:00 до 20:00 с 19:00 до…" at bounding box center [674, 345] width 592 height 140
click at [579, 293] on icon at bounding box center [576, 292] width 8 height 15
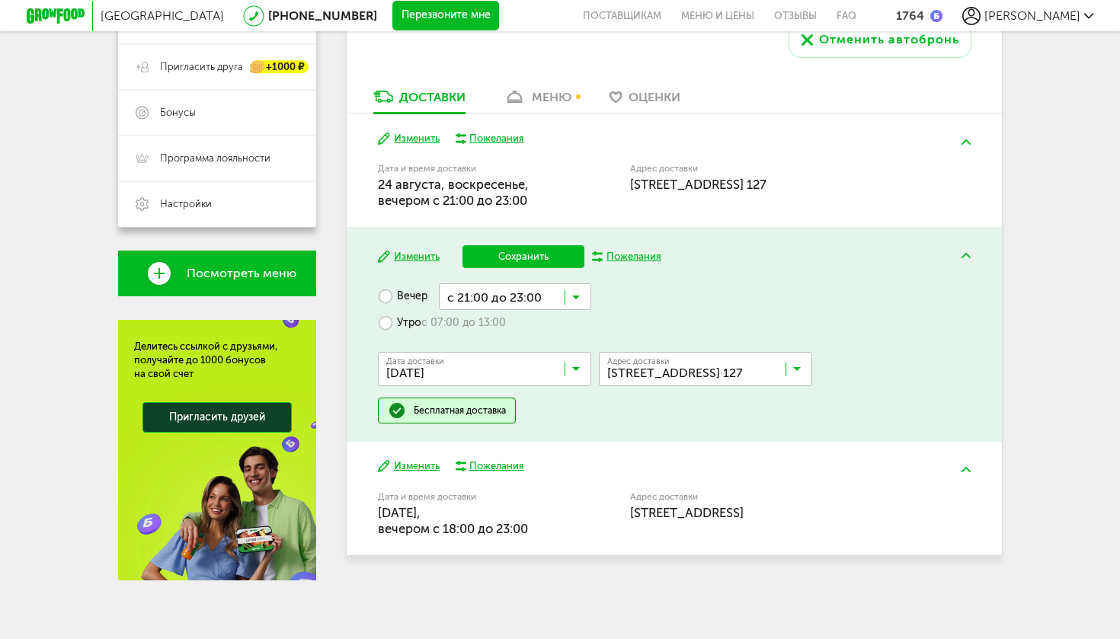
click at [532, 439] on span "с 21:00 до 23:00" at bounding box center [515, 448] width 151 height 32
click at [540, 264] on button "Сохранить" at bounding box center [524, 256] width 122 height 23
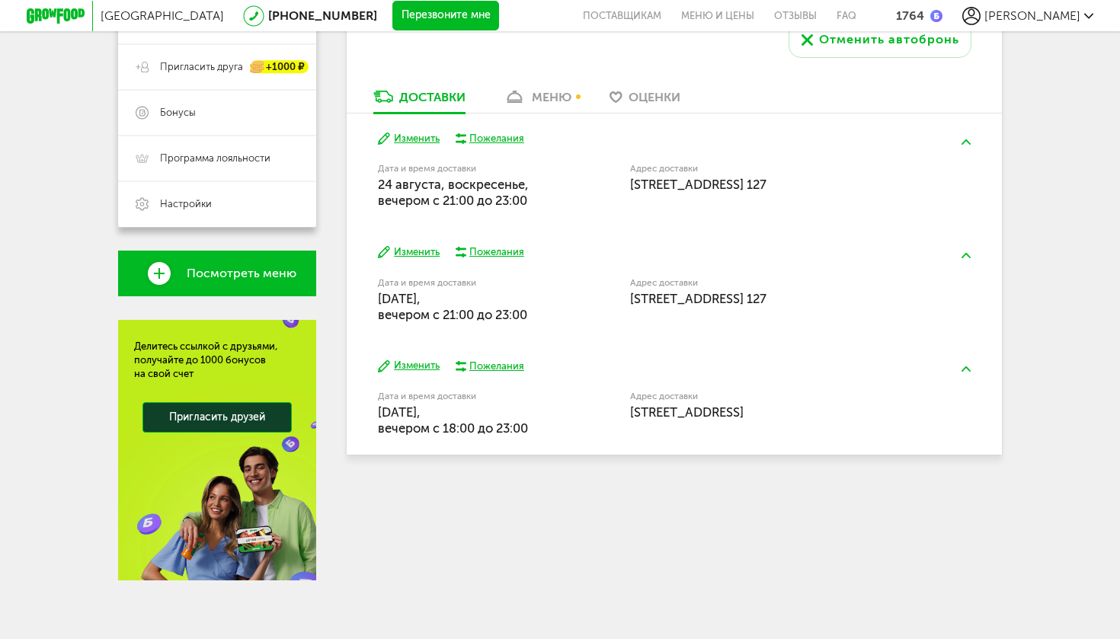
click at [431, 368] on button "Изменить" at bounding box center [409, 366] width 62 height 14
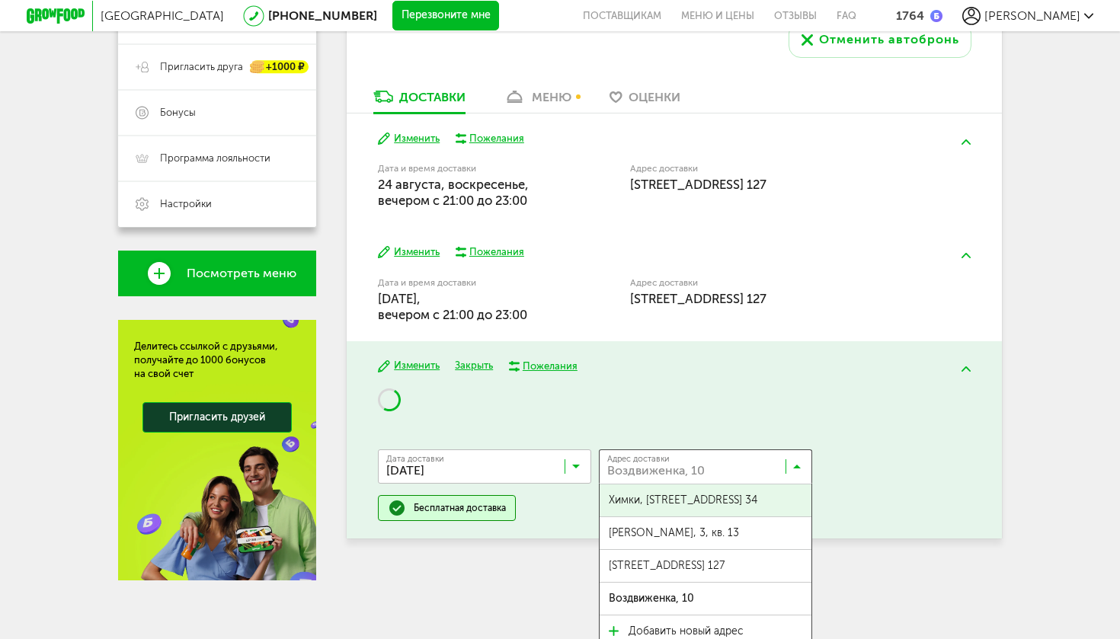
click at [713, 460] on input "Search for option" at bounding box center [709, 470] width 213 height 26
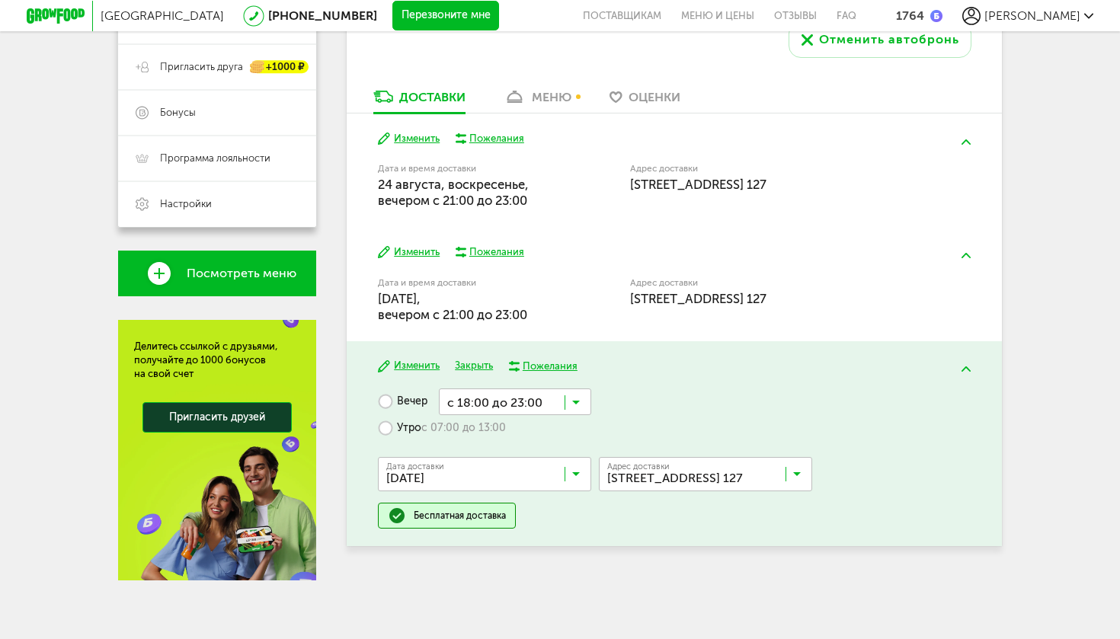
click at [670, 558] on span "[STREET_ADDRESS] 127" at bounding box center [667, 574] width 116 height 32
click at [575, 402] on icon at bounding box center [576, 406] width 8 height 15
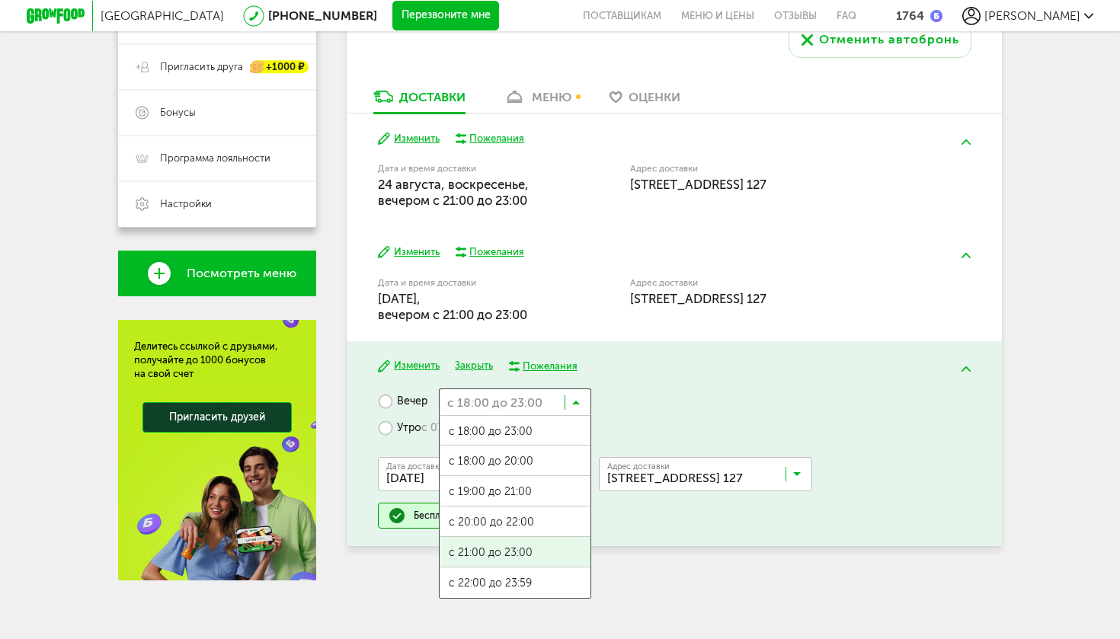
click at [527, 544] on span "с 21:00 до 23:00" at bounding box center [515, 553] width 151 height 32
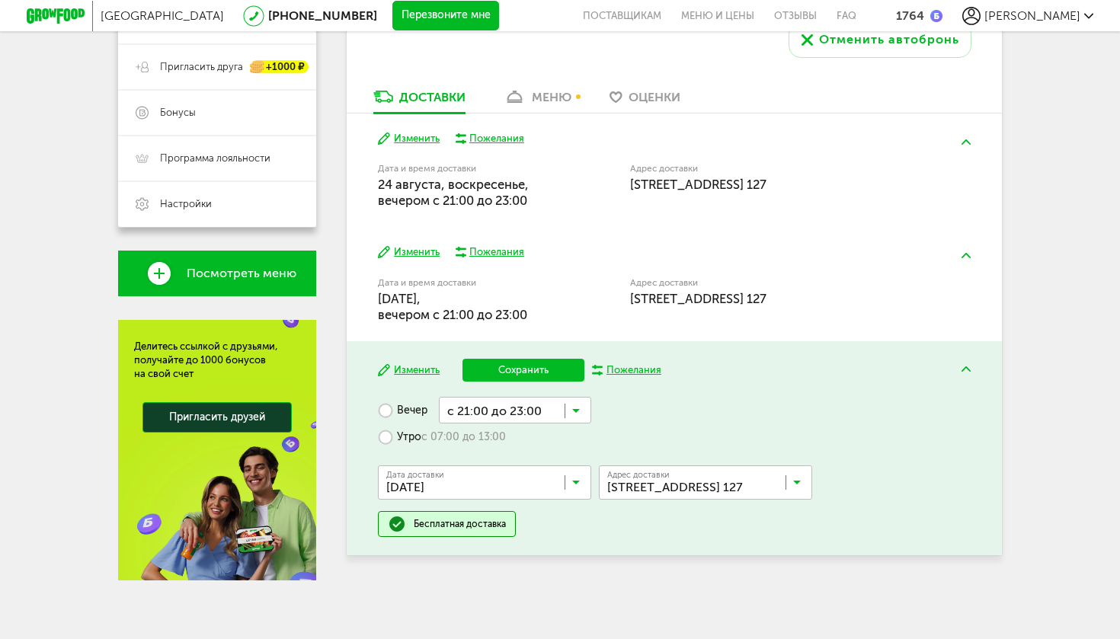
click at [550, 369] on button "Сохранить" at bounding box center [524, 370] width 122 height 23
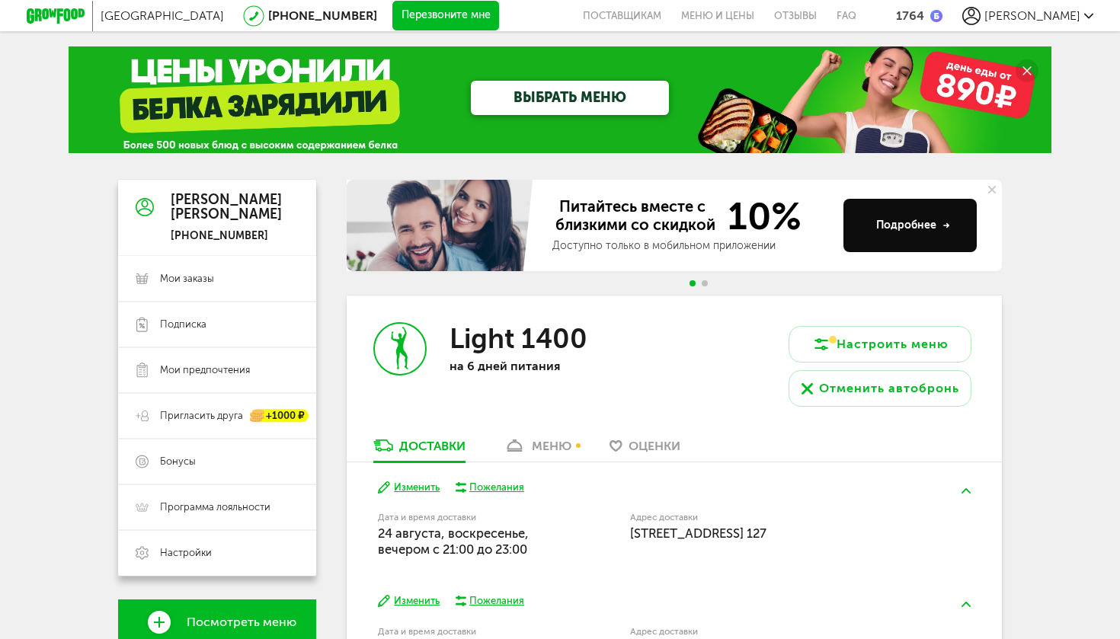
scroll to position [0, 0]
